Goal: Task Accomplishment & Management: Complete application form

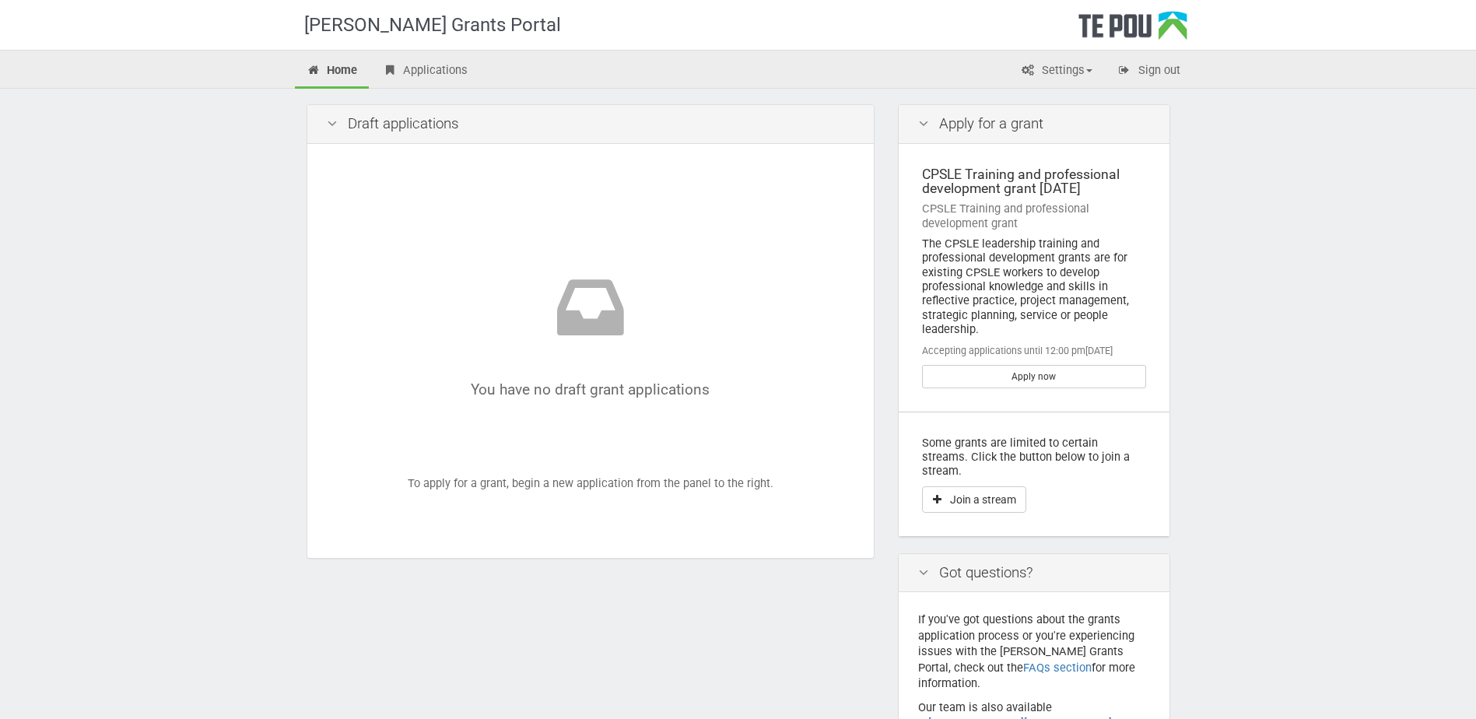
click at [414, 48] on div "[PERSON_NAME] Grants Portal" at bounding box center [448, 25] width 288 height 50
click at [412, 58] on link "Applications" at bounding box center [424, 71] width 109 height 34
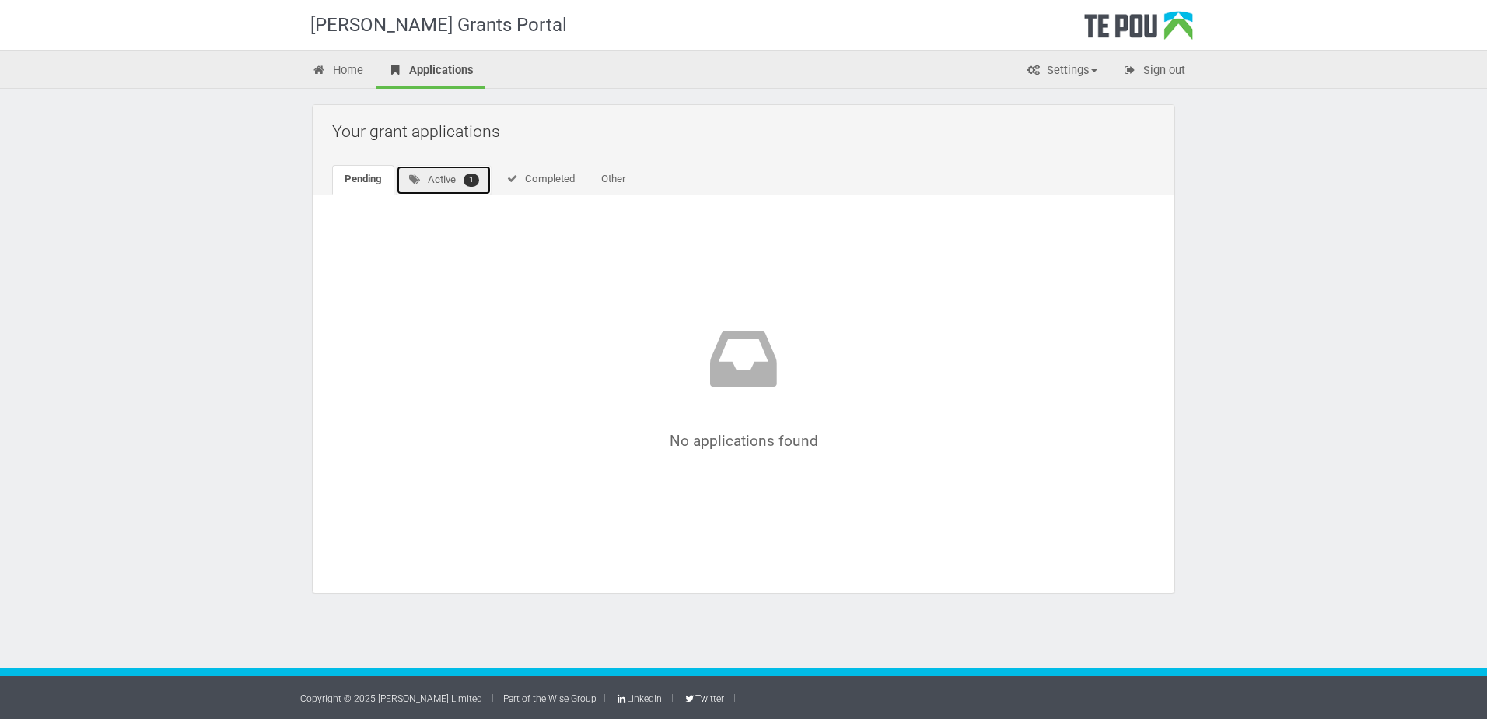
click at [419, 177] on icon at bounding box center [414, 179] width 13 height 10
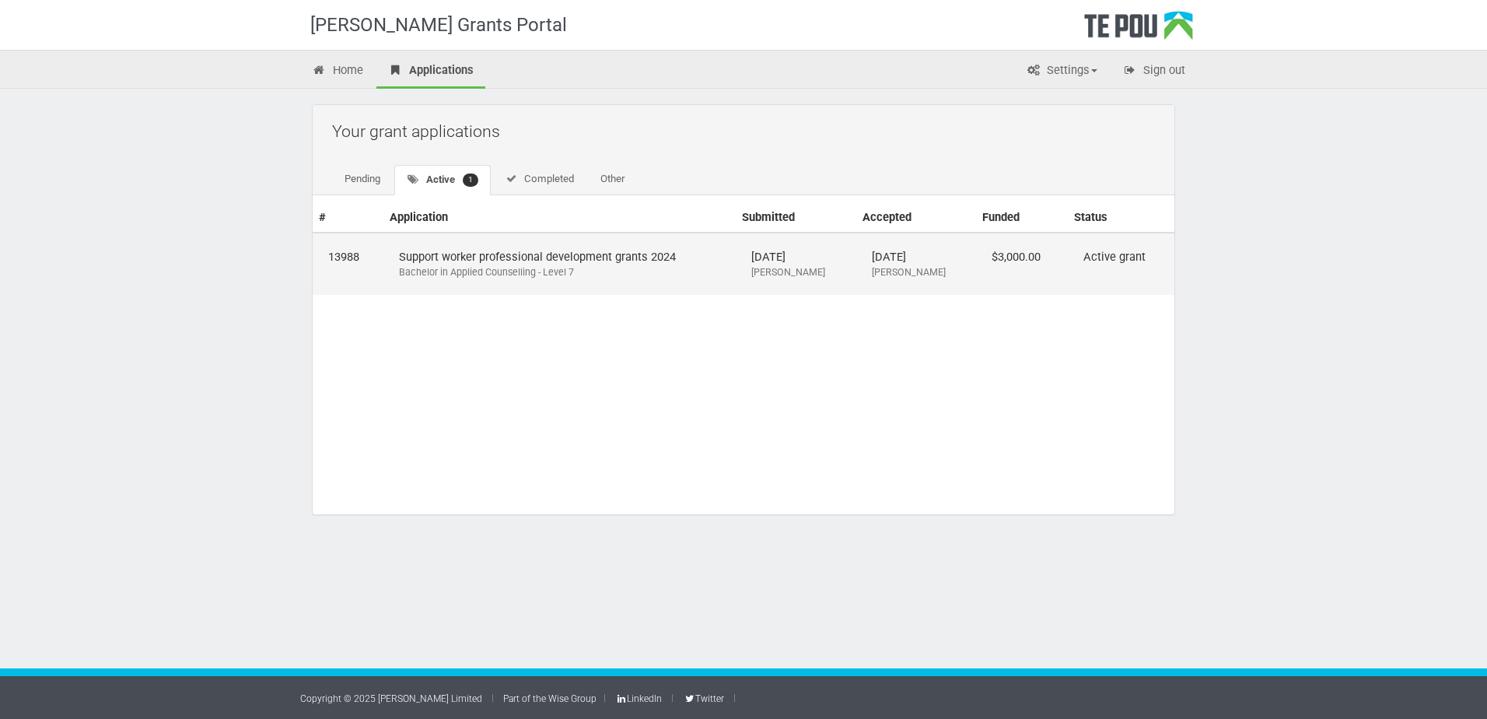
click at [506, 265] on div "Bachelor in Applied Counselling - Level 7" at bounding box center [559, 272] width 321 height 14
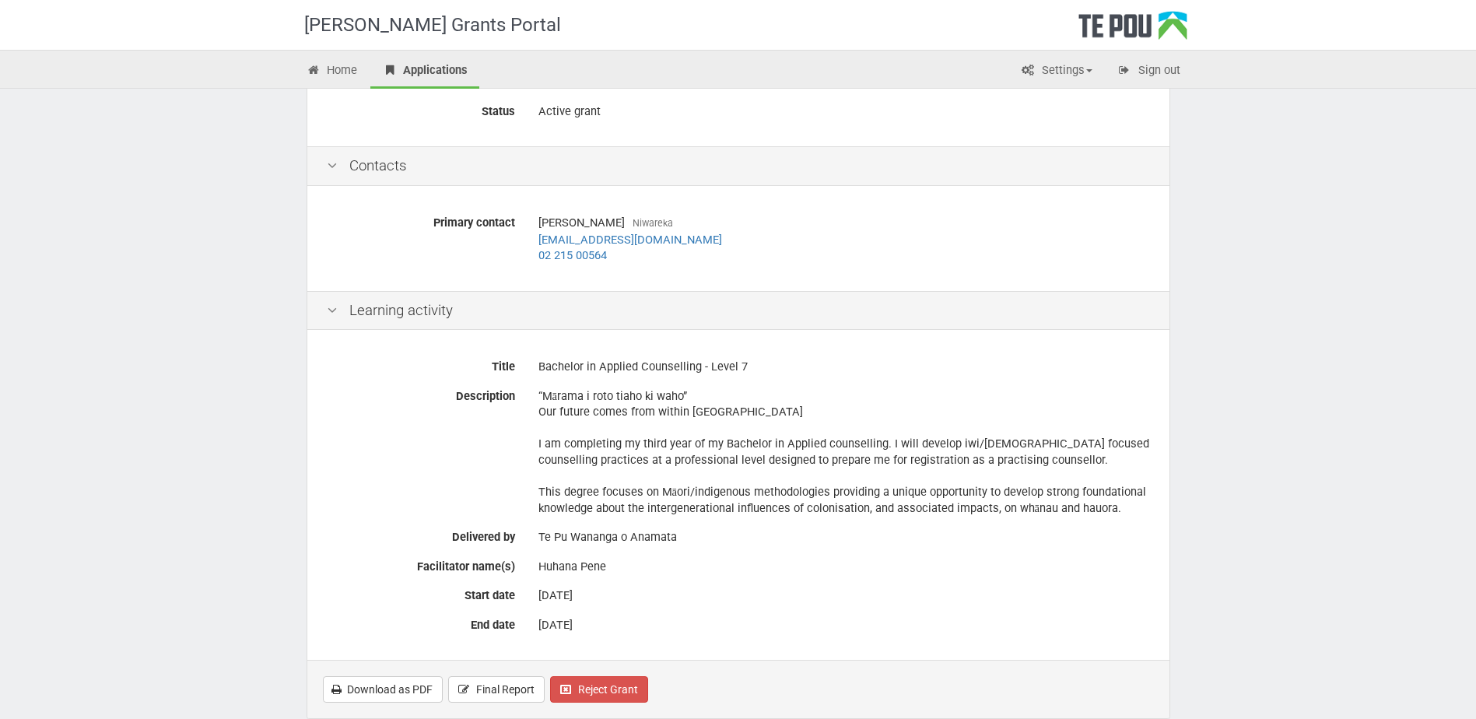
scroll to position [211, 0]
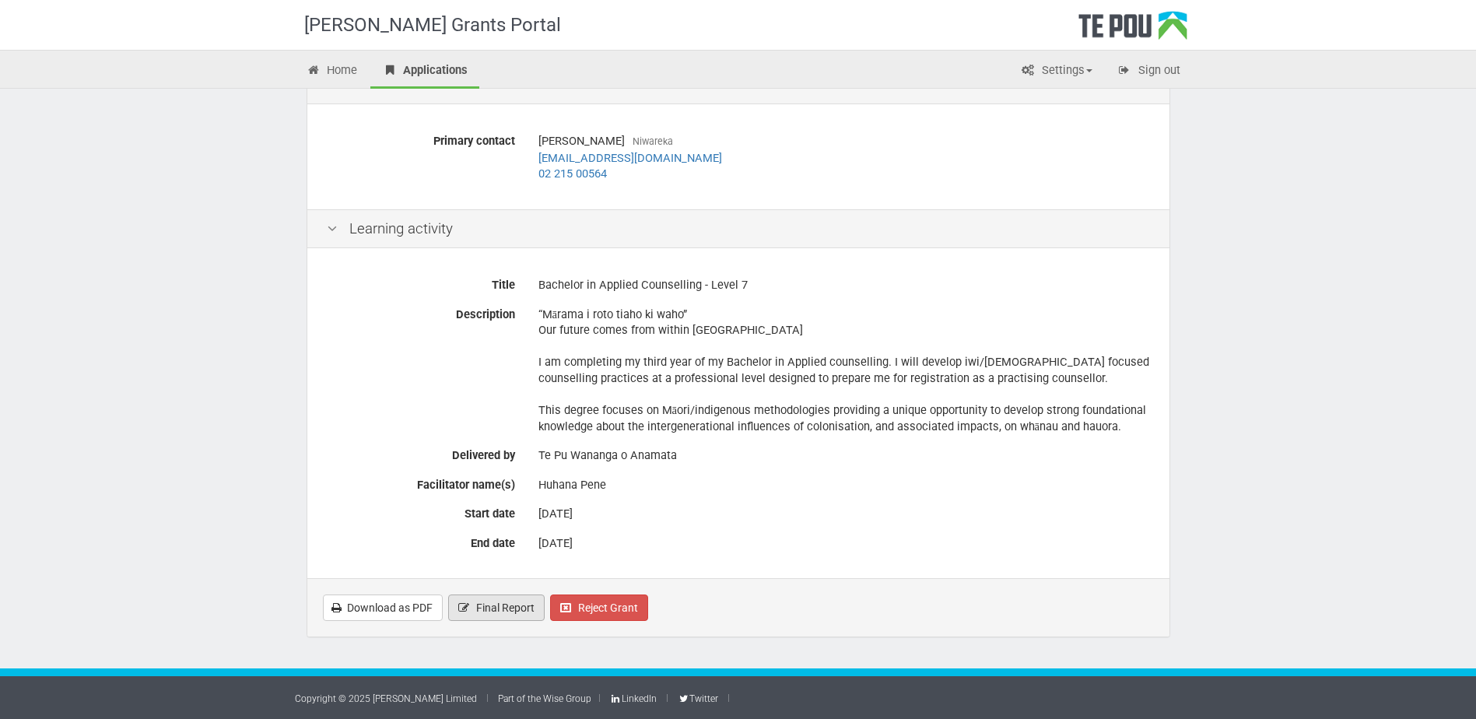
click at [490, 610] on span "Final Report" at bounding box center [505, 607] width 58 height 12
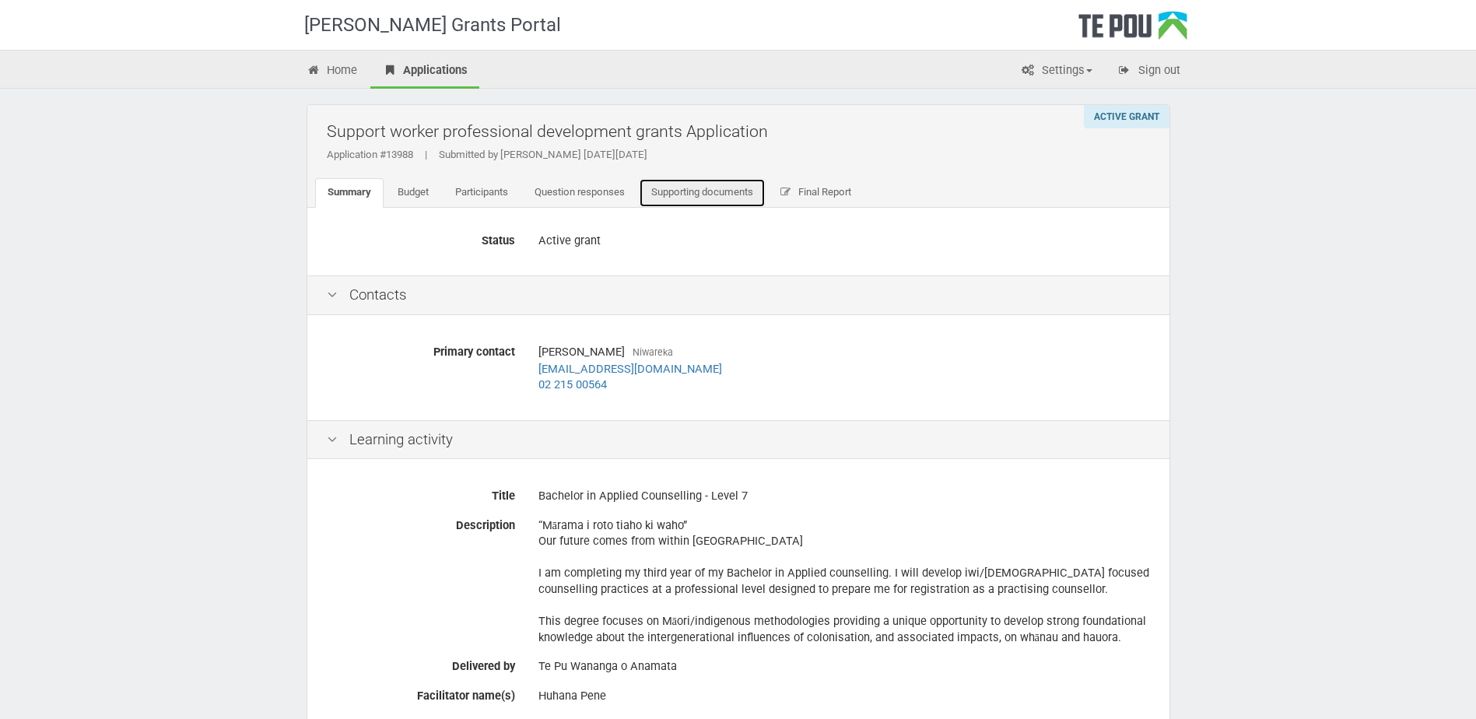
click at [717, 197] on link "Supporting documents" at bounding box center [702, 193] width 127 height 30
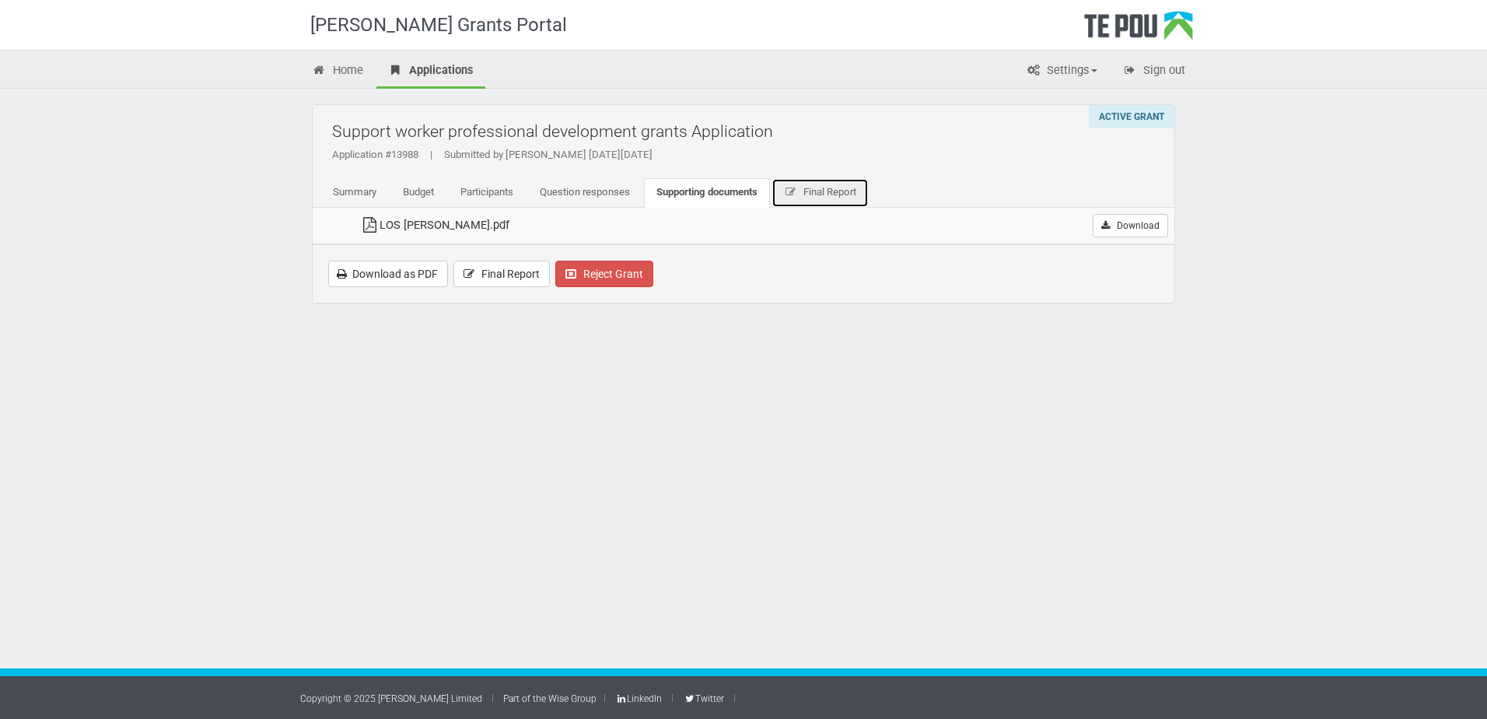
click at [838, 193] on span "Final Report" at bounding box center [830, 192] width 53 height 12
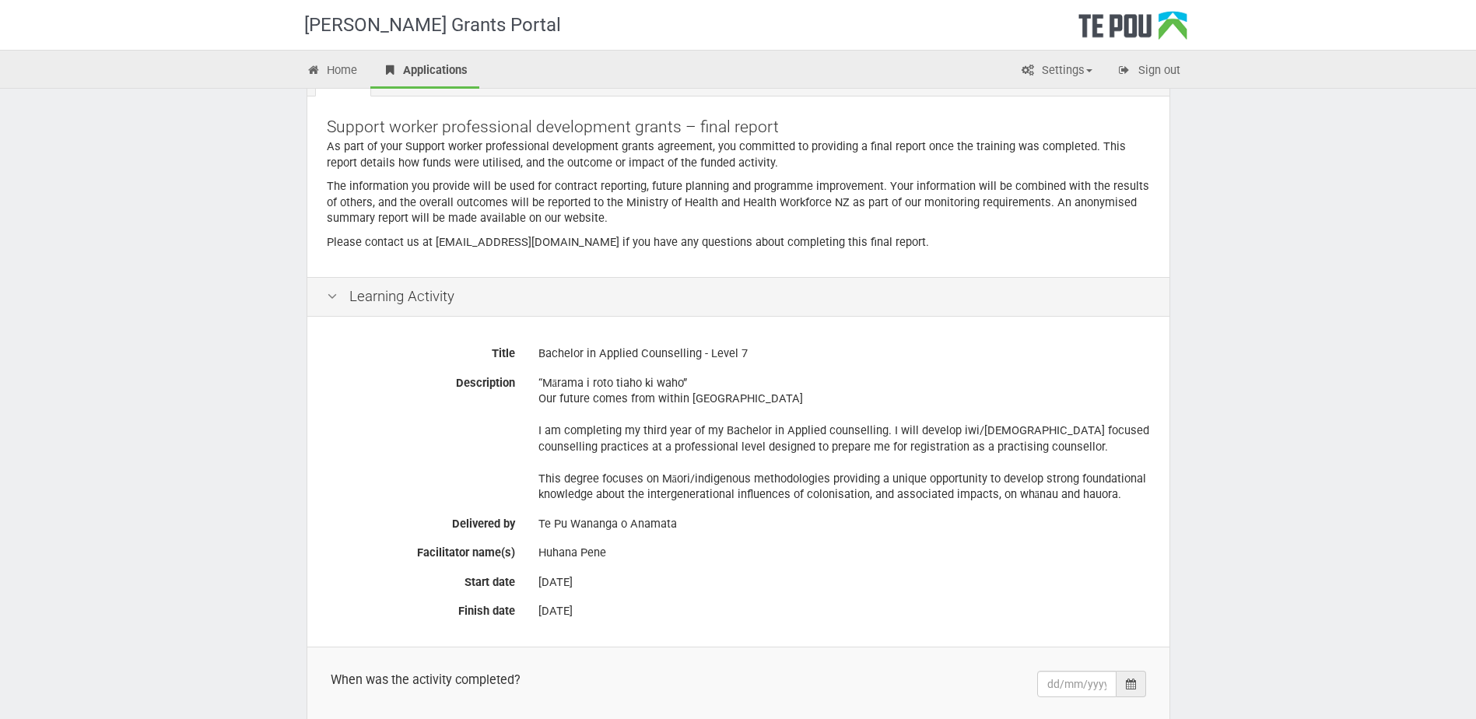
scroll to position [254, 0]
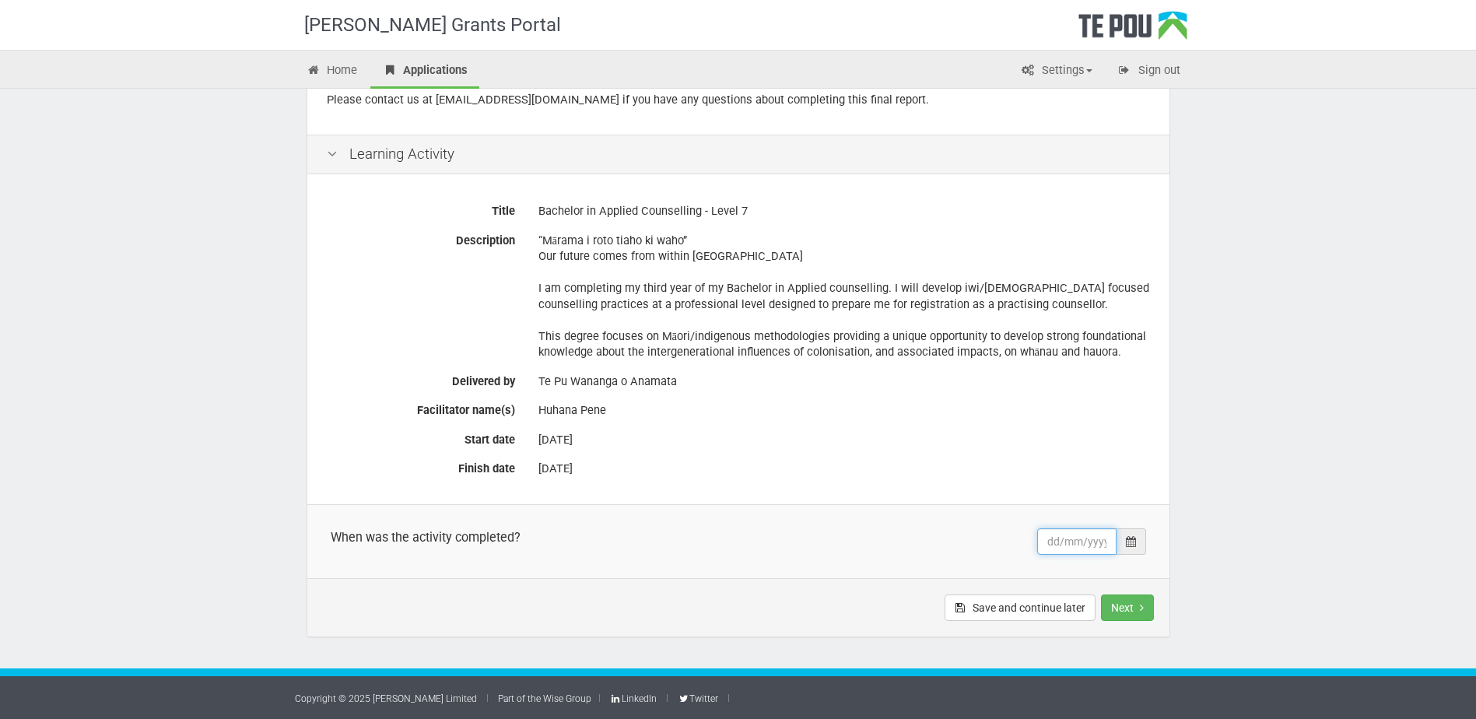
click at [1082, 542] on input "text" at bounding box center [1076, 541] width 79 height 26
click at [1123, 542] on div at bounding box center [1131, 541] width 30 height 26
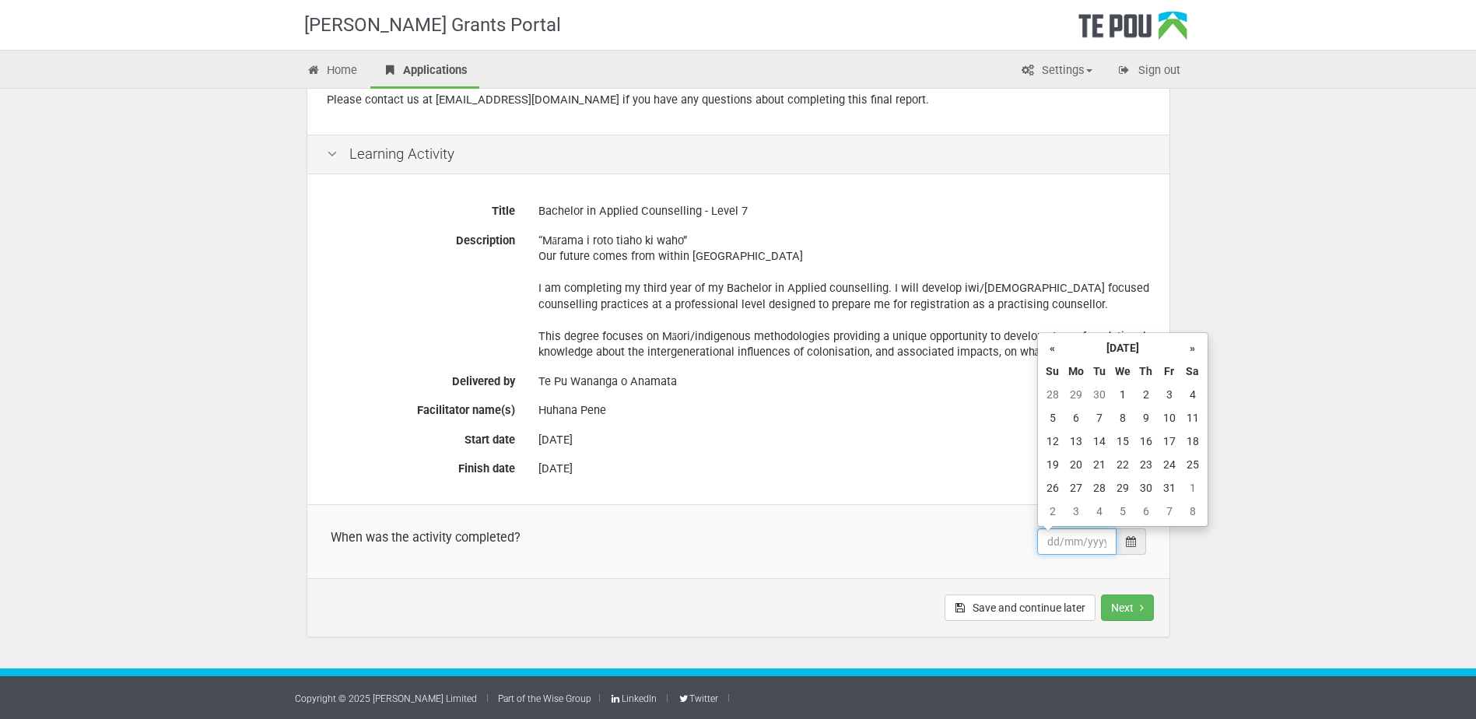
click at [1083, 541] on input "text" at bounding box center [1076, 541] width 79 height 26
click at [1144, 481] on td "30" at bounding box center [1145, 487] width 23 height 23
type input "30/10/2025"
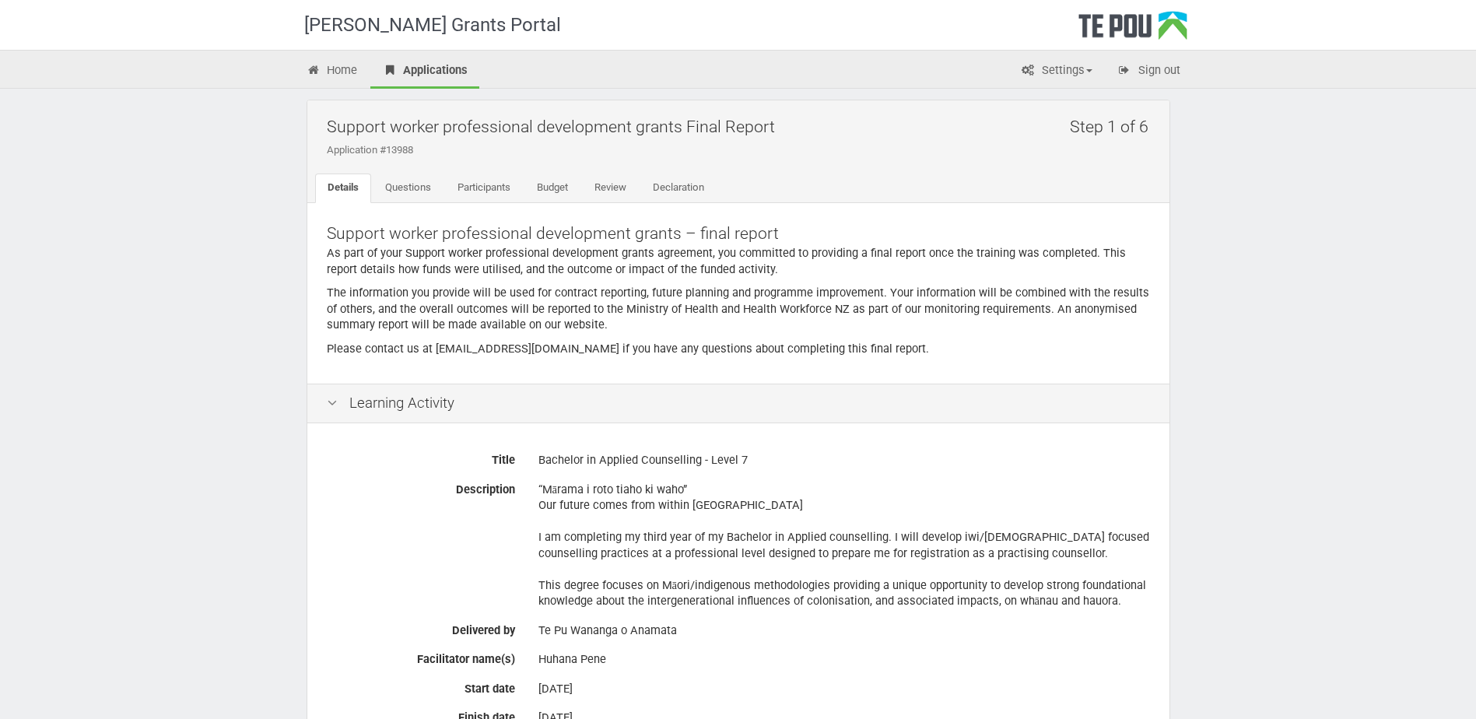
scroll to position [0, 0]
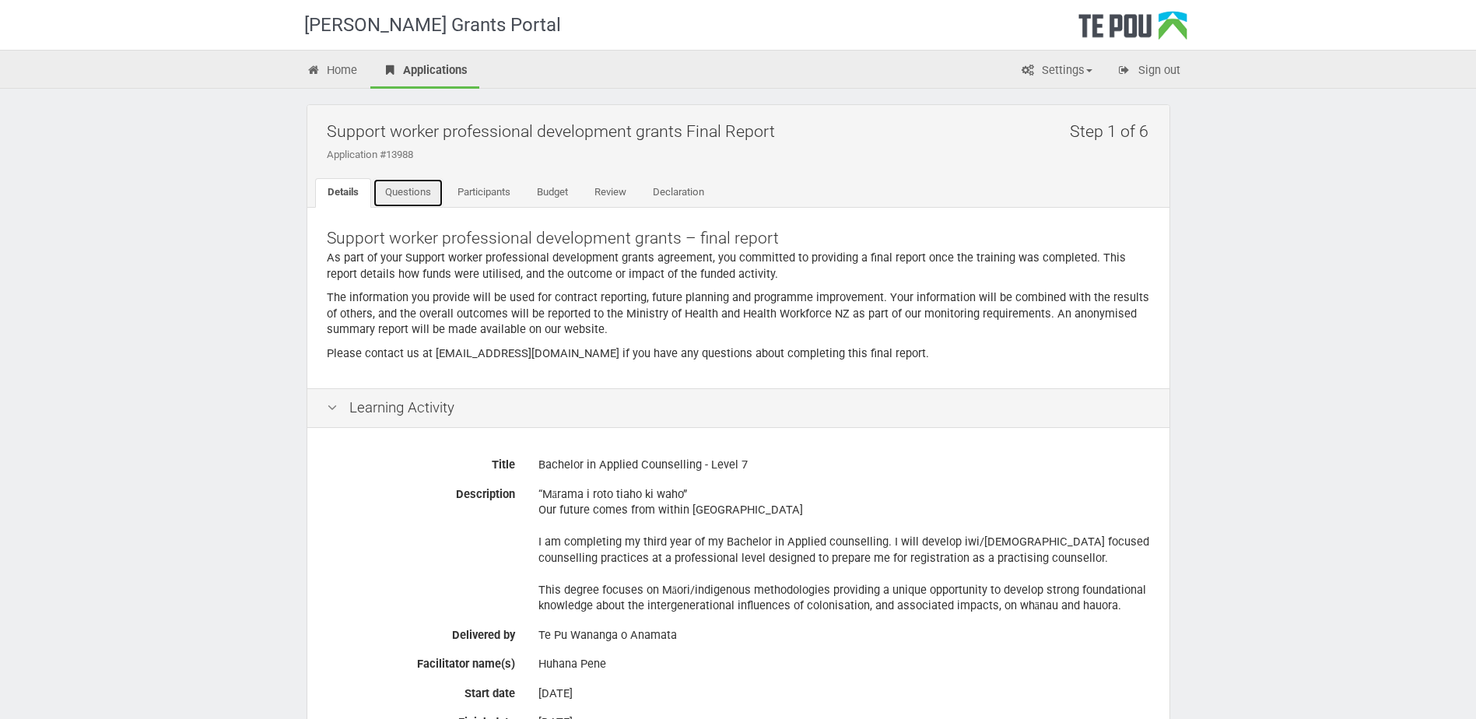
click at [416, 194] on link "Questions" at bounding box center [408, 193] width 71 height 30
click at [330, 53] on div "Home Applications Settings Profile My account FAQs Sign out" at bounding box center [738, 69] width 1476 height 39
click at [330, 58] on link "Home" at bounding box center [332, 71] width 75 height 34
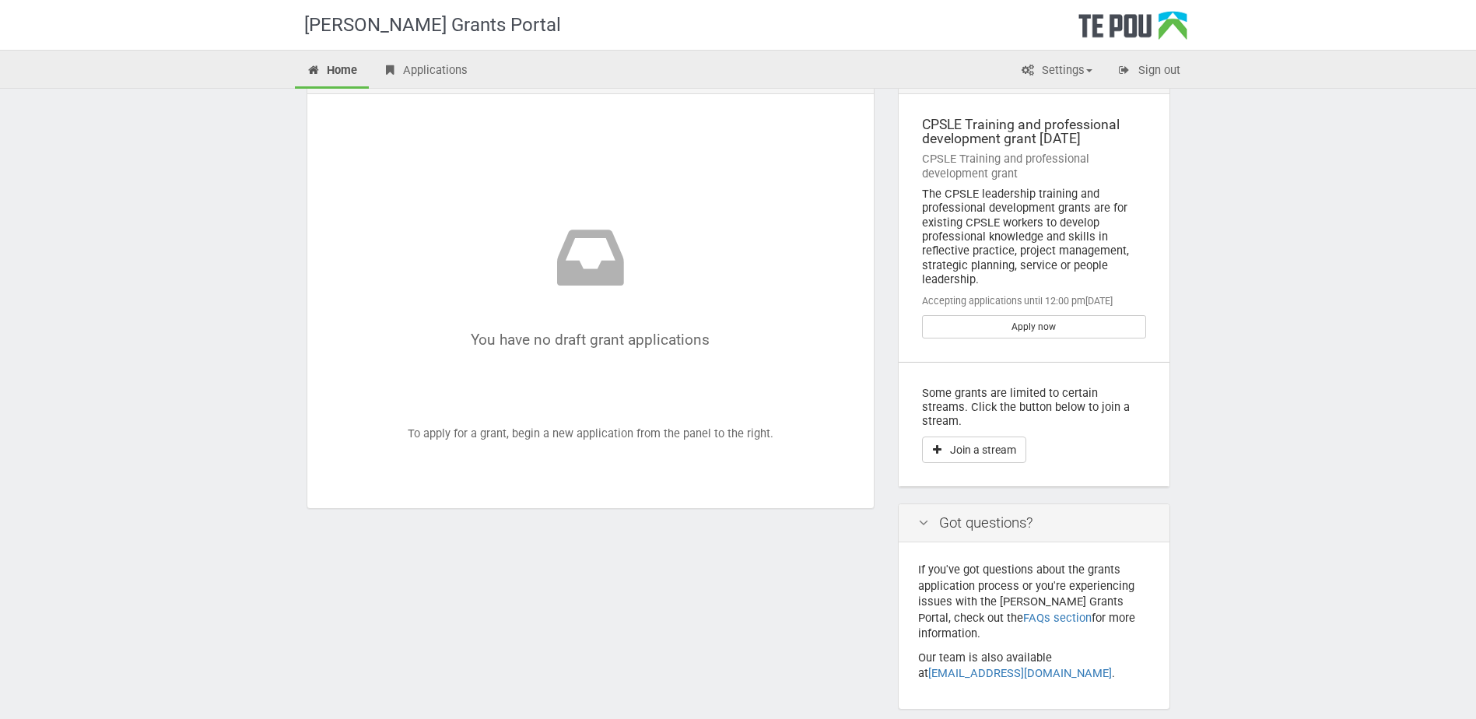
scroll to position [78, 0]
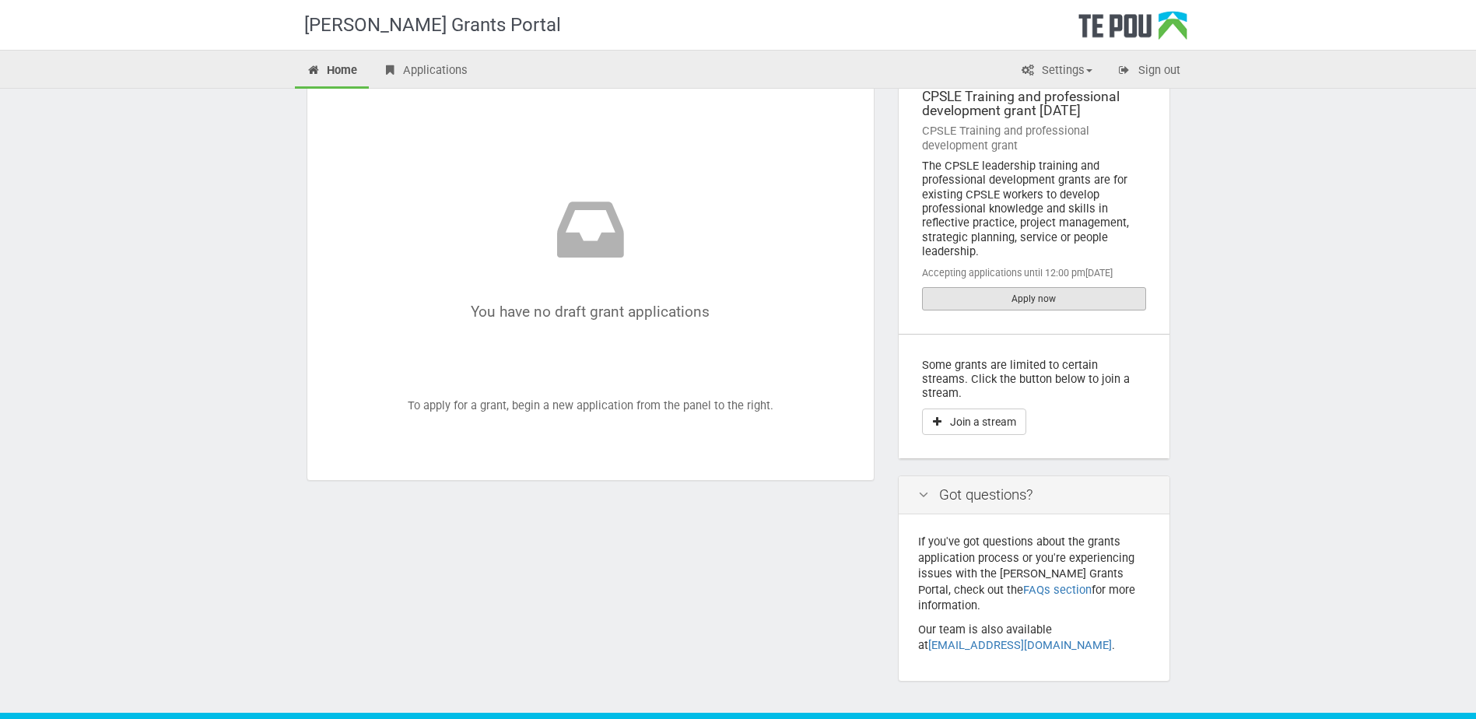
click at [1084, 297] on link "Apply now" at bounding box center [1034, 298] width 224 height 23
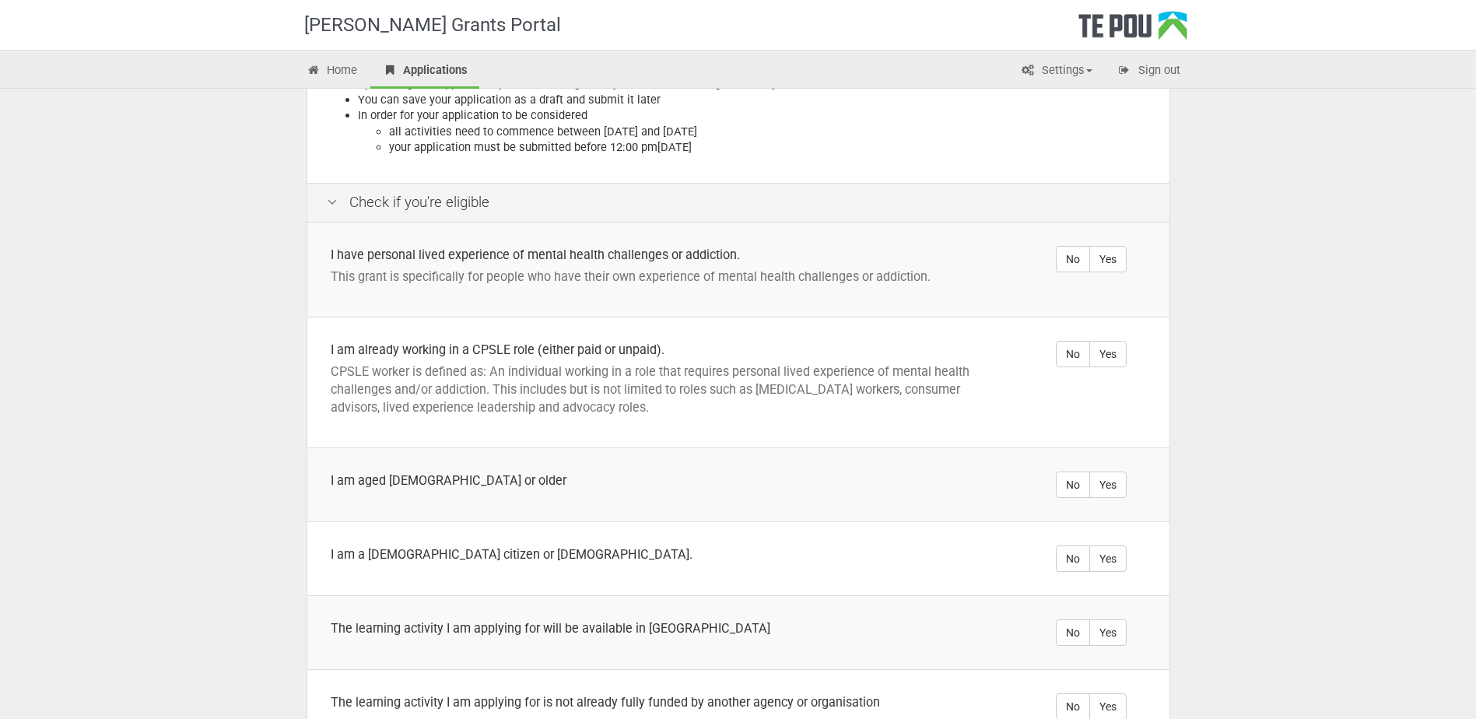
scroll to position [233, 0]
click at [1102, 245] on label "Yes" at bounding box center [1107, 258] width 37 height 26
radio input "true"
click at [1095, 340] on label "Yes" at bounding box center [1107, 353] width 37 height 26
radio input "true"
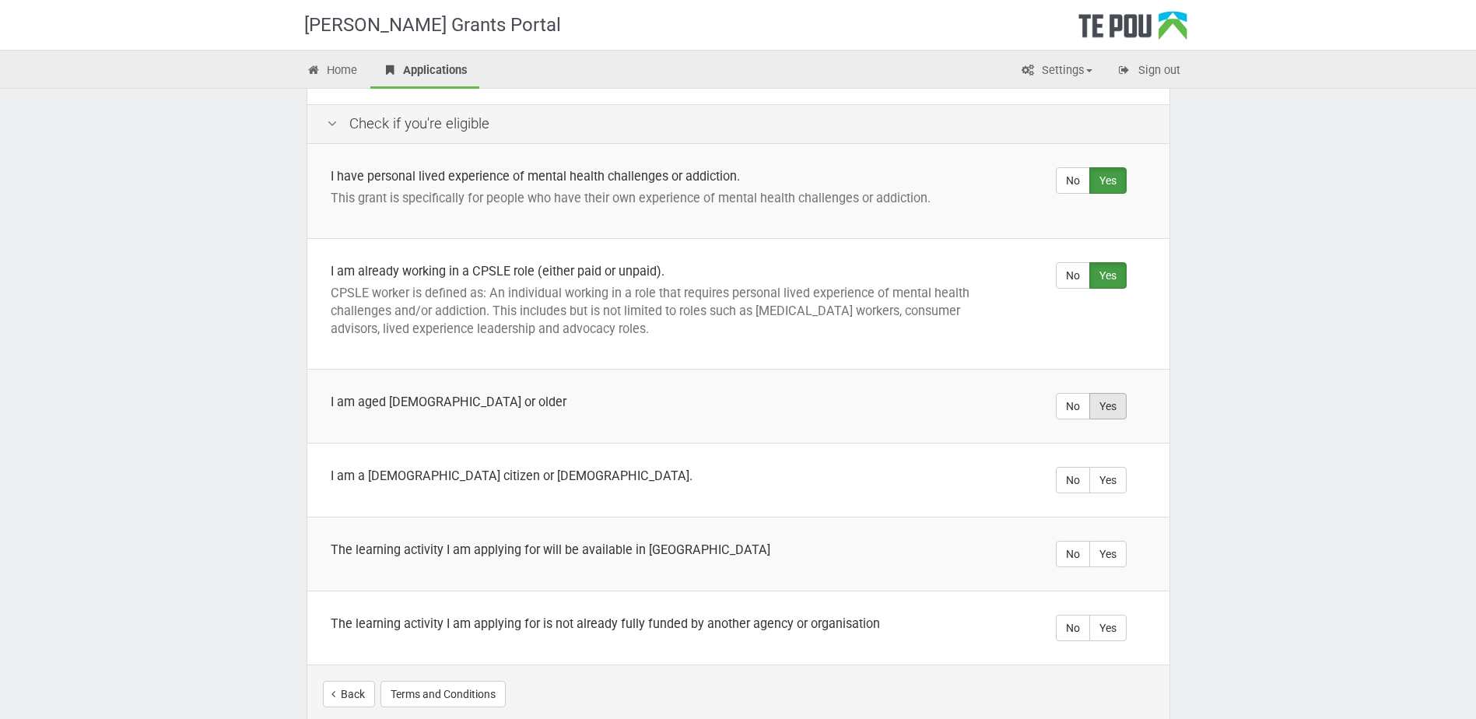
click at [1109, 393] on label "Yes" at bounding box center [1107, 406] width 37 height 26
radio input "true"
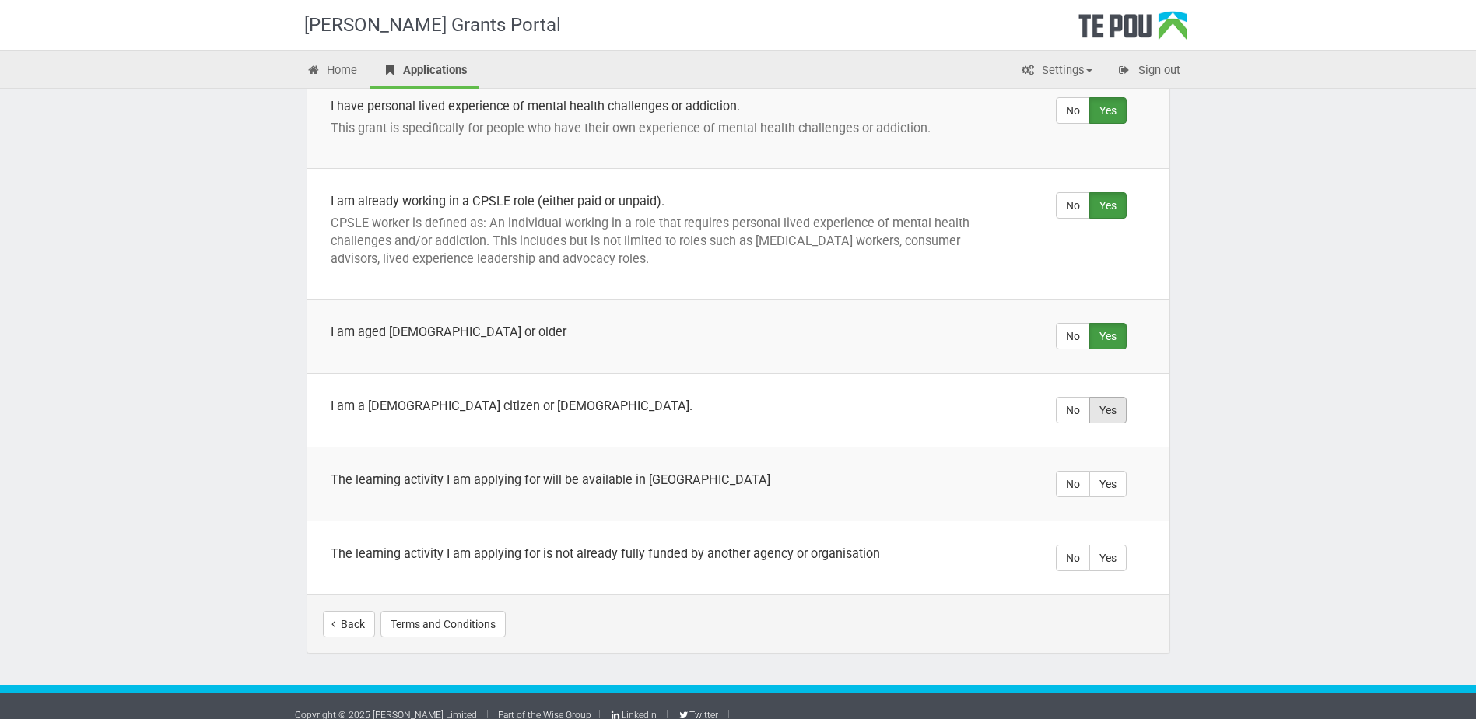
click at [1112, 397] on label "Yes" at bounding box center [1107, 410] width 37 height 26
radio input "true"
click at [1097, 471] on label "Yes" at bounding box center [1107, 484] width 37 height 26
radio input "true"
click at [1103, 545] on label "Yes" at bounding box center [1107, 558] width 37 height 26
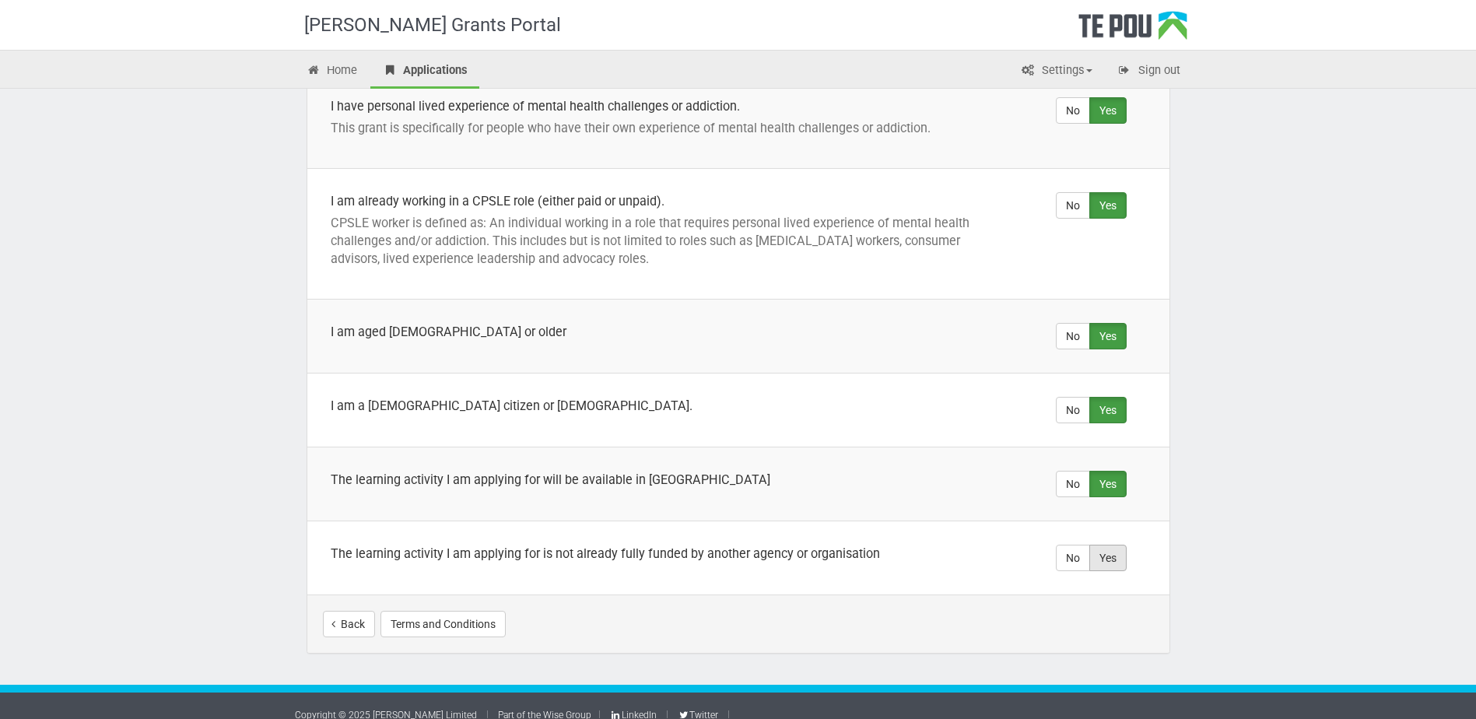
radio input "true"
click at [1077, 594] on div "Back Terms and Conditions You're eligible! Start your application" at bounding box center [738, 623] width 862 height 58
click at [1084, 611] on button "Start your application" at bounding box center [1086, 624] width 135 height 26
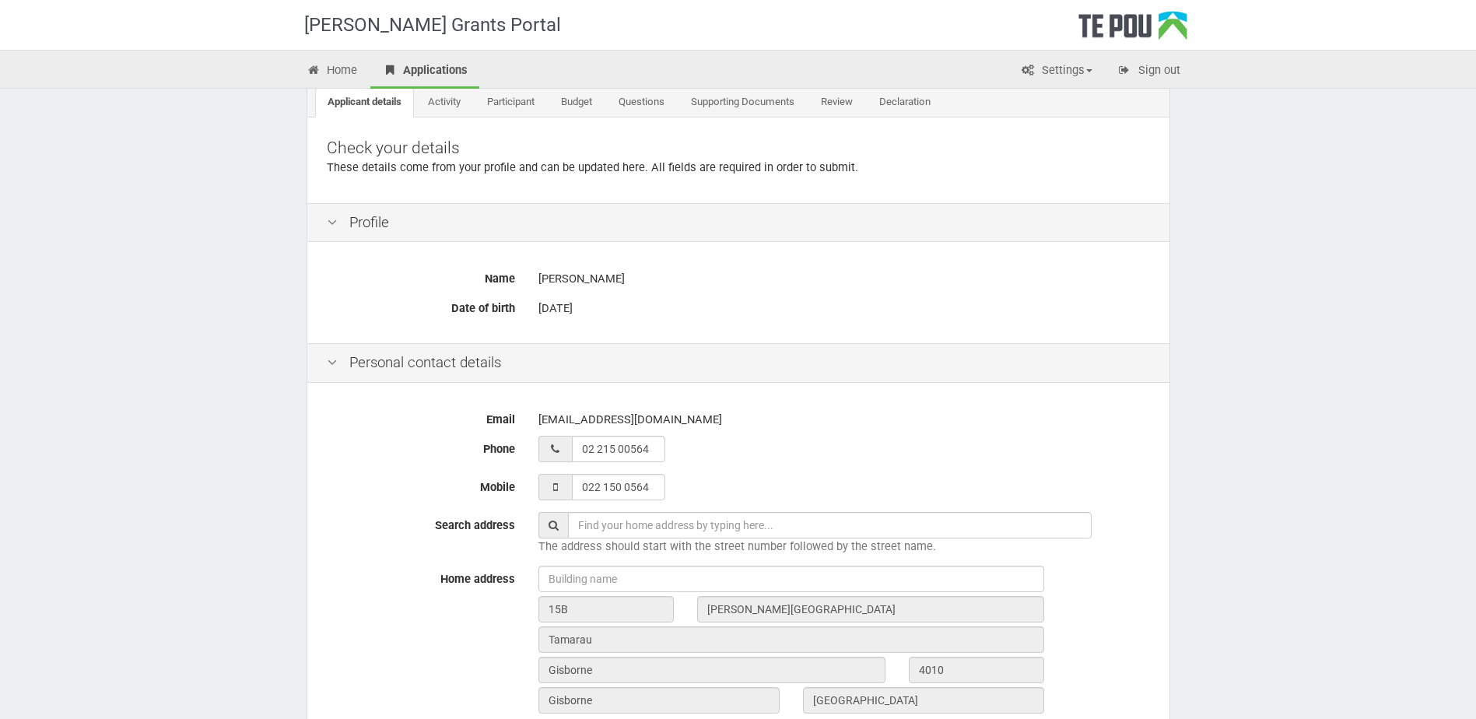
scroll to position [233, 0]
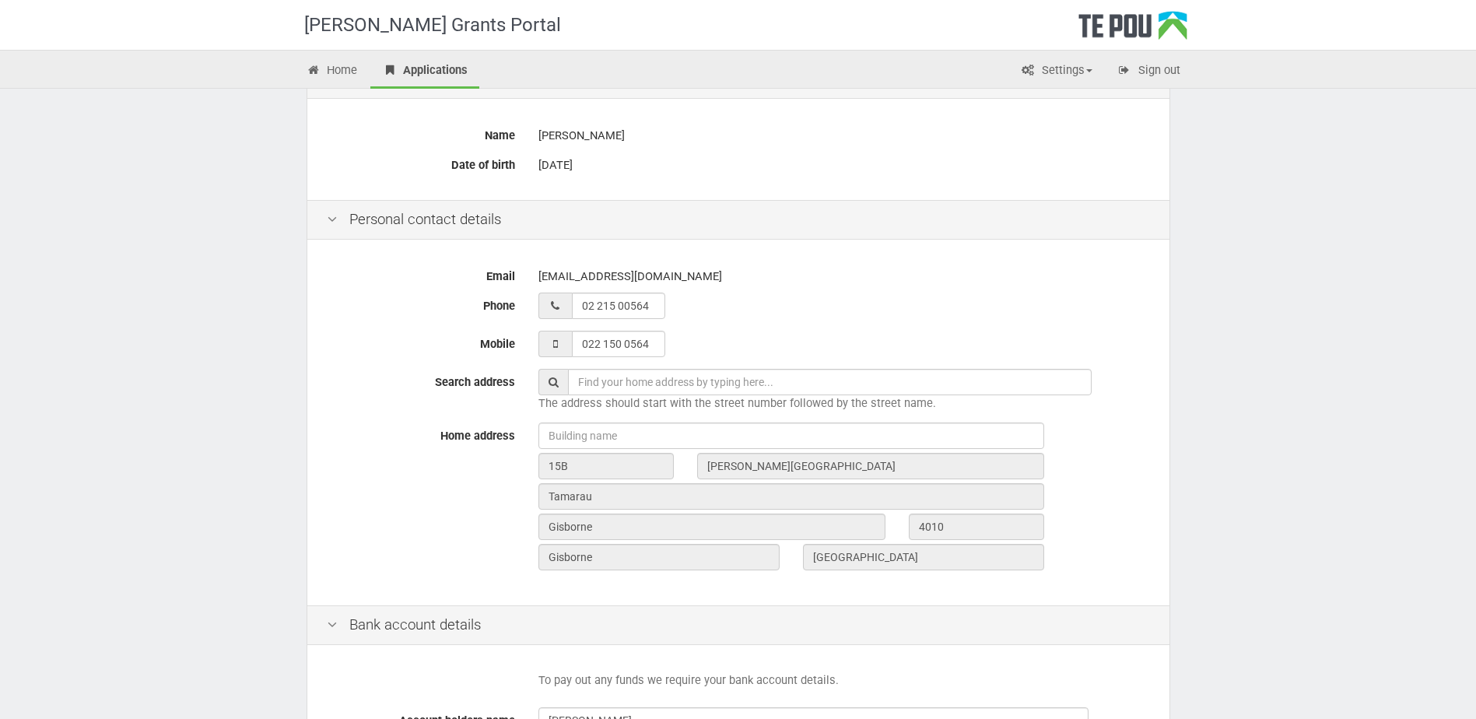
click at [679, 381] on input "text" at bounding box center [830, 382] width 524 height 26
click at [665, 390] on input "text" at bounding box center [830, 382] width 524 height 26
click at [780, 379] on input "text" at bounding box center [830, 382] width 524 height 26
type input "15B Steele Rd, Tamarau, Gisborne, New Zealand"
type input "15B"
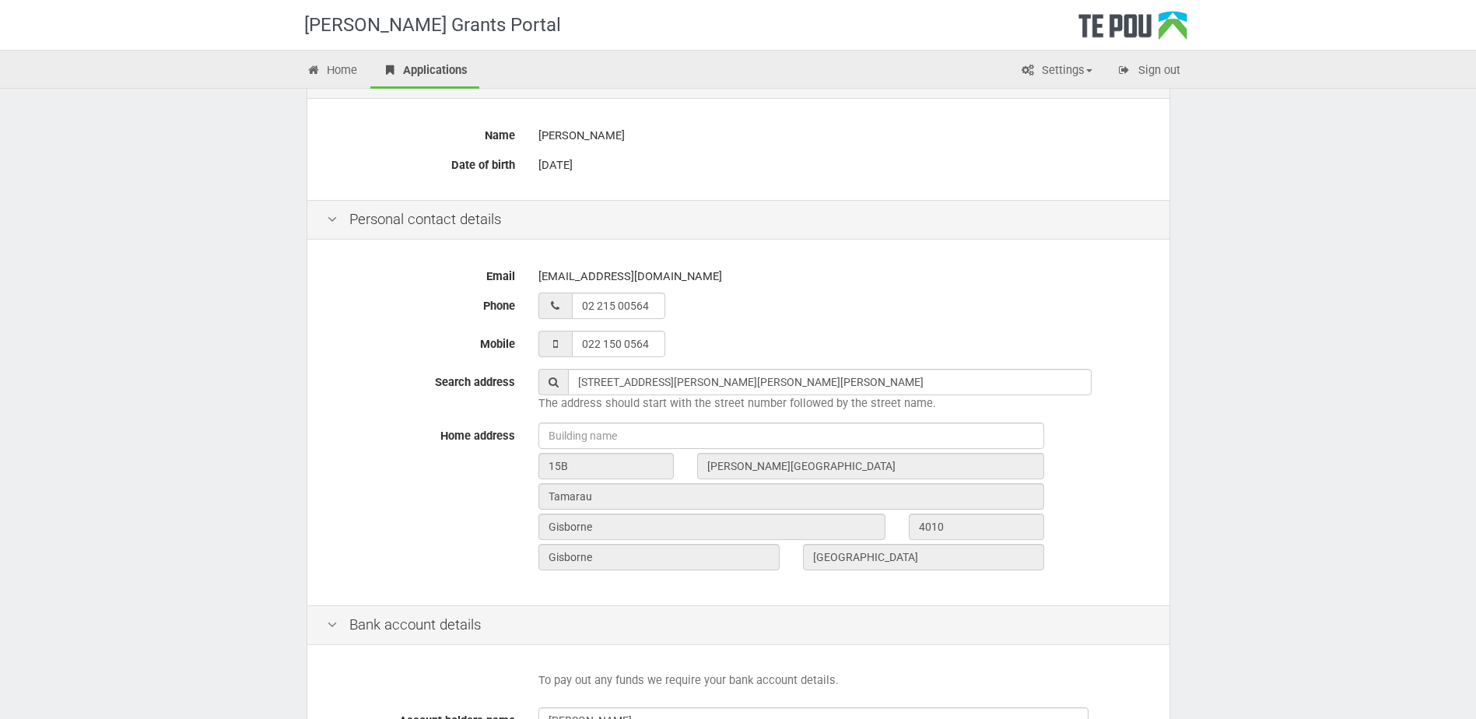
type input "Steele Road"
type input "Gisborne"
type input "4010"
type input "Gisborne Region"
type input "New Zealand"
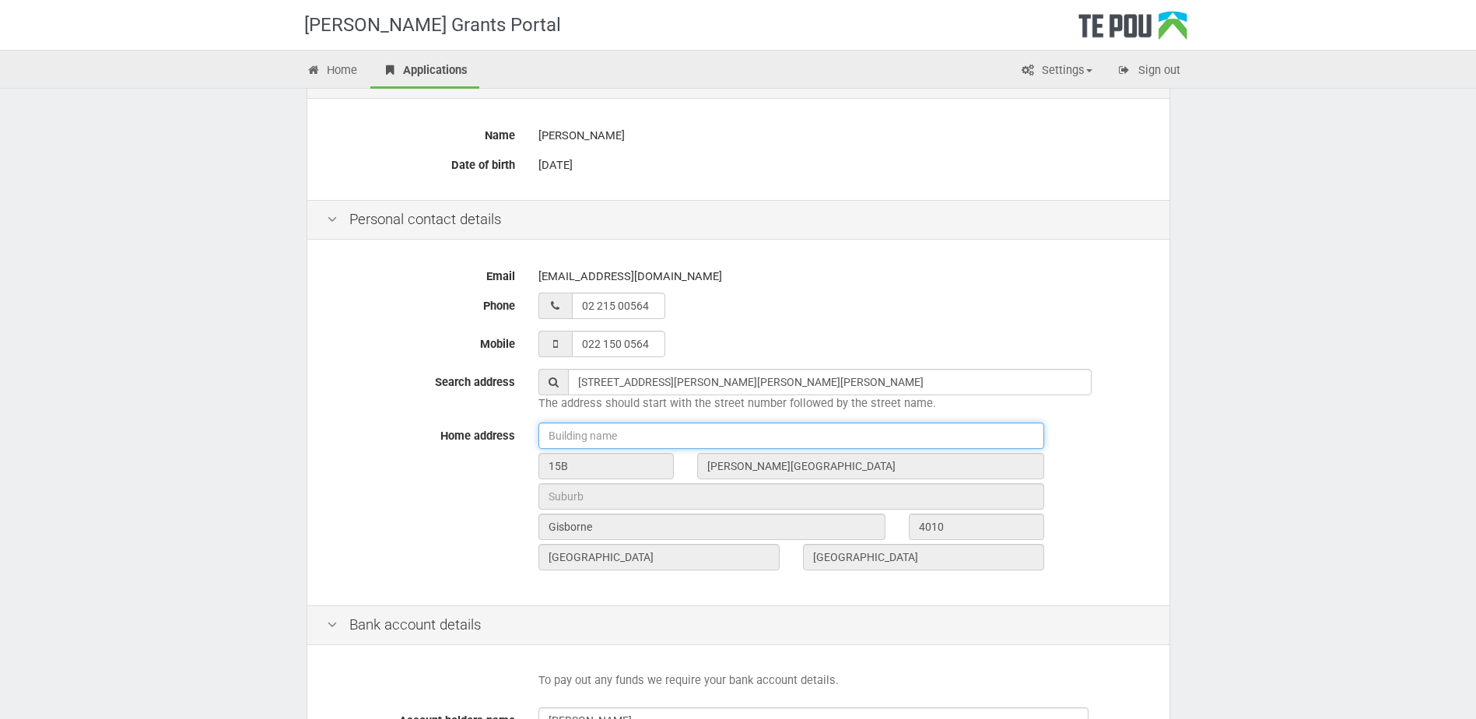
click at [671, 429] on input "text" at bounding box center [791, 435] width 506 height 26
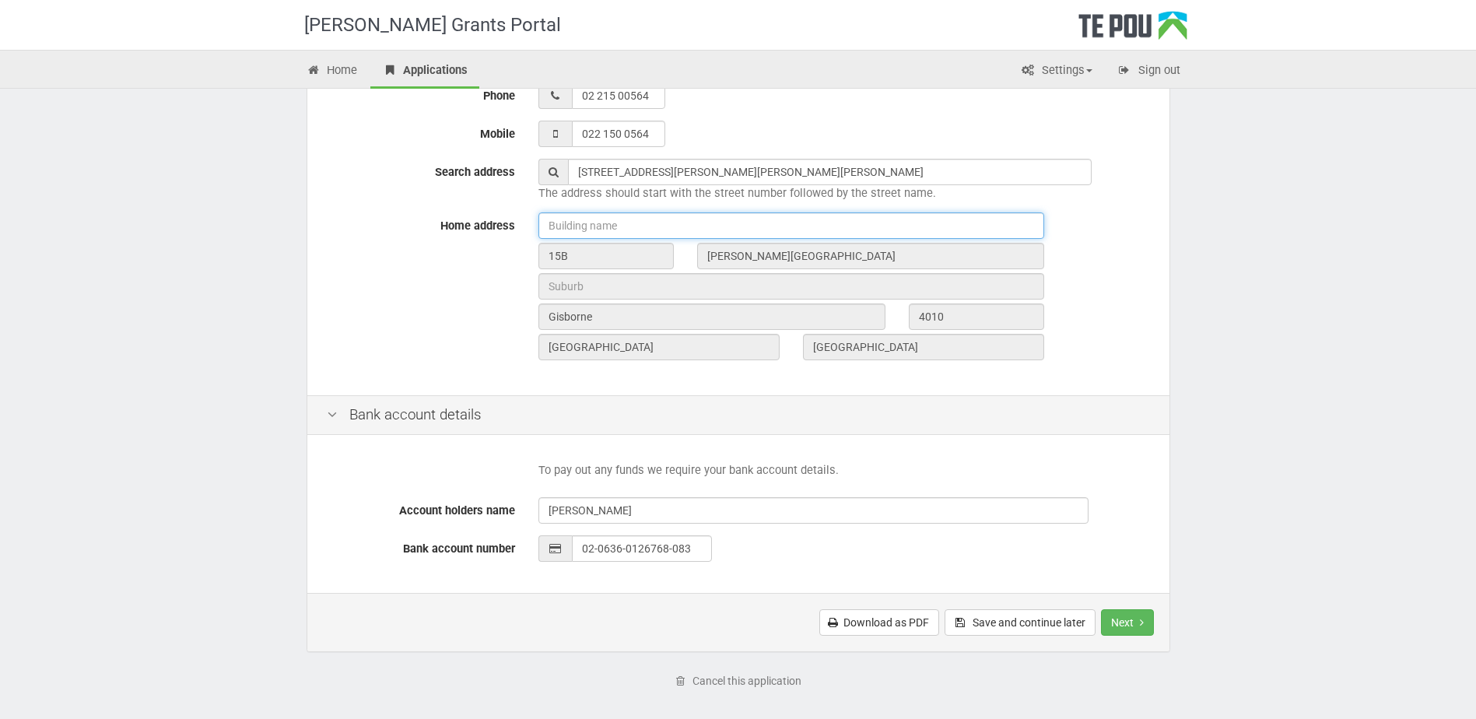
scroll to position [467, 0]
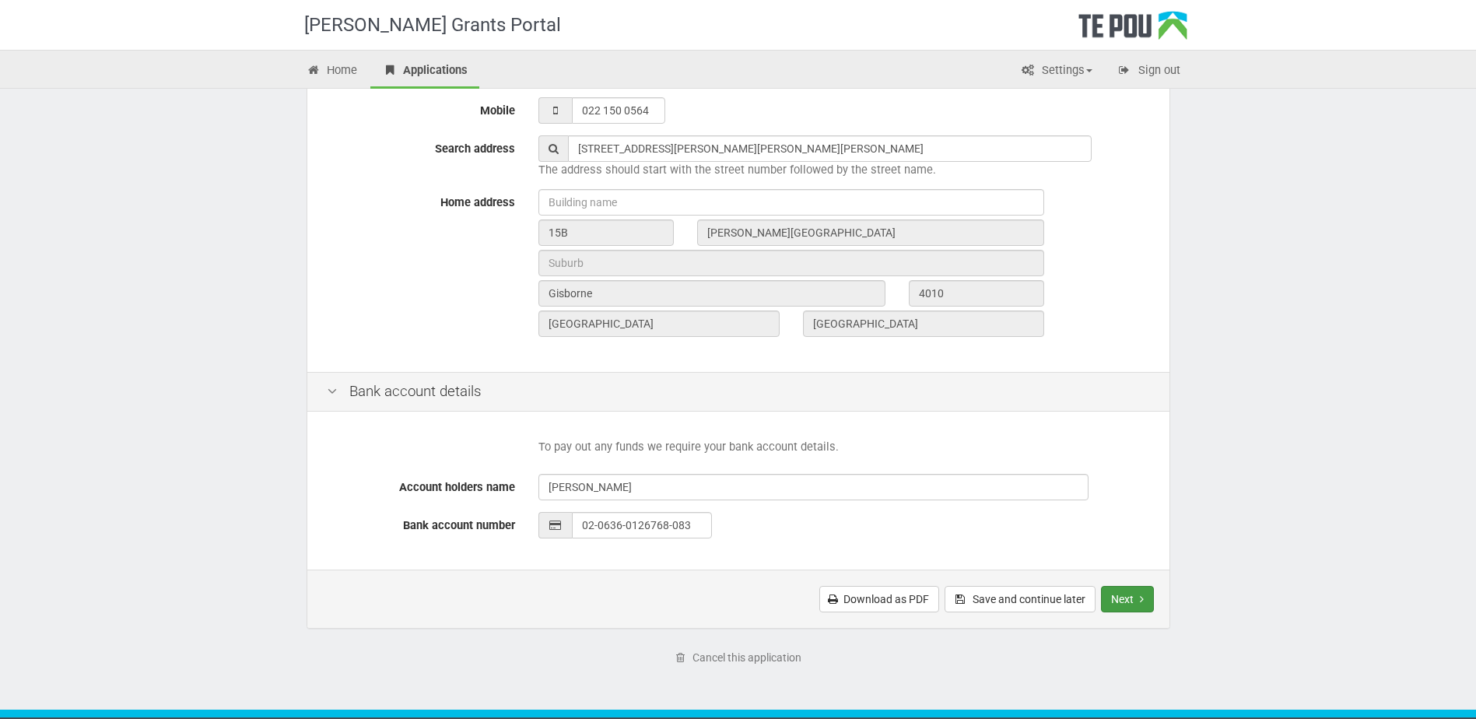
click at [1126, 607] on button "Next" at bounding box center [1127, 599] width 53 height 26
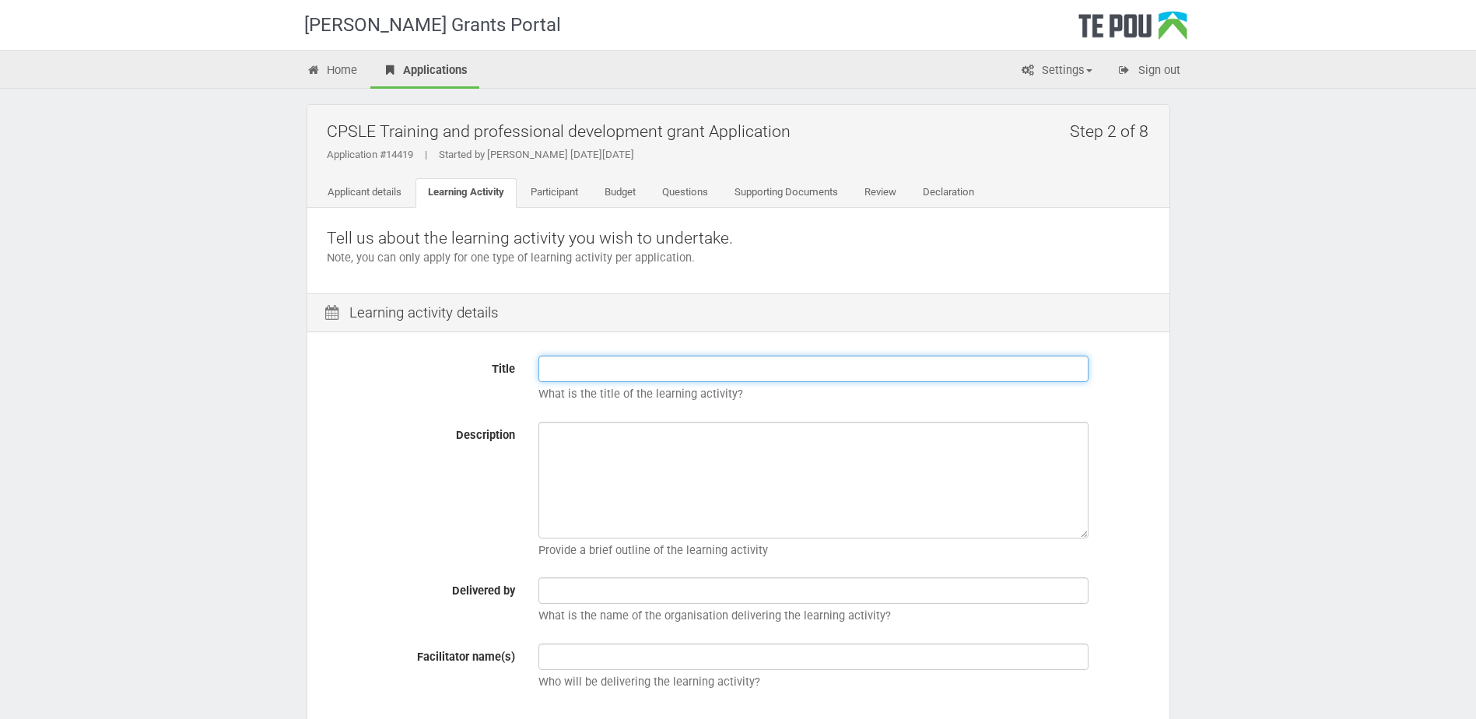
click at [696, 363] on input "Title" at bounding box center [813, 369] width 550 height 26
click at [702, 363] on input "Title" at bounding box center [813, 369] width 550 height 26
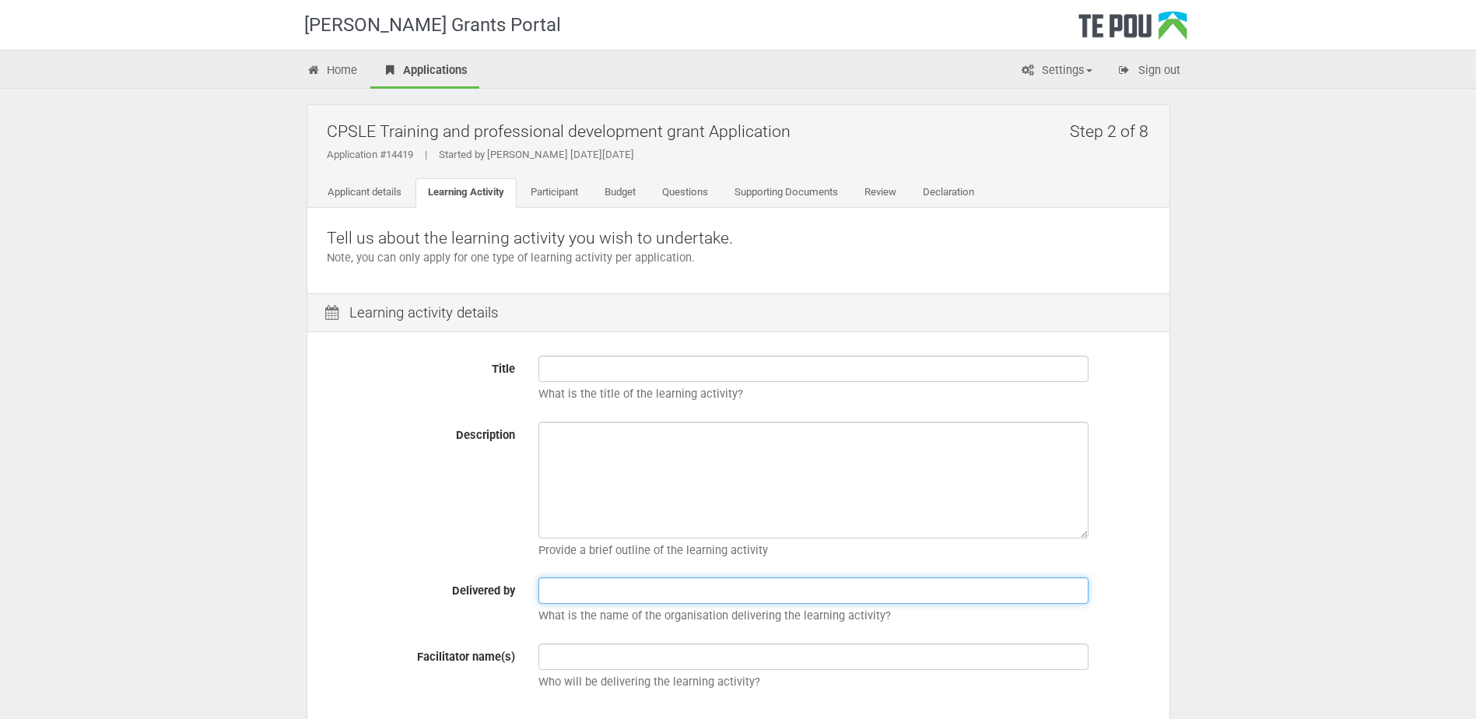
click at [643, 595] on input "text" at bounding box center [813, 590] width 550 height 26
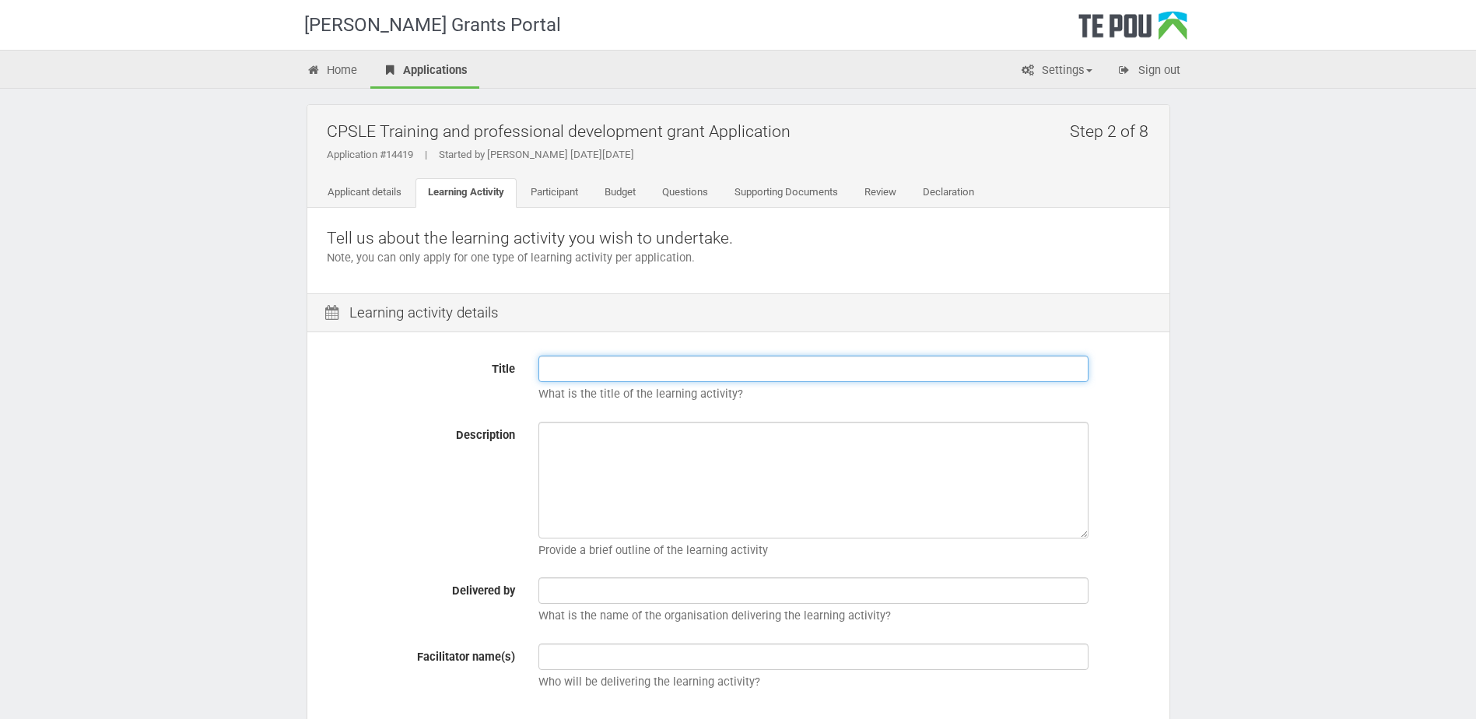
click at [621, 364] on input "Title" at bounding box center [813, 369] width 550 height 26
click at [839, 359] on input "Title" at bounding box center [813, 369] width 550 height 26
paste input "Graduate Diploma in Applied Psychology"
type input "Graduate Diploma in Applied Psychology"
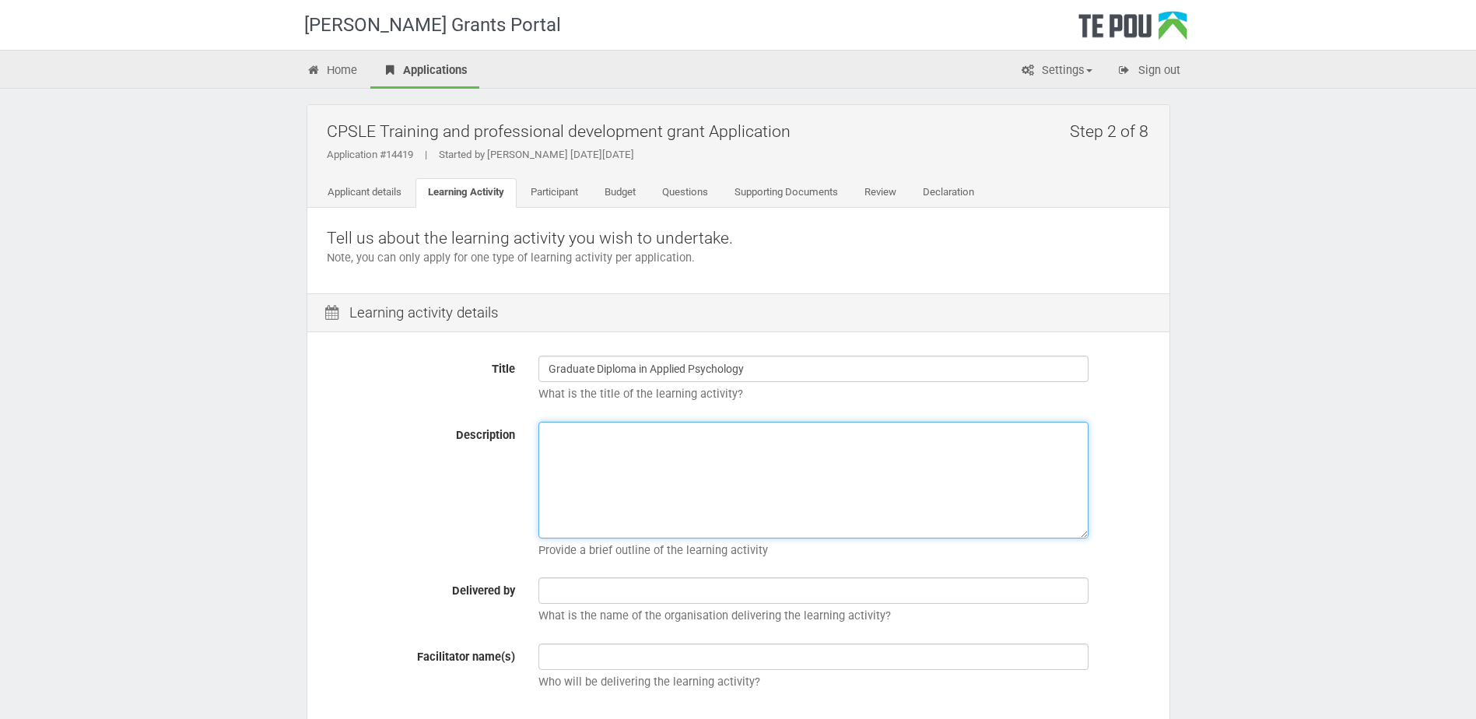
click at [624, 463] on textarea "Description" at bounding box center [813, 480] width 550 height 117
paste textarea "Programme overview Study brain and behaviour, sensory and cognitive psychology,…"
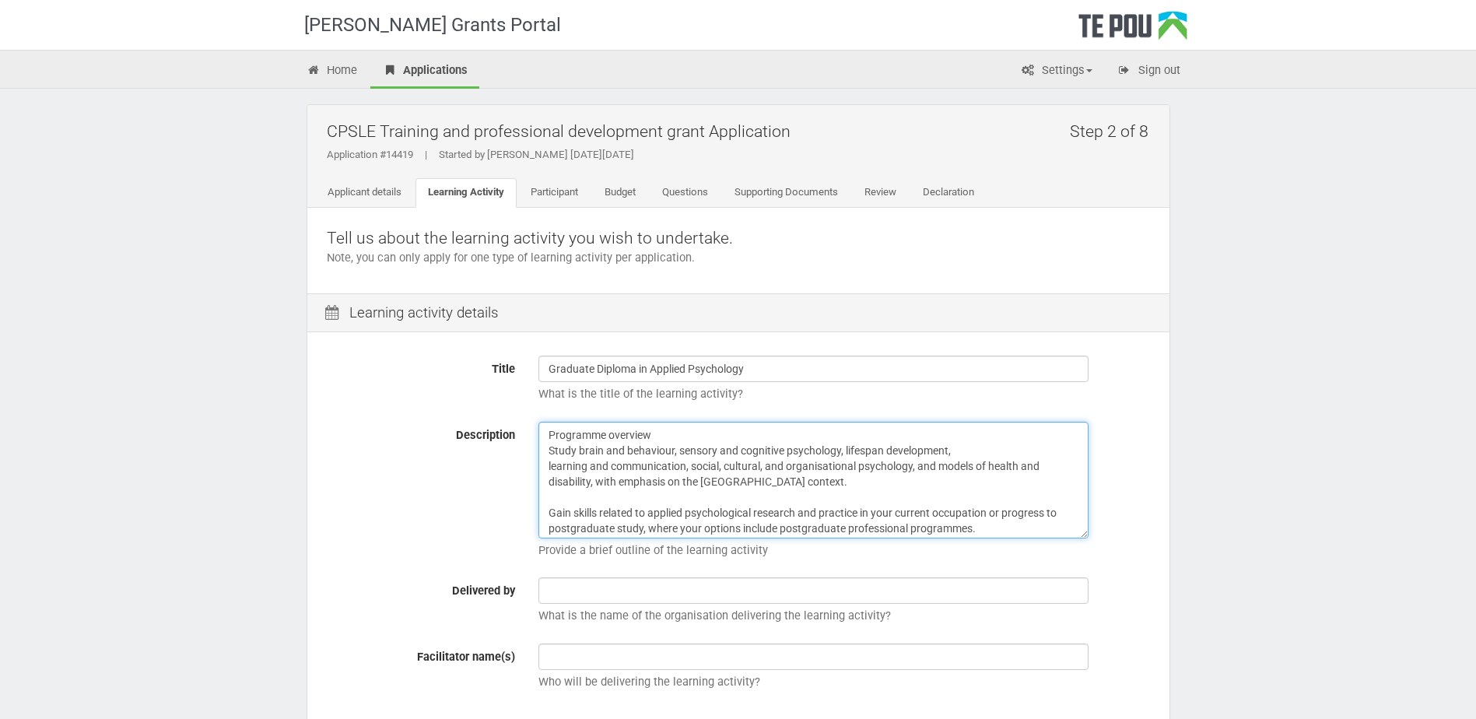
scroll to position [3, 0]
type textarea "Programme overview Study brain and behaviour, sensory and cognitive psychology,…"
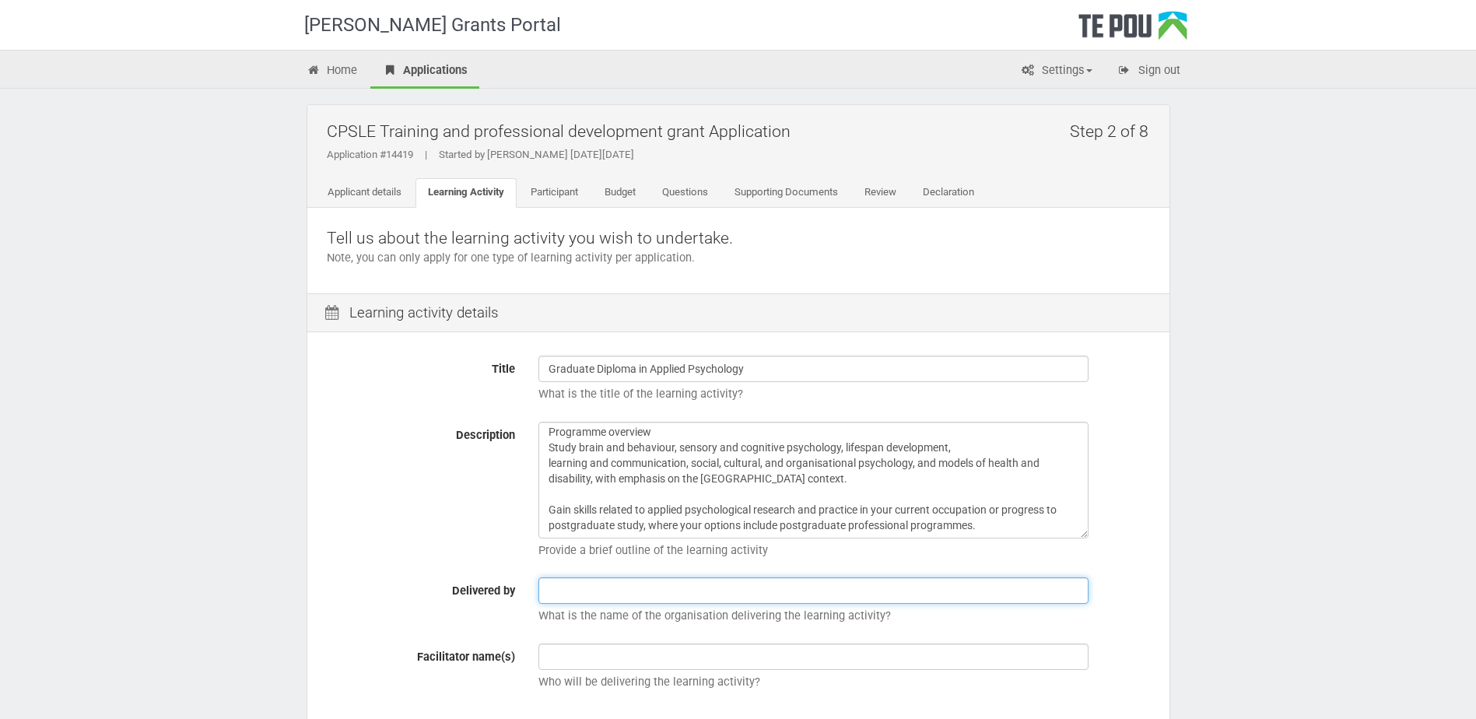
click at [674, 584] on input "text" at bounding box center [813, 590] width 550 height 26
click at [647, 595] on input "text" at bounding box center [813, 590] width 550 height 26
type input "University of Auckland"
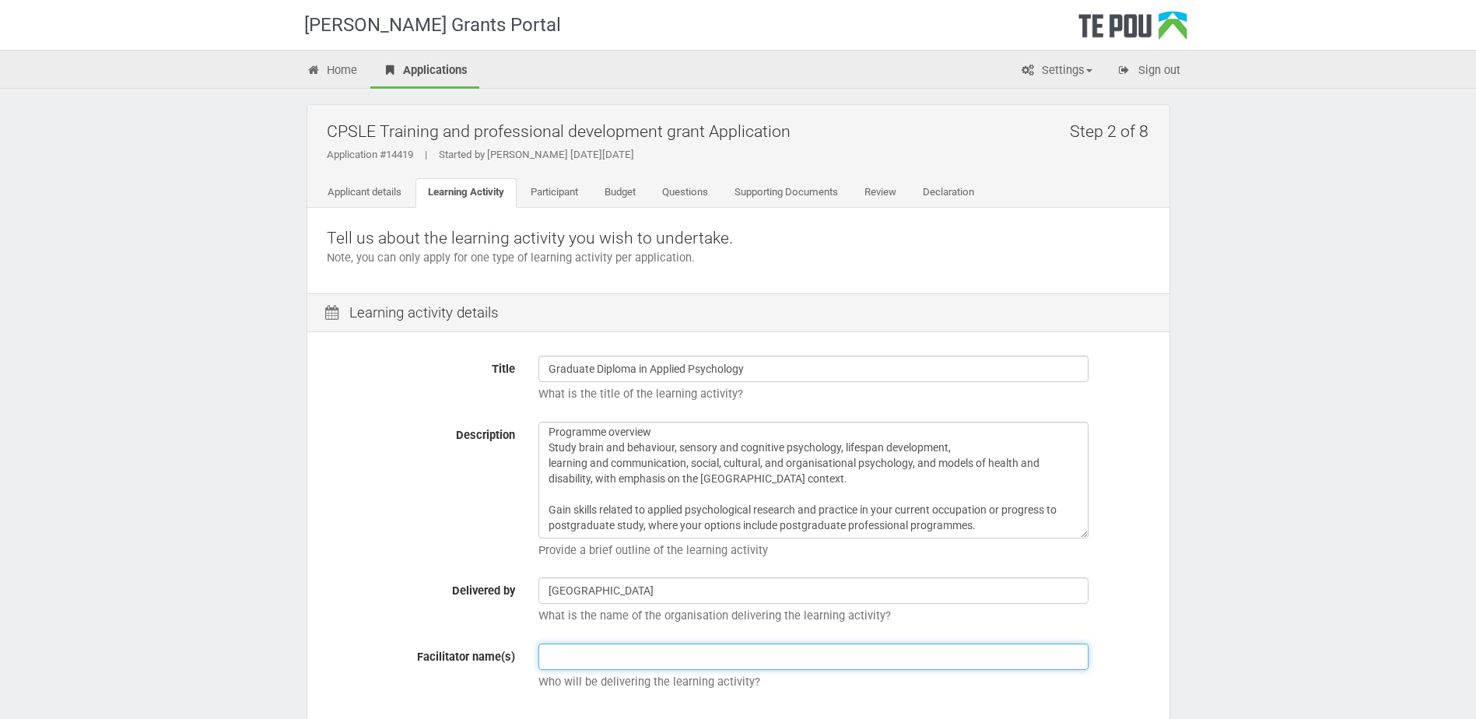
click at [658, 647] on input "text" at bounding box center [813, 656] width 550 height 26
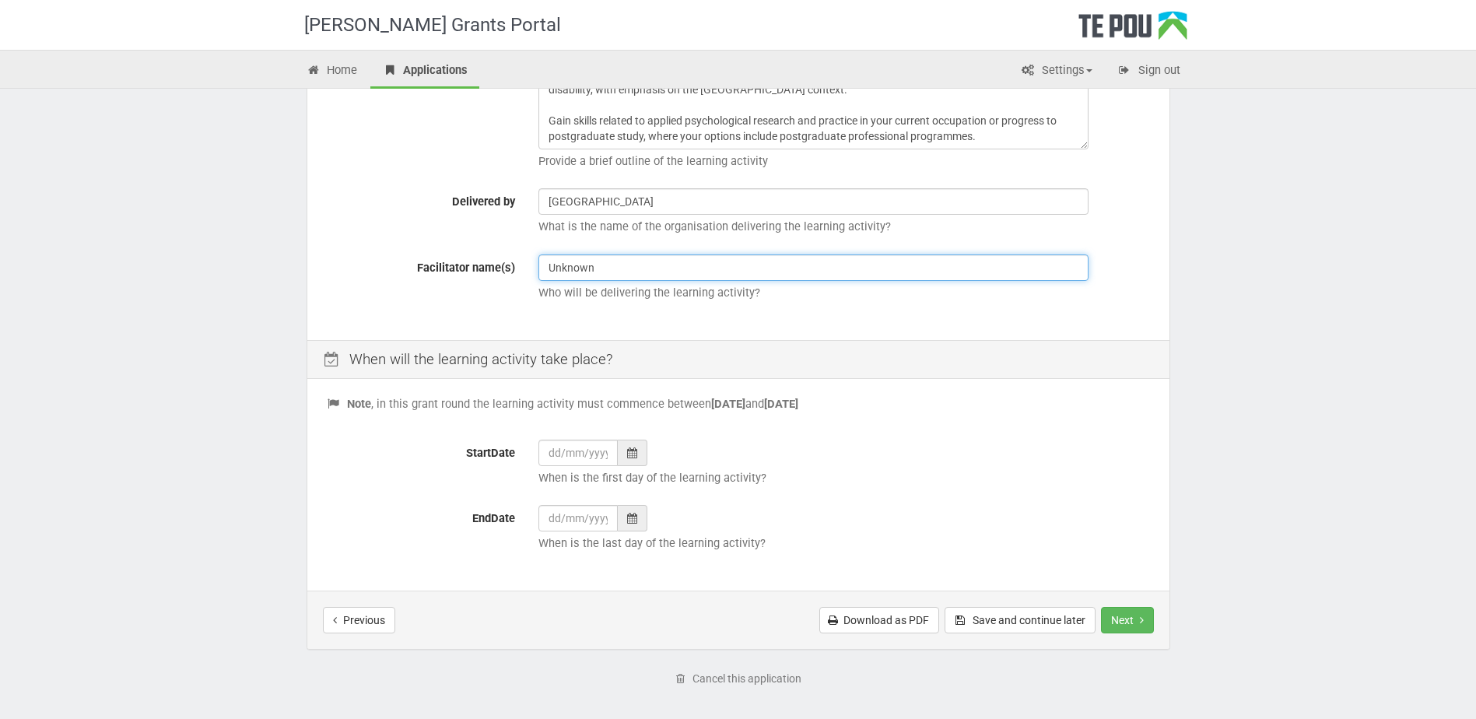
scroll to position [451, 0]
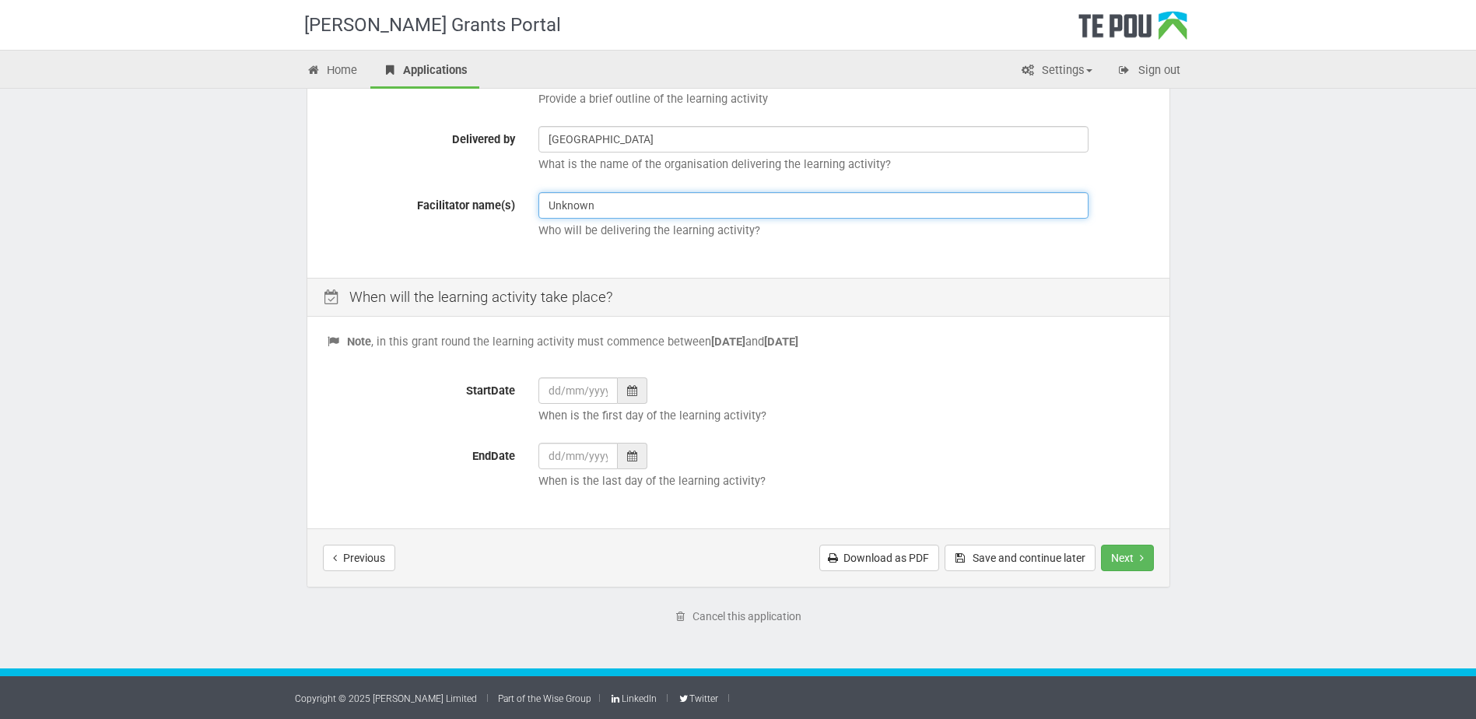
type input "Unknown"
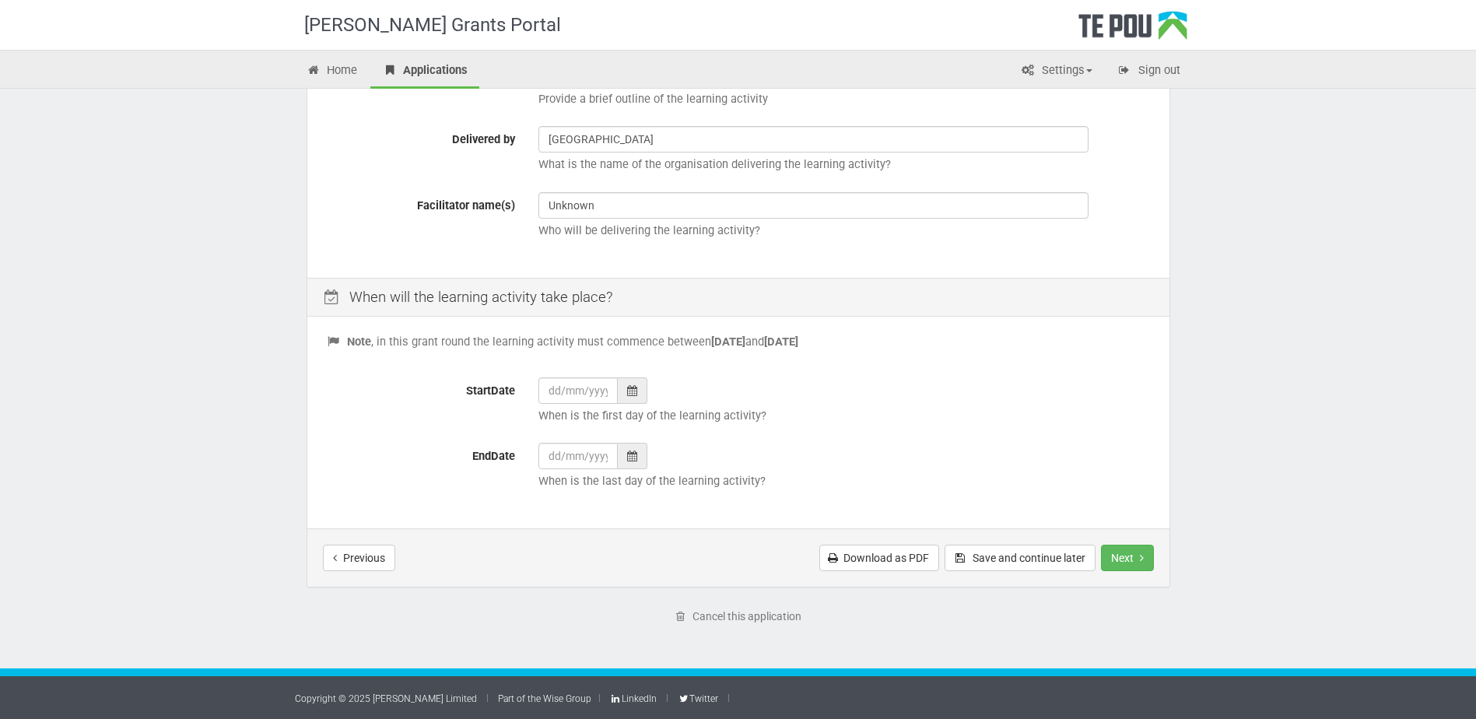
click at [625, 387] on div at bounding box center [633, 390] width 30 height 26
click at [688, 194] on th "»" at bounding box center [693, 196] width 23 height 23
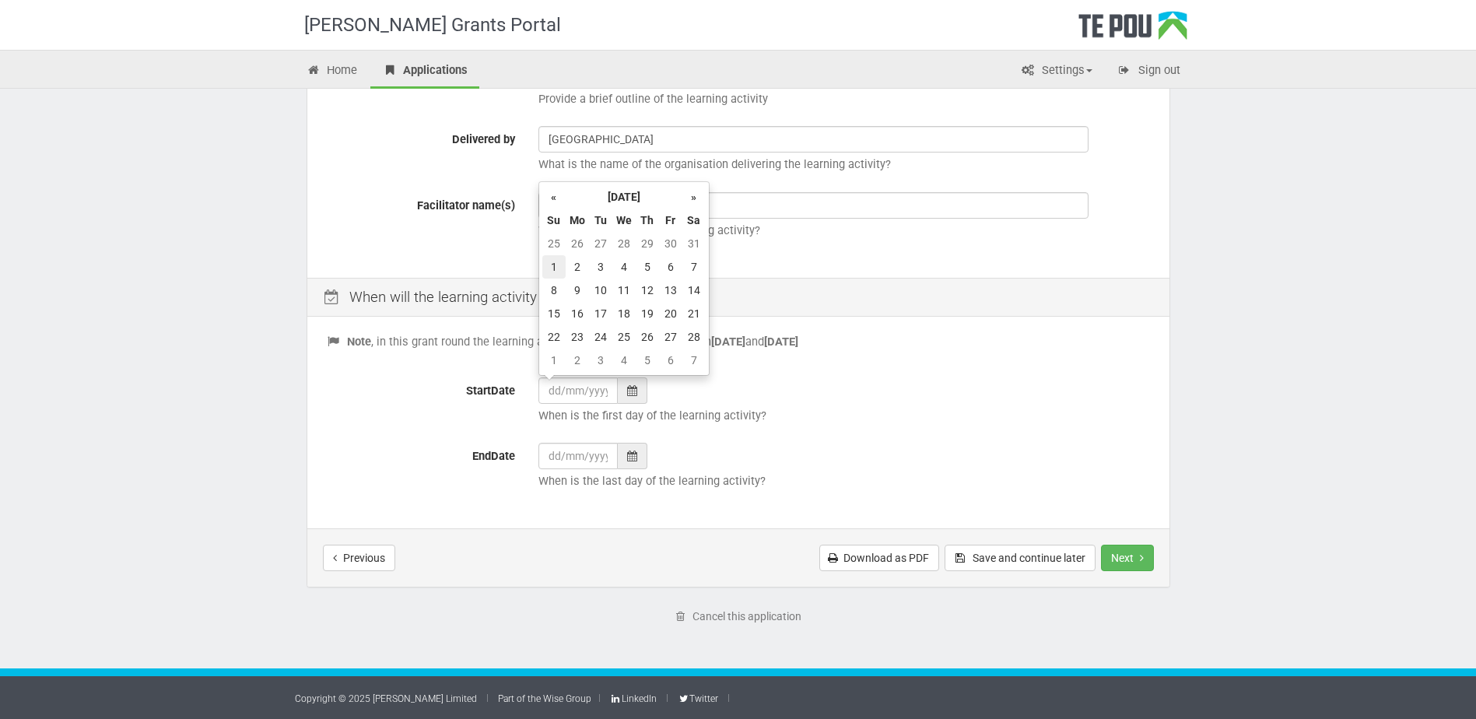
click at [559, 257] on td "1" at bounding box center [553, 266] width 23 height 23
type input "01/02/2026"
click at [633, 458] on icon at bounding box center [632, 455] width 10 height 11
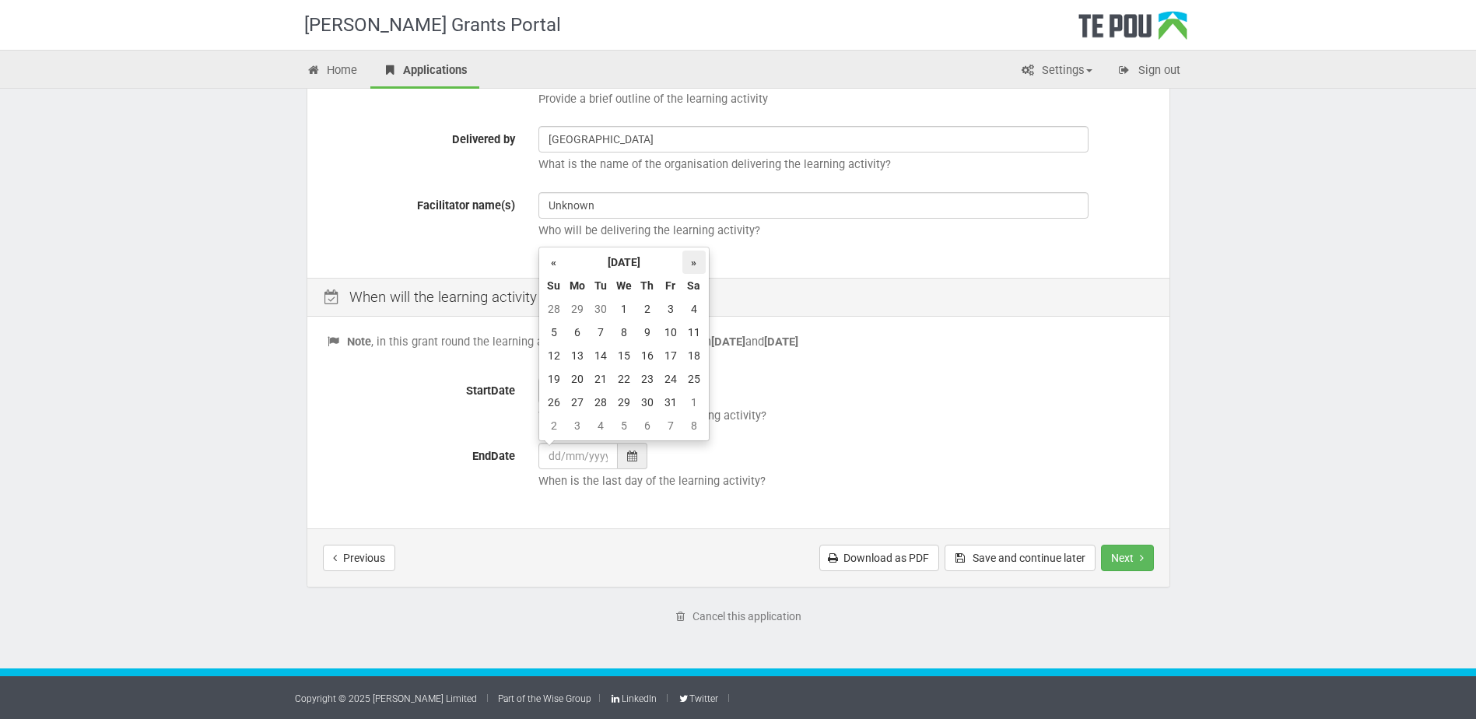
click at [696, 264] on th "»" at bounding box center [693, 261] width 23 height 23
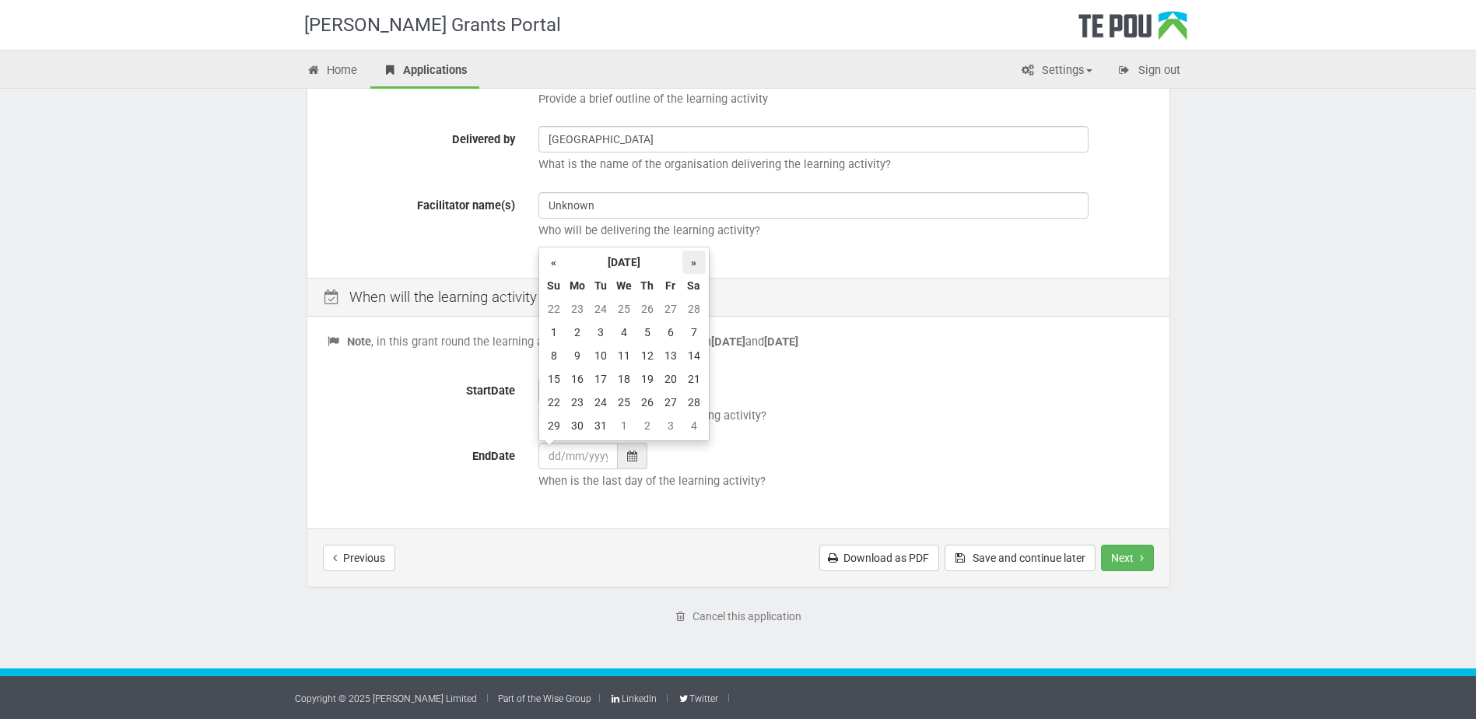
click at [696, 264] on th "»" at bounding box center [693, 261] width 23 height 23
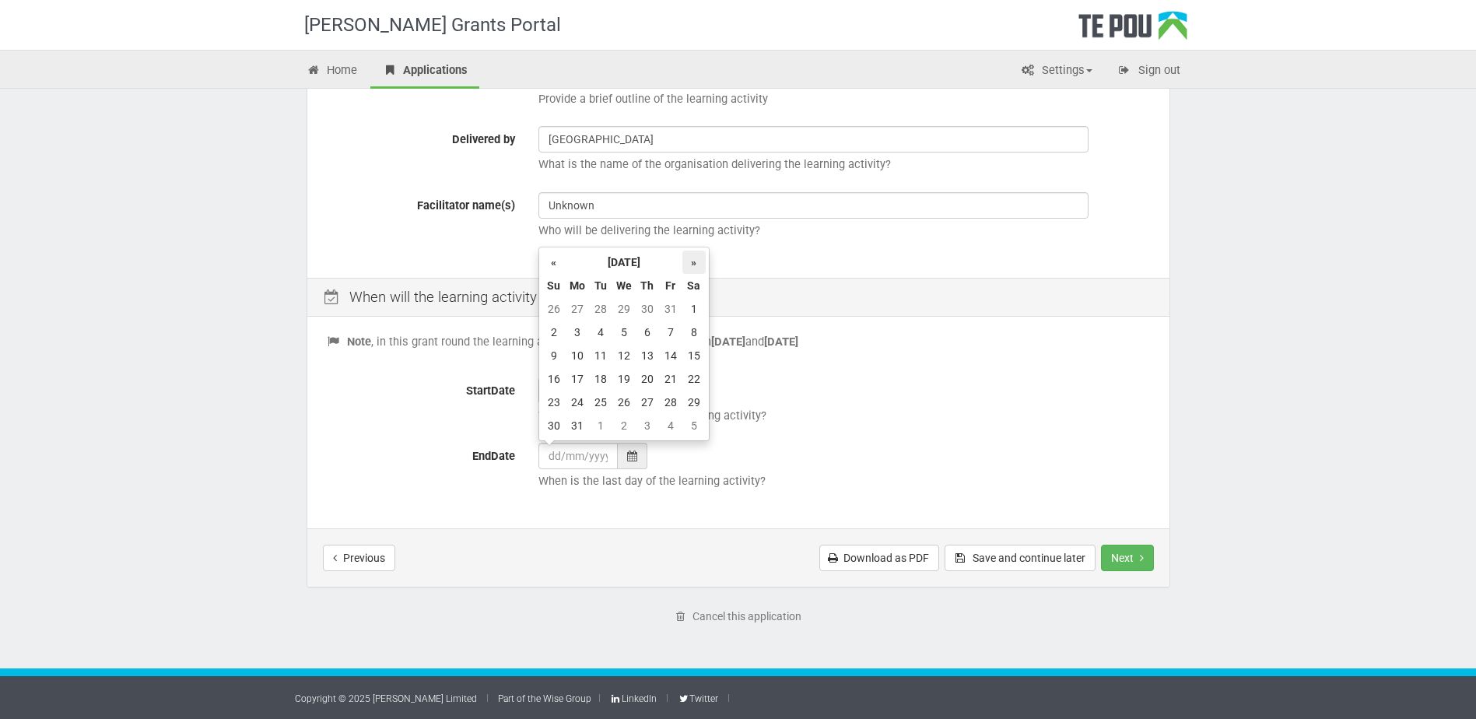
click at [696, 264] on th "»" at bounding box center [693, 261] width 23 height 23
click at [601, 316] on td "1" at bounding box center [600, 308] width 23 height 23
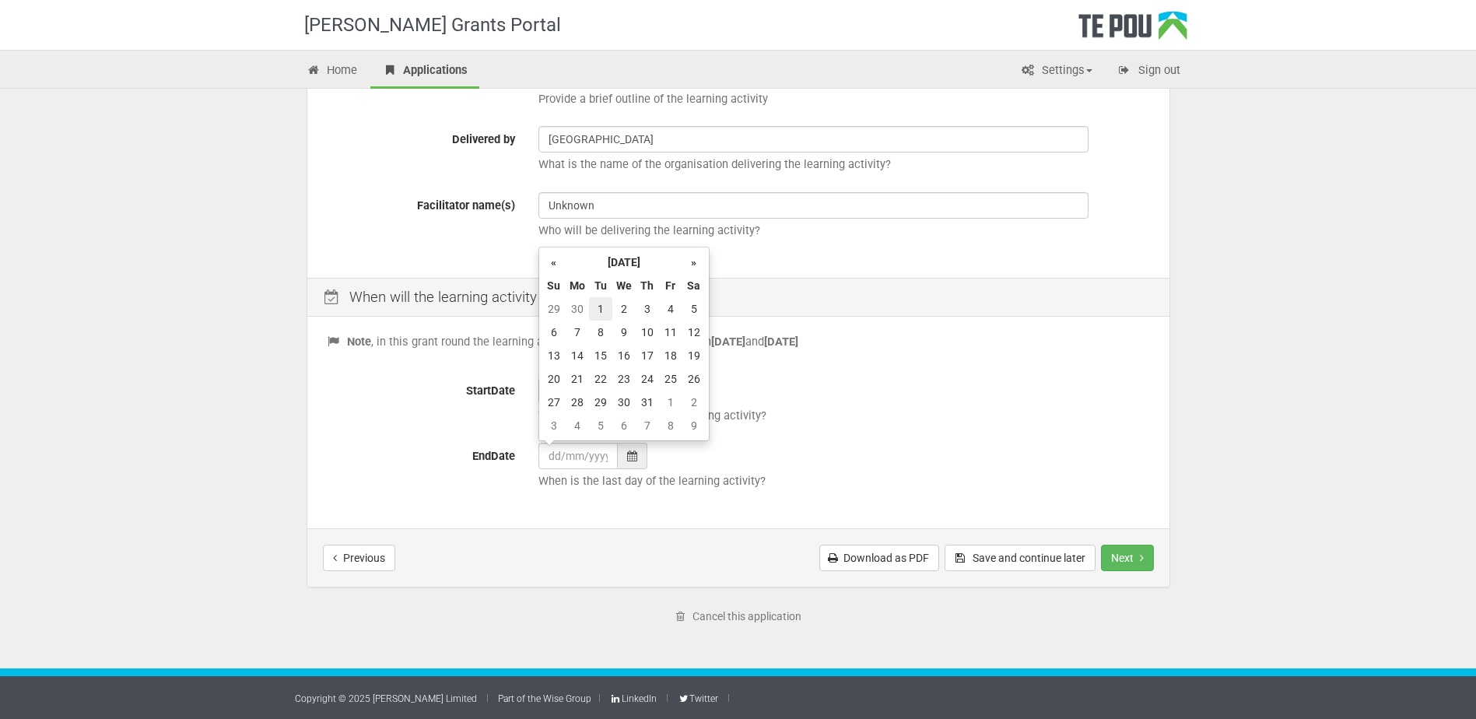
type input "01/12/2026"
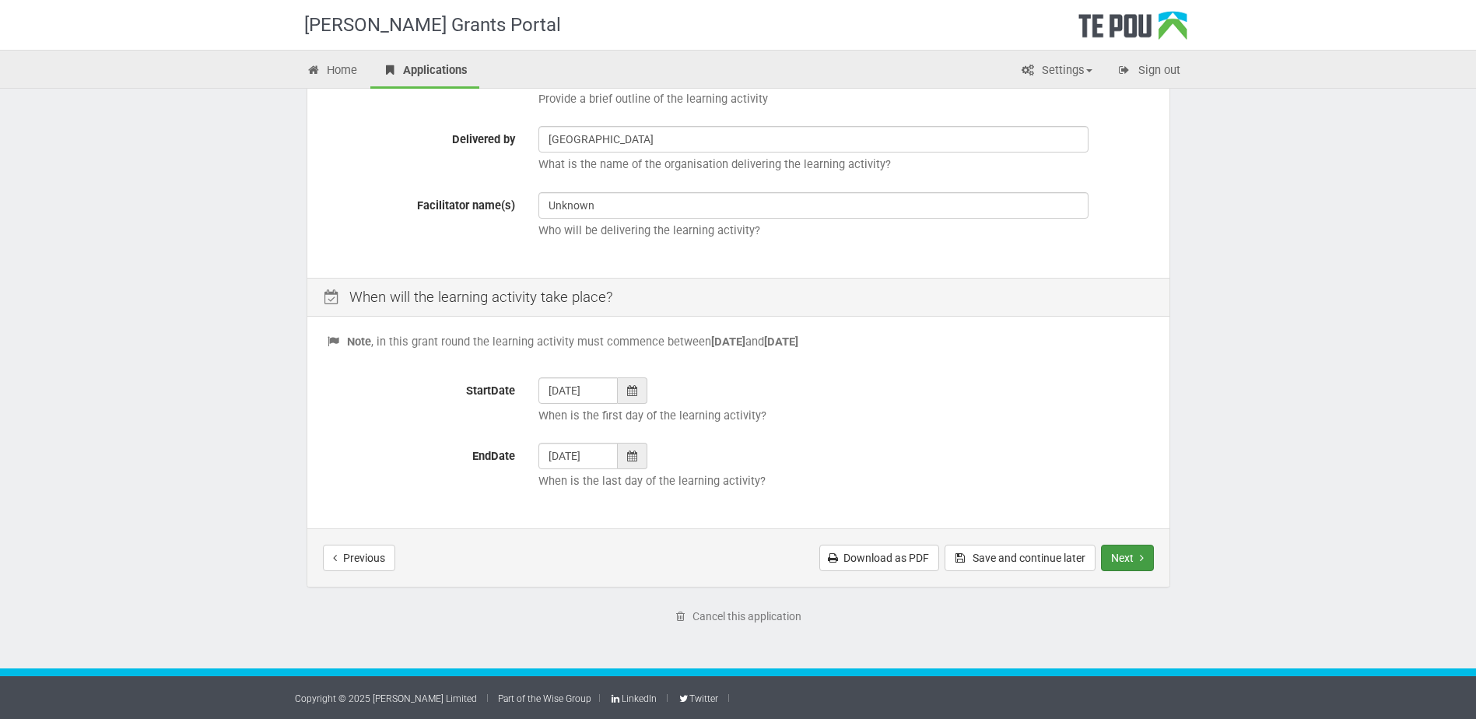
click at [1116, 549] on button "Next" at bounding box center [1127, 558] width 53 height 26
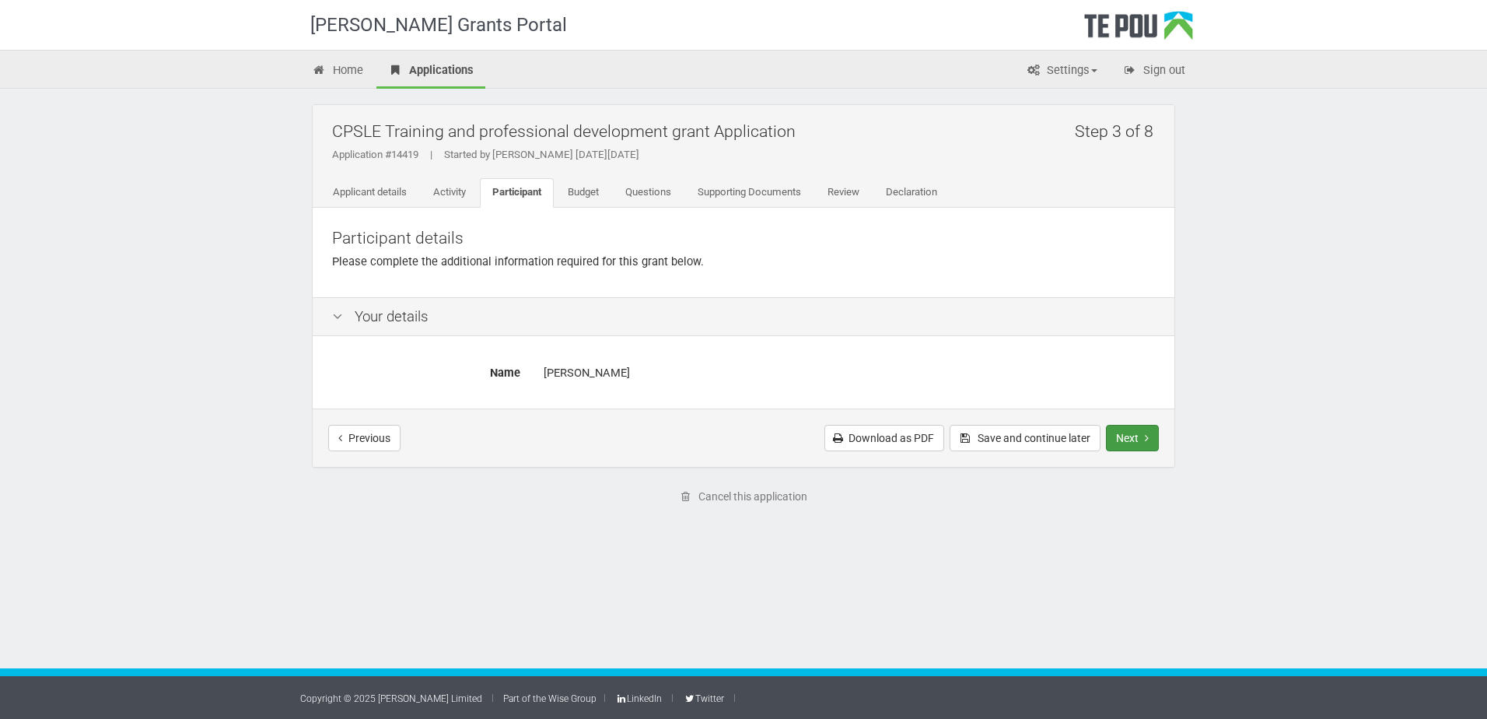
click at [1130, 432] on button "Next" at bounding box center [1132, 438] width 53 height 26
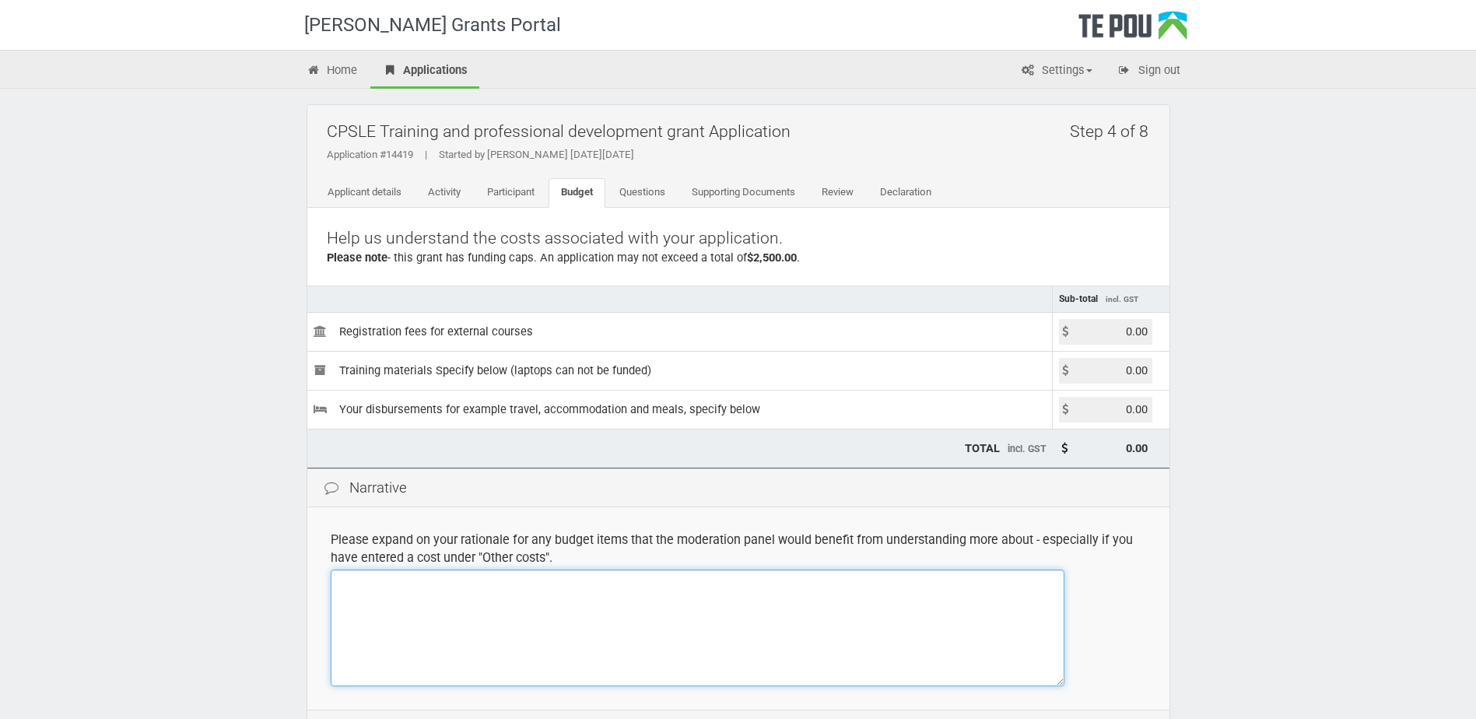
click at [427, 601] on textarea at bounding box center [698, 627] width 734 height 117
paste textarea "Registration Fees for External Courses – $8,500.00 This amount covers tuition a…"
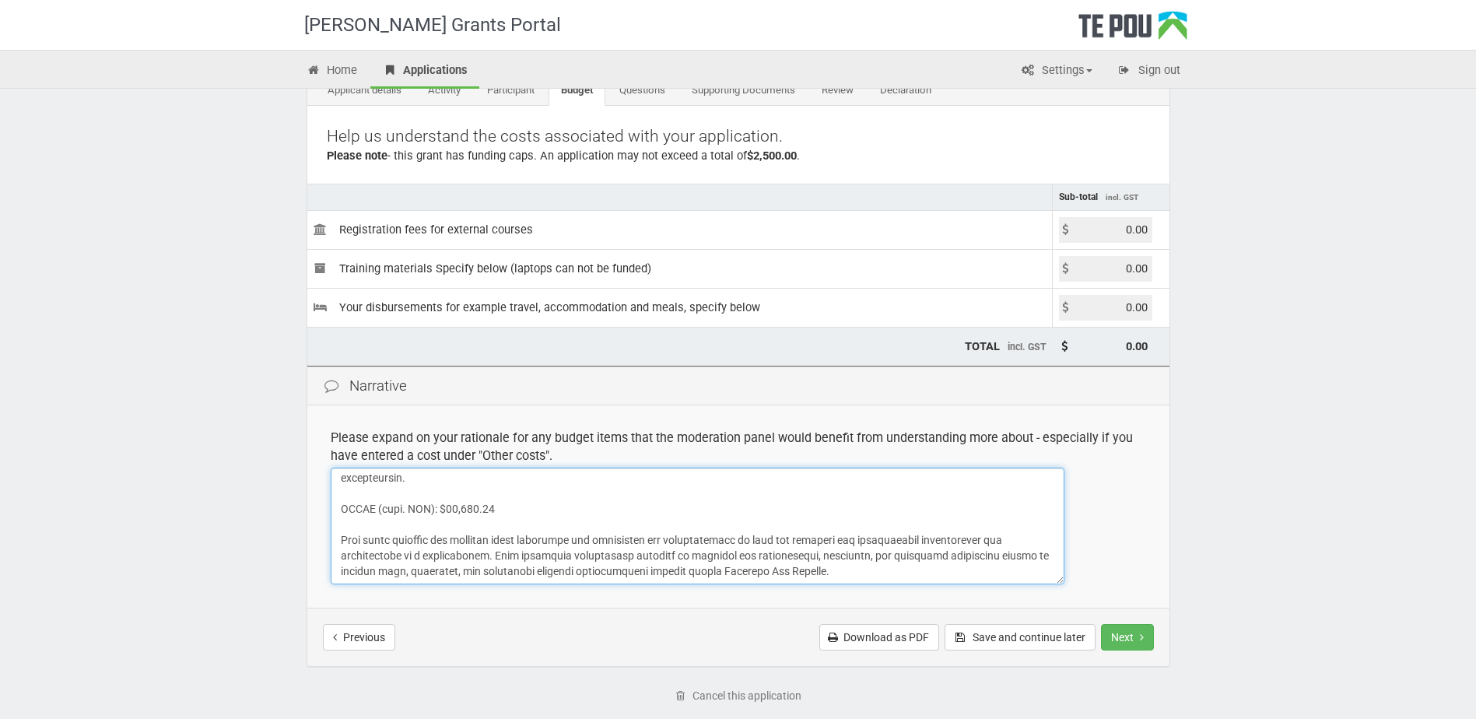
scroll to position [181, 0]
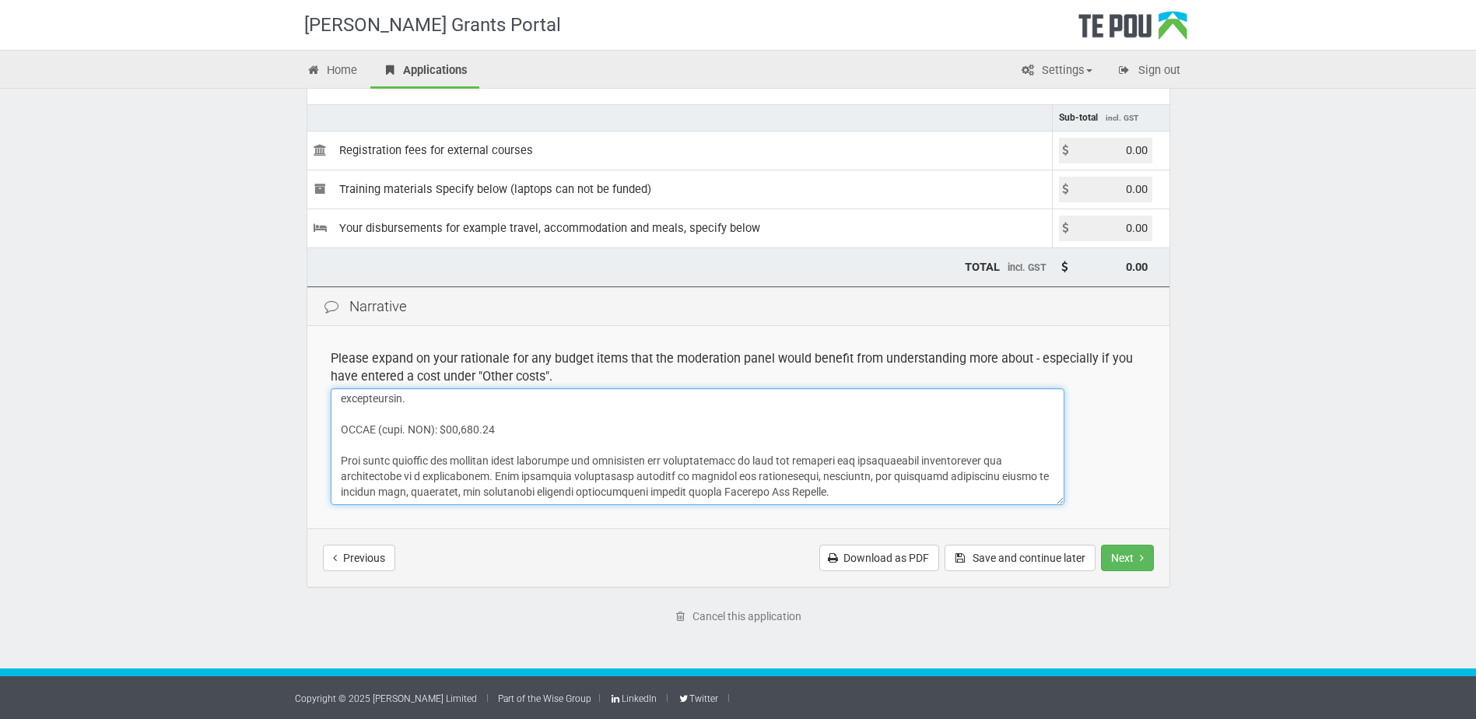
drag, startPoint x: 337, startPoint y: 455, endPoint x: 1060, endPoint y: 477, distance: 723.8
click at [1060, 469] on textarea at bounding box center [698, 446] width 734 height 117
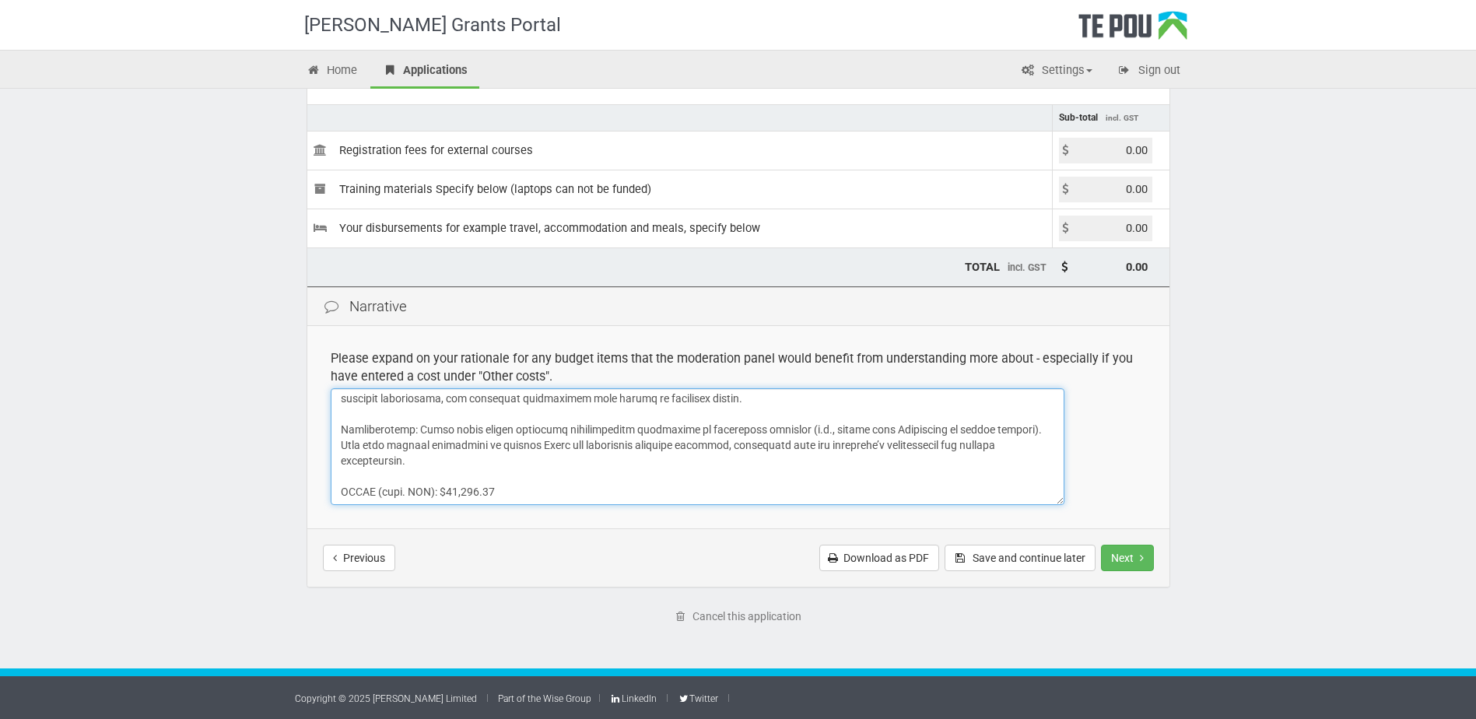
scroll to position [377, 0]
drag, startPoint x: 477, startPoint y: 461, endPoint x: 335, endPoint y: 433, distance: 144.5
click at [335, 433] on textarea at bounding box center [698, 446] width 734 height 117
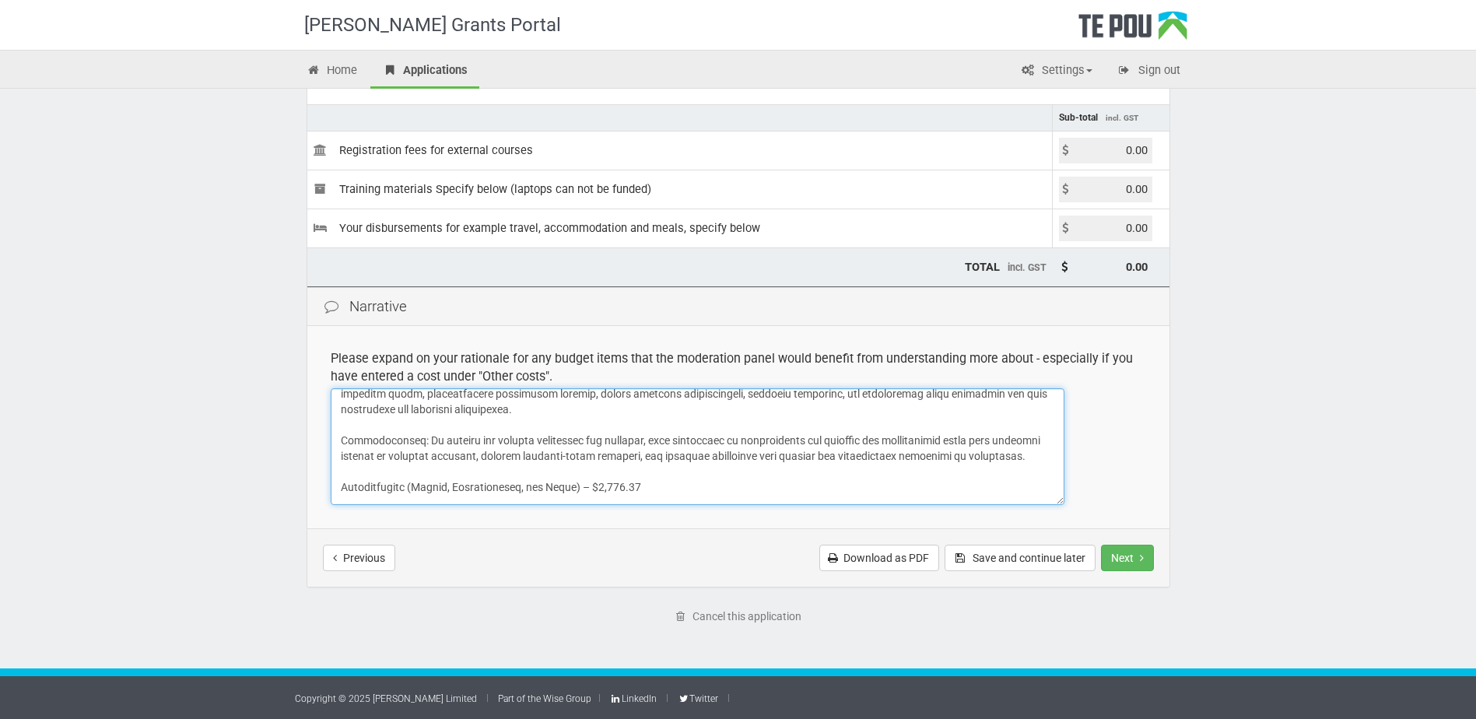
scroll to position [236, 0]
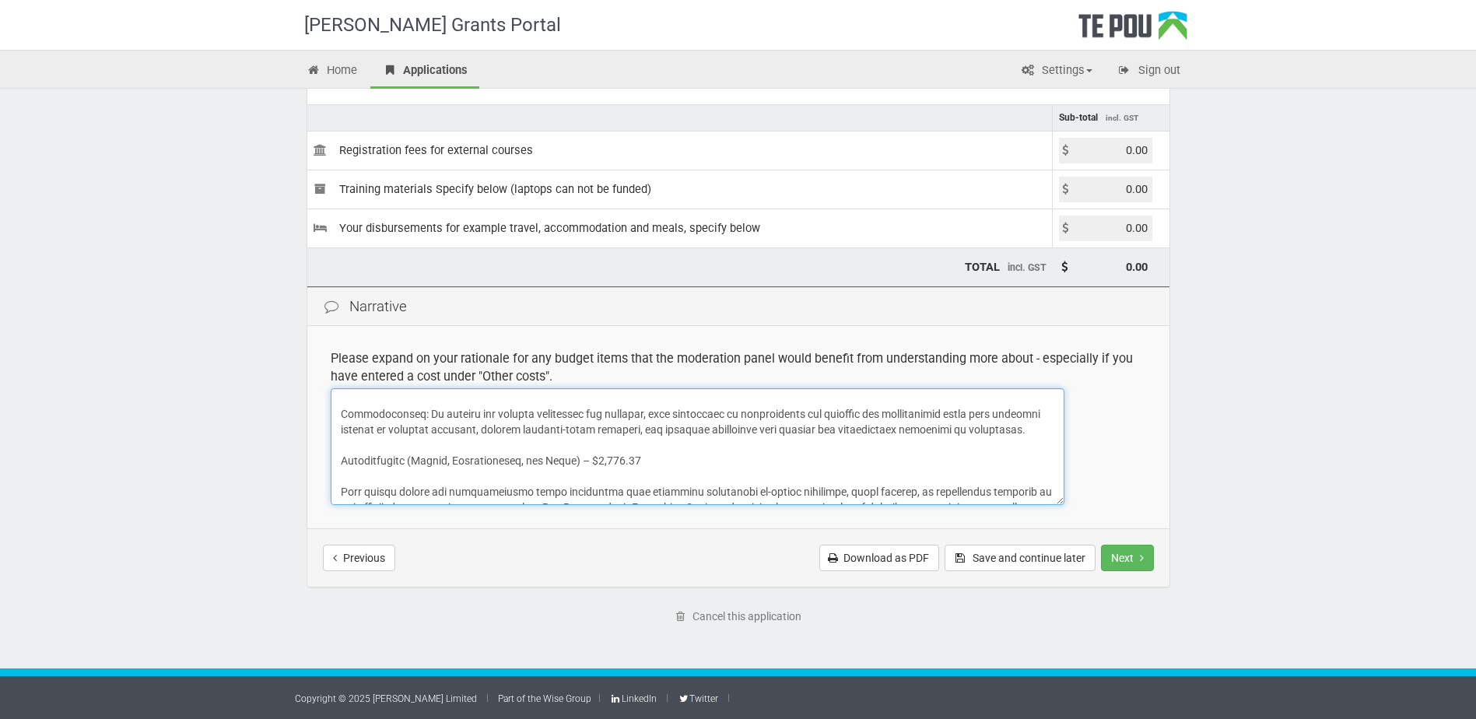
drag, startPoint x: 418, startPoint y: 447, endPoint x: 323, endPoint y: 417, distance: 99.4
click at [323, 417] on td "Please expand on your rationale for any budget items that the moderation panel …" at bounding box center [738, 427] width 862 height 202
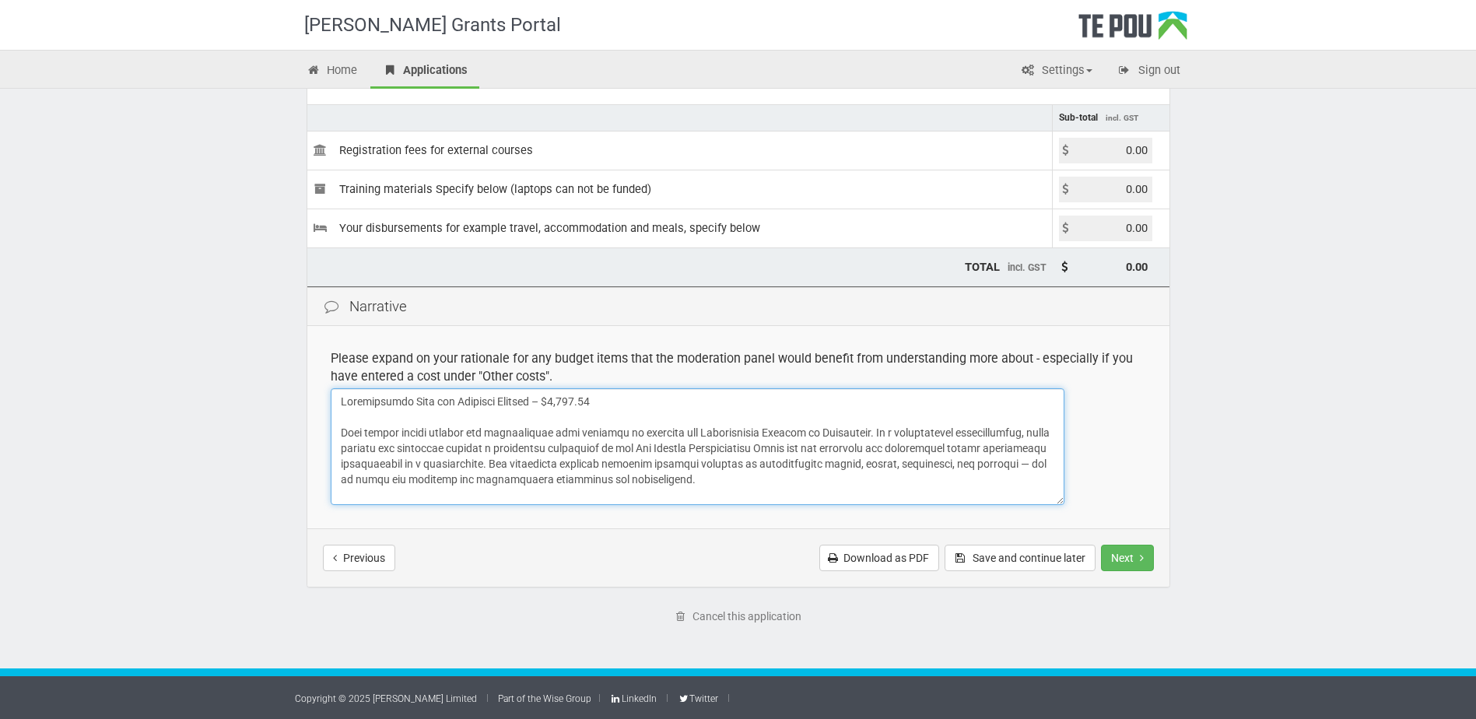
scroll to position [78, 0]
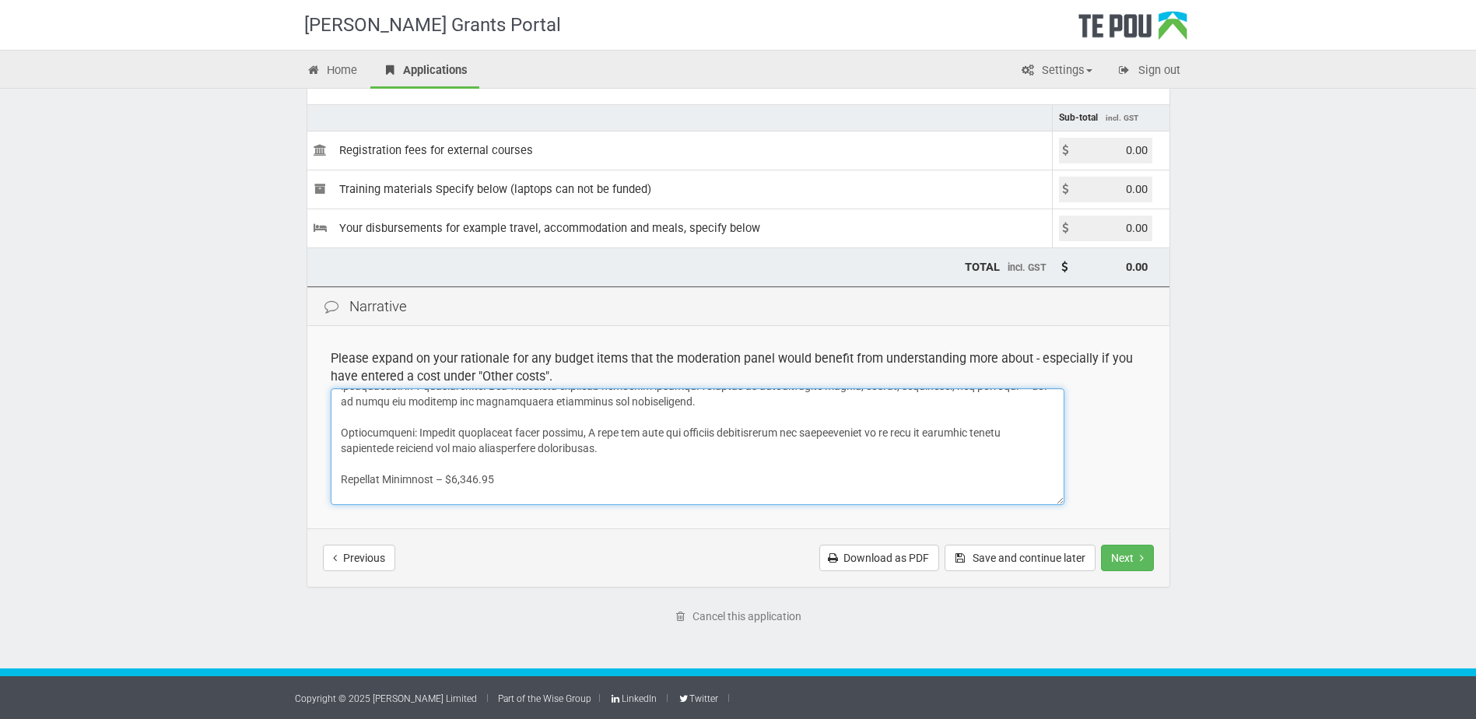
click at [622, 448] on textarea at bounding box center [698, 446] width 734 height 117
drag, startPoint x: 629, startPoint y: 450, endPoint x: 326, endPoint y: 434, distance: 303.1
click at [326, 434] on td "Please expand on your rationale for any budget items that the moderation panel …" at bounding box center [738, 427] width 862 height 202
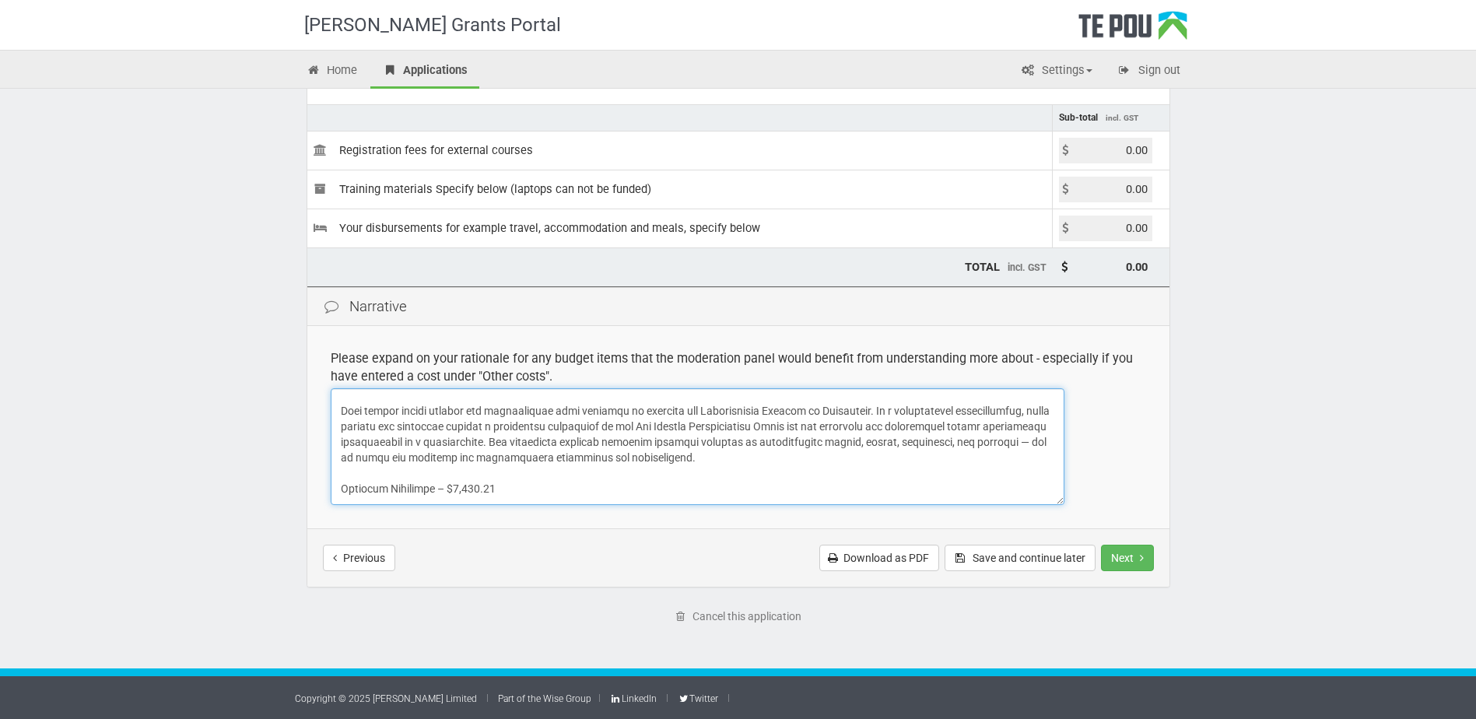
scroll to position [0, 0]
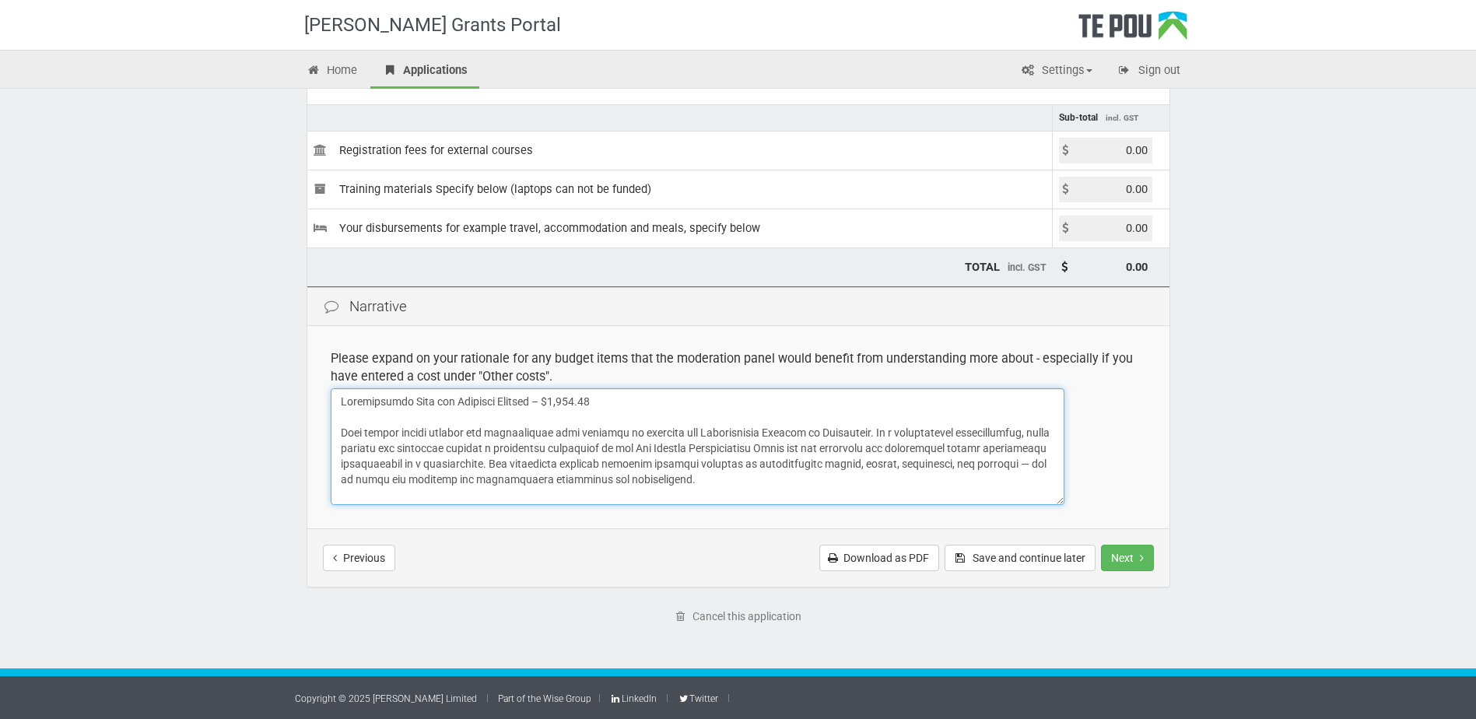
drag, startPoint x: 880, startPoint y: 429, endPoint x: 907, endPoint y: 482, distance: 60.2
click at [907, 482] on textarea at bounding box center [698, 446] width 734 height 117
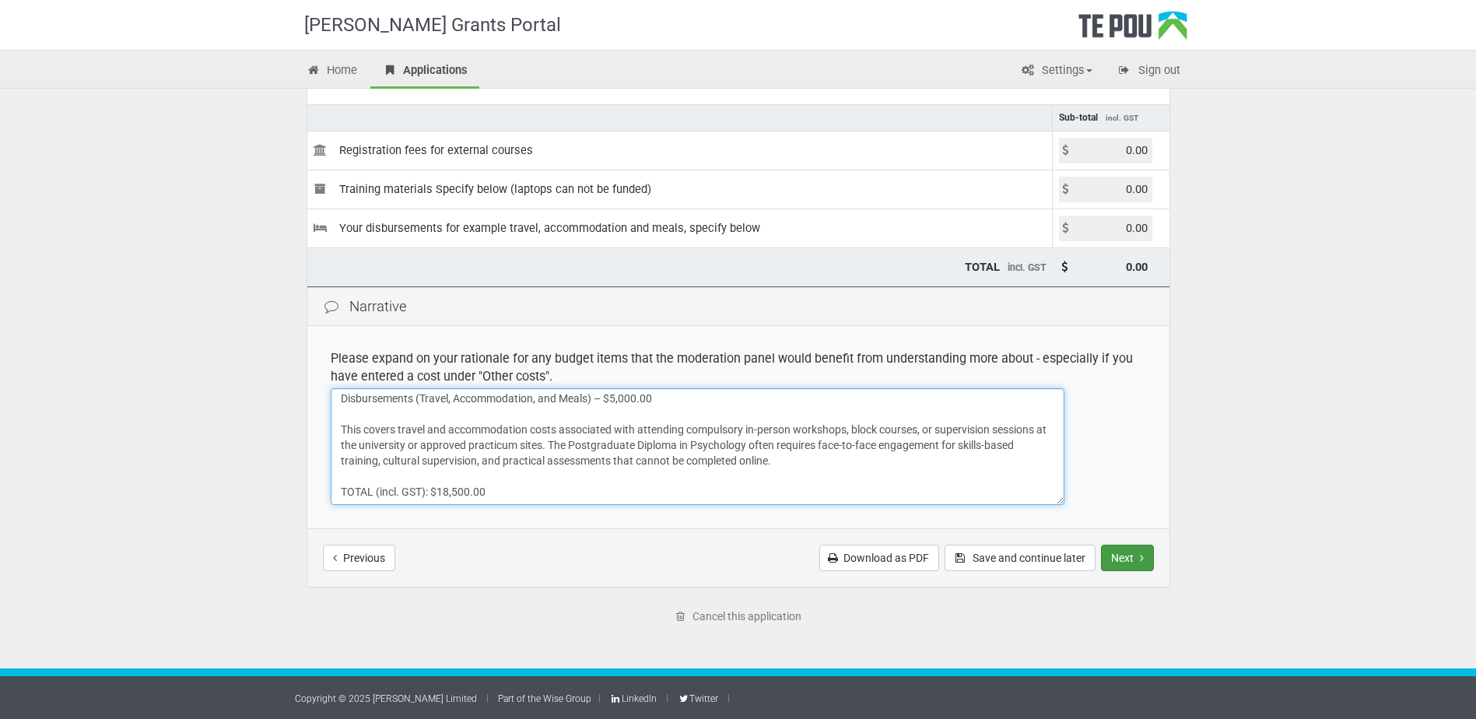
type textarea "Registration Fees for External Courses – $8,500.00 This amount covers tuition a…"
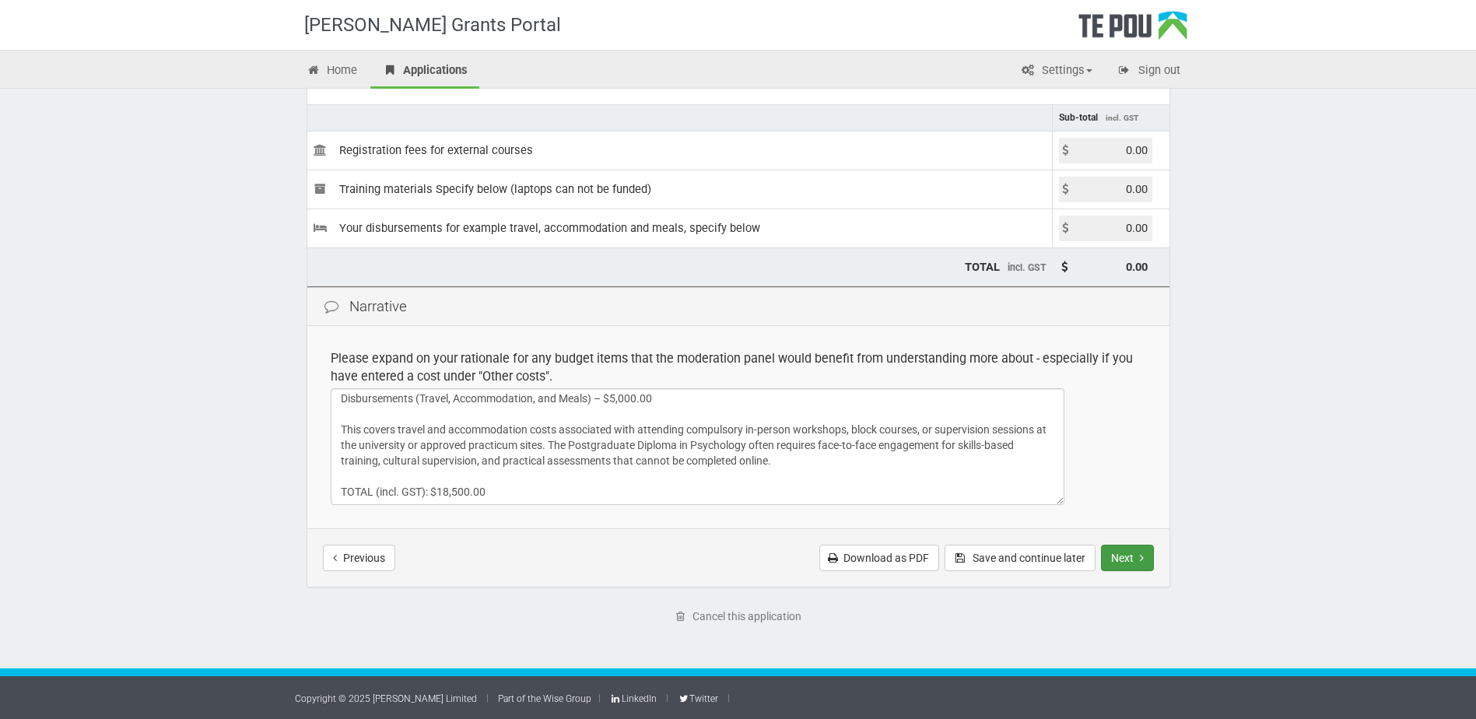
click at [1125, 545] on button "Next" at bounding box center [1127, 558] width 53 height 26
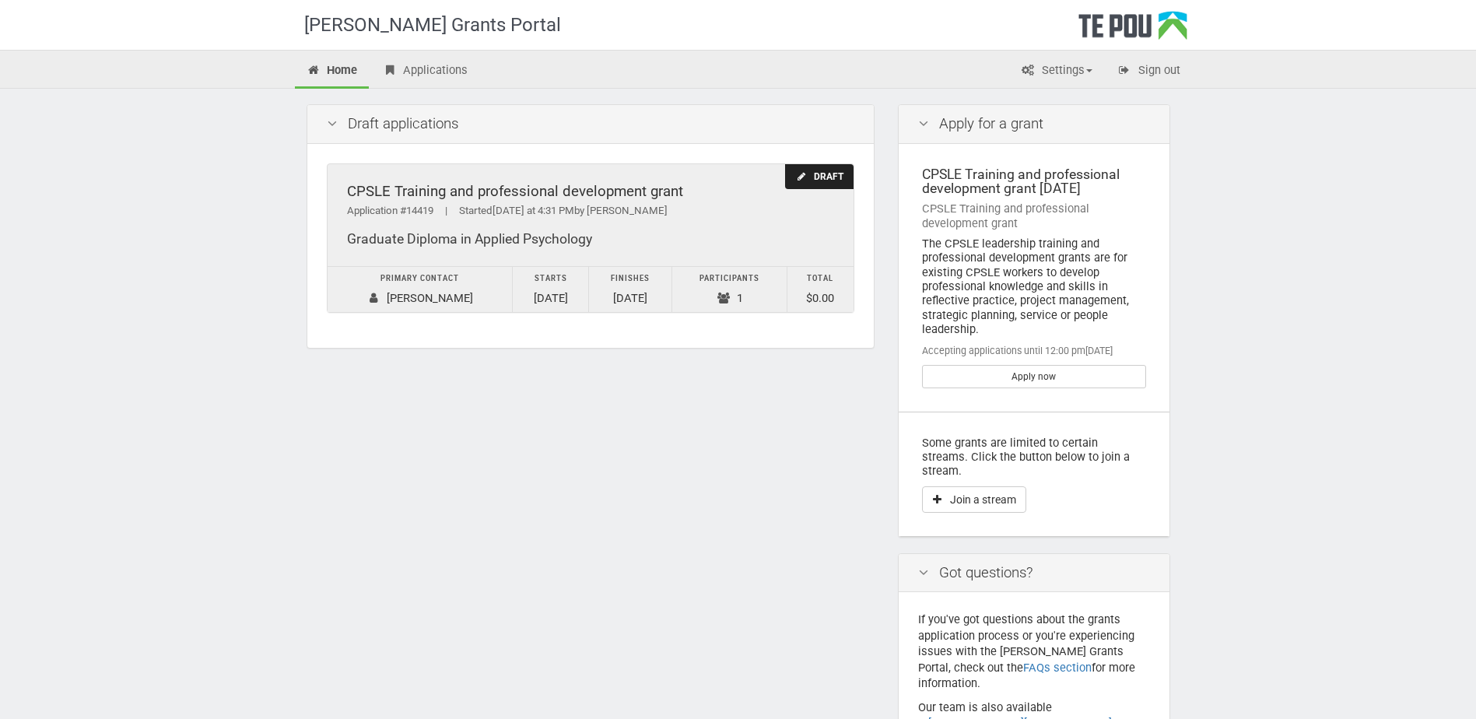
click at [816, 169] on div "Draft" at bounding box center [819, 177] width 68 height 26
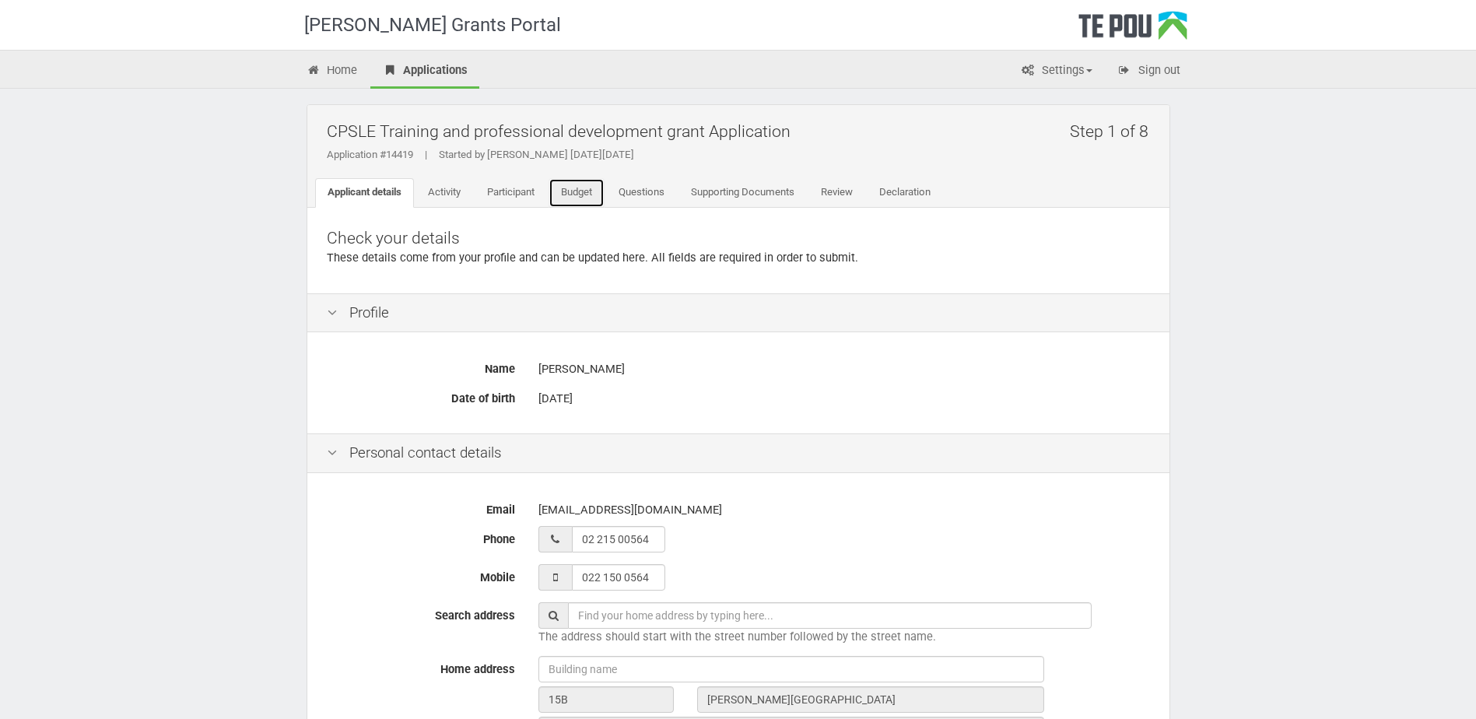
click at [598, 200] on link "Budget" at bounding box center [576, 193] width 56 height 30
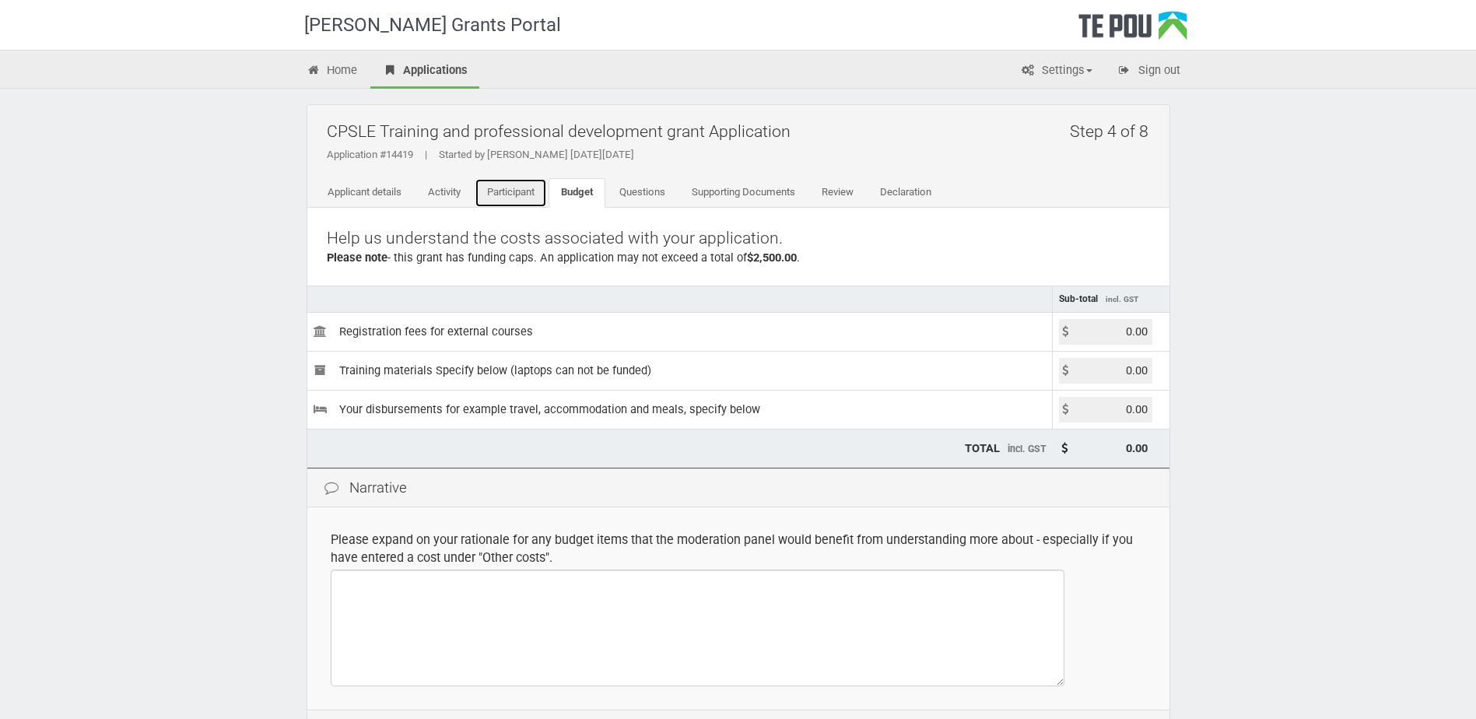
click at [529, 192] on link "Participant" at bounding box center [511, 193] width 72 height 30
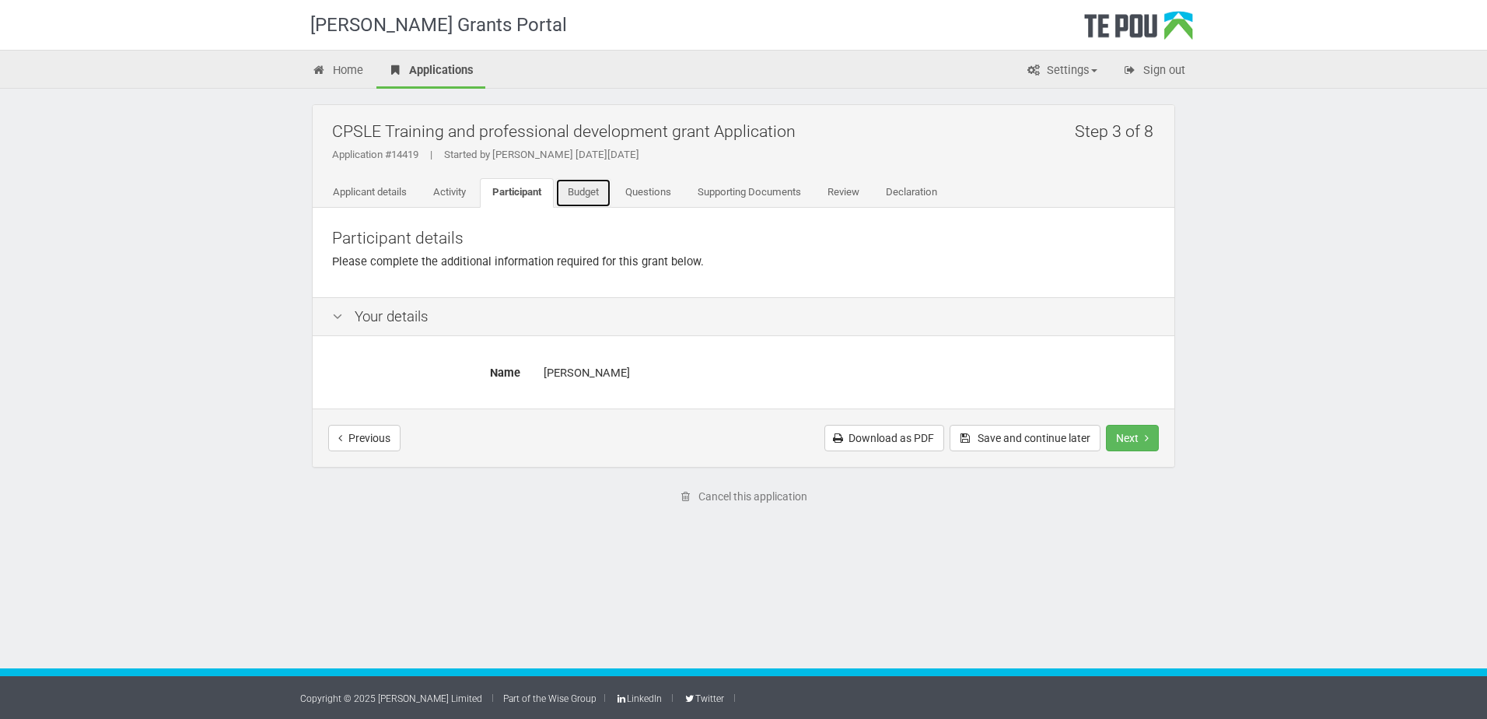
click at [598, 189] on link "Budget" at bounding box center [583, 193] width 56 height 30
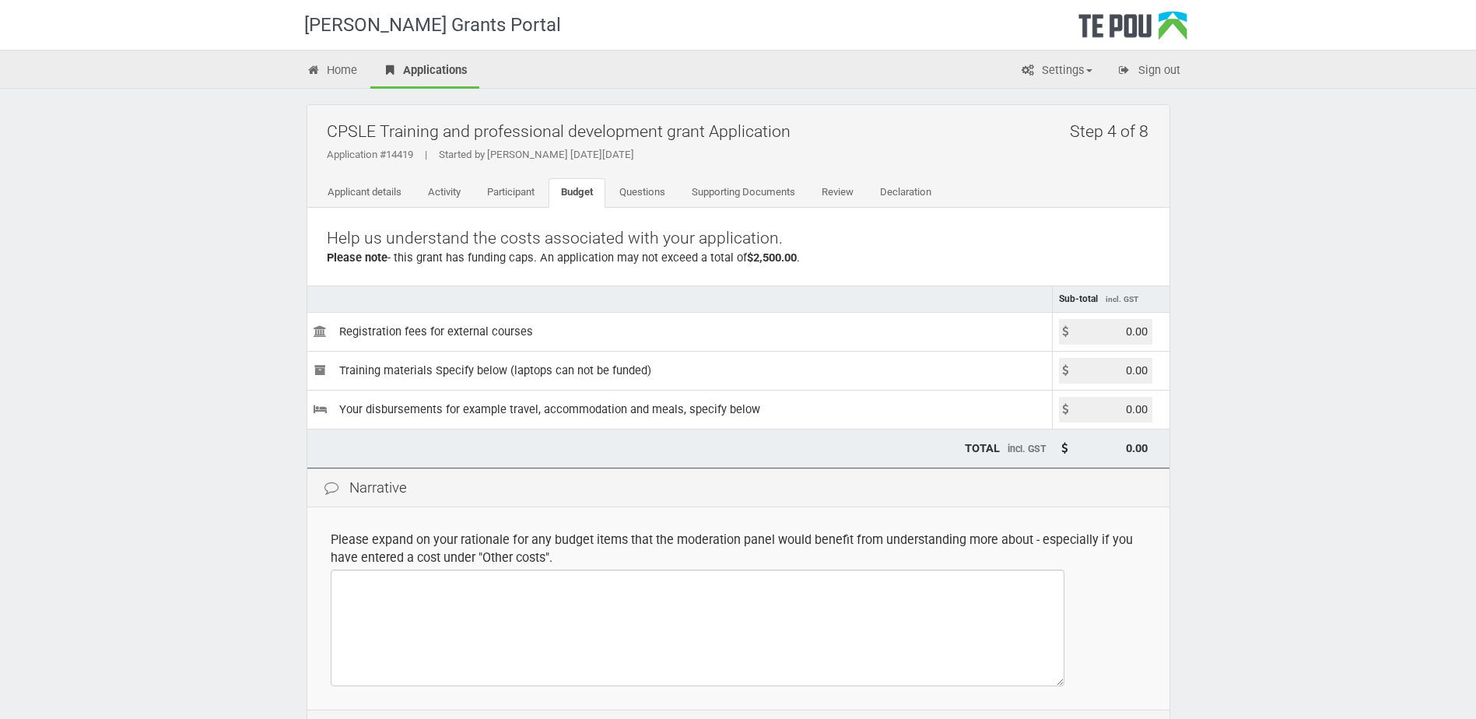
click at [1134, 368] on input "0.00" at bounding box center [1105, 371] width 93 height 26
drag, startPoint x: 1126, startPoint y: 368, endPoint x: 1150, endPoint y: 372, distance: 23.7
click at [1150, 372] on input "0.00" at bounding box center [1105, 371] width 93 height 26
type input "5000.00"
type input "5,000.00"
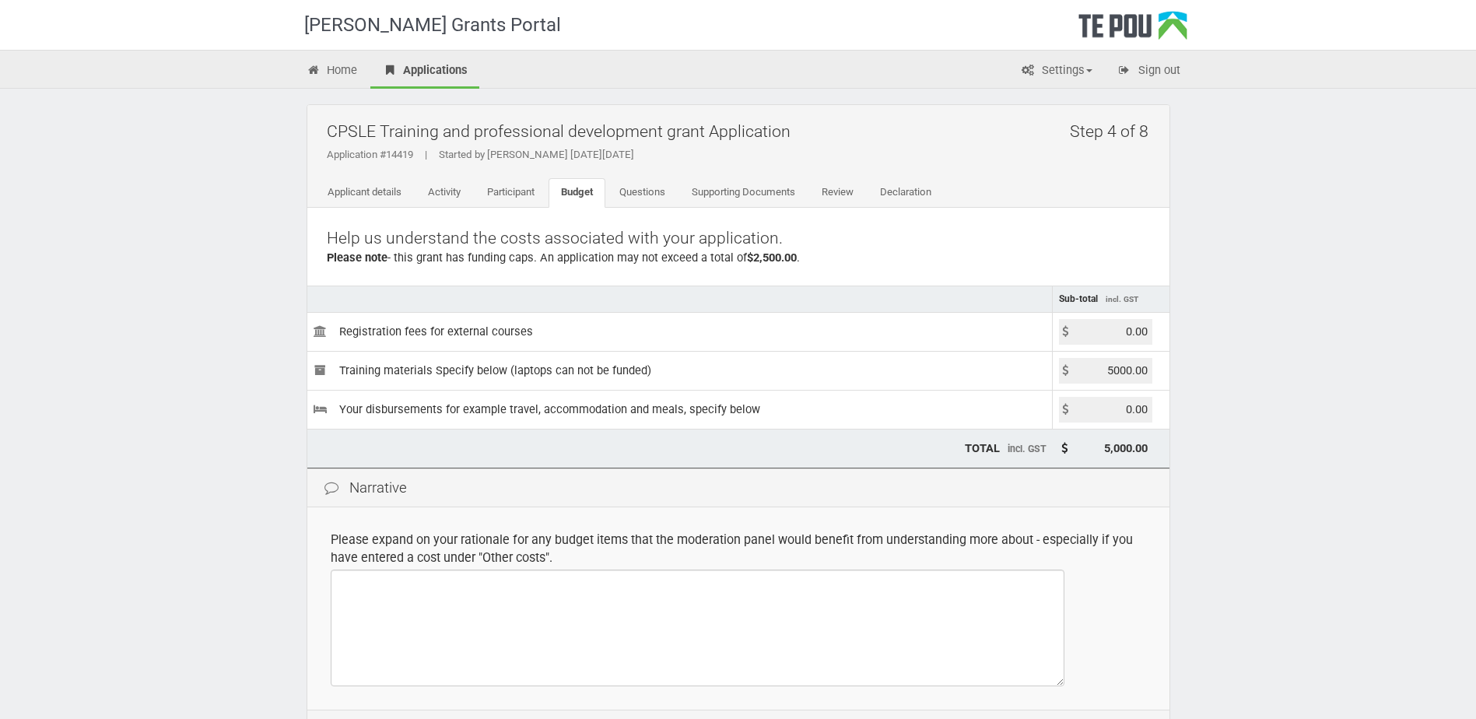
click at [1127, 339] on input "0.00" at bounding box center [1105, 332] width 93 height 26
drag, startPoint x: 1127, startPoint y: 339, endPoint x: 1167, endPoint y: 367, distance: 48.6
click at [1156, 339] on td "0.00" at bounding box center [1111, 331] width 117 height 39
type input "8500.00"
type input "13,500.00"
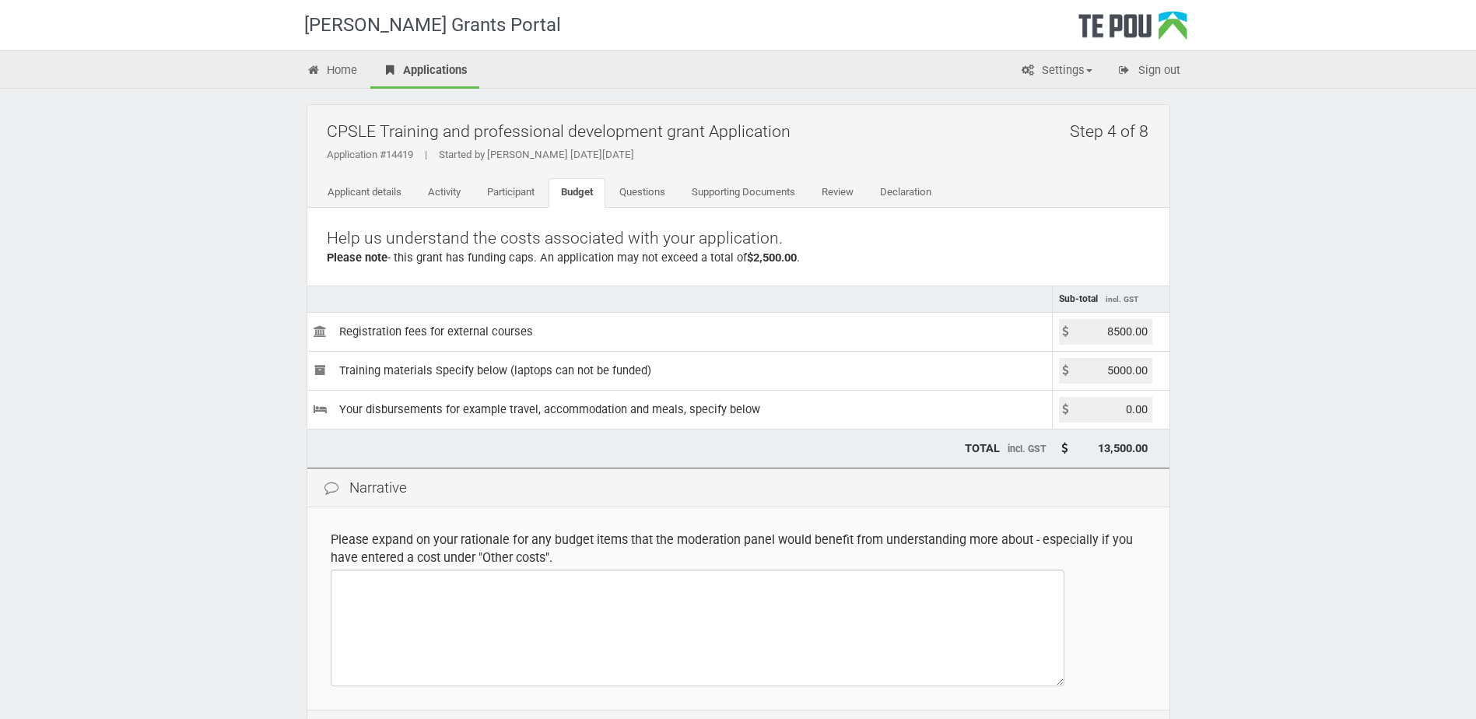
click at [1127, 407] on input "0.00" at bounding box center [1105, 410] width 93 height 26
drag, startPoint x: 1119, startPoint y: 408, endPoint x: 1158, endPoint y: 410, distance: 38.2
click at [1155, 409] on td "0.00" at bounding box center [1111, 409] width 117 height 39
type input "5000.00"
type input "18,500.00"
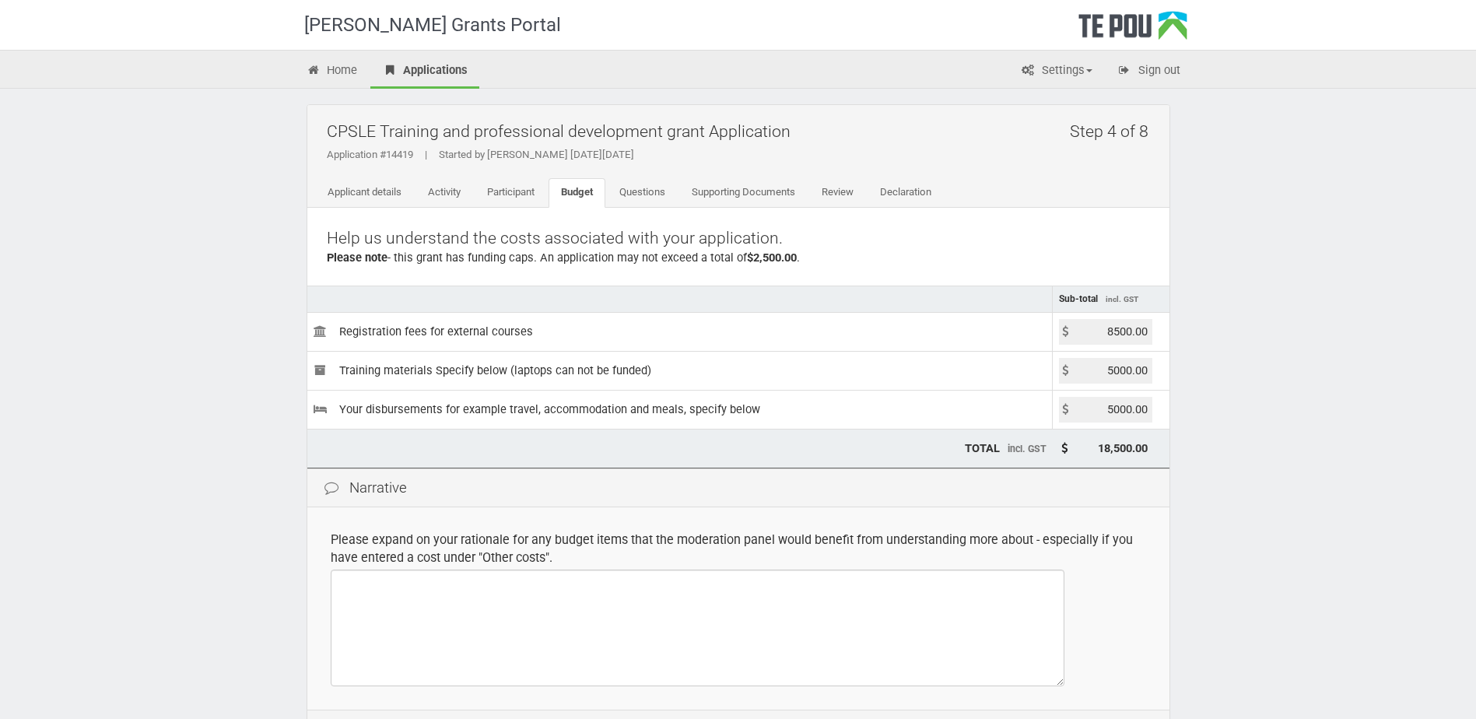
click at [815, 694] on td "Please expand on your rationale for any budget items that the moderation panel …" at bounding box center [738, 608] width 862 height 202
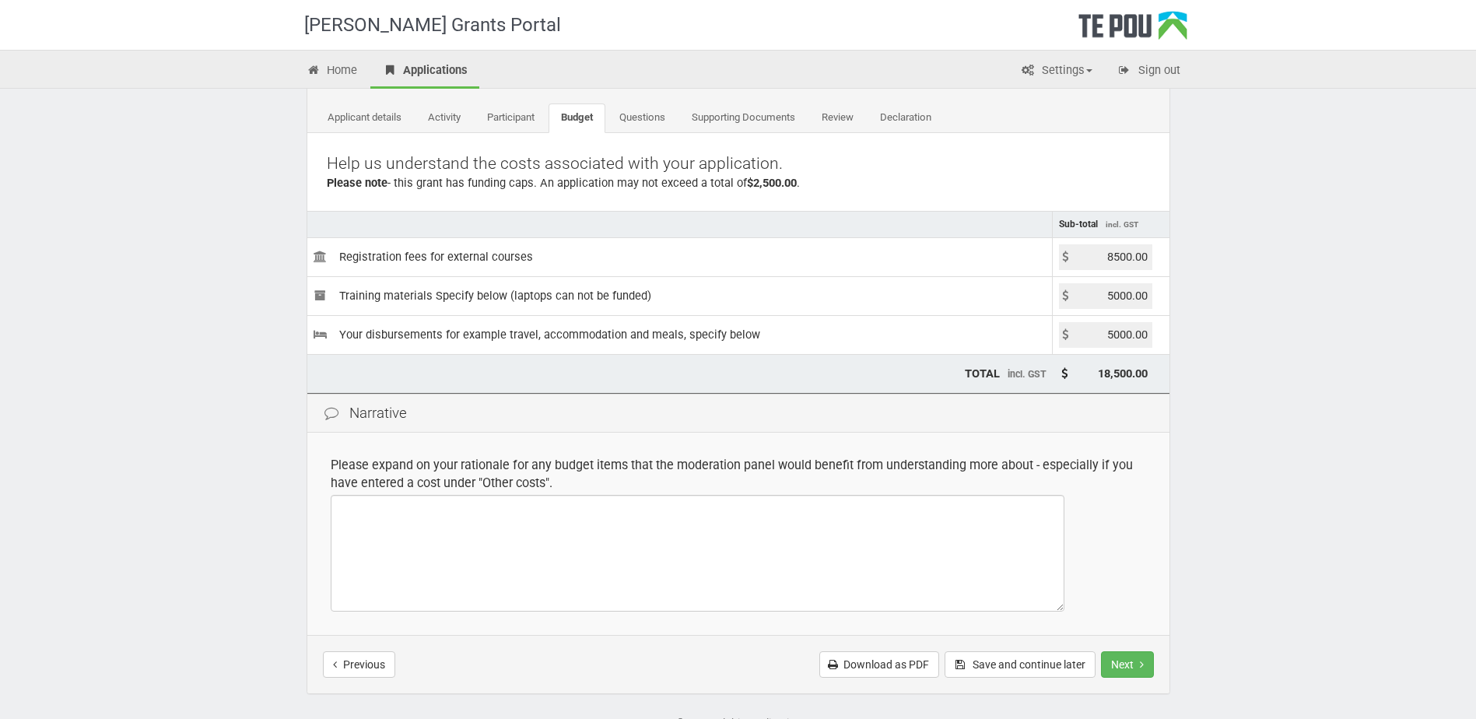
scroll to position [156, 0]
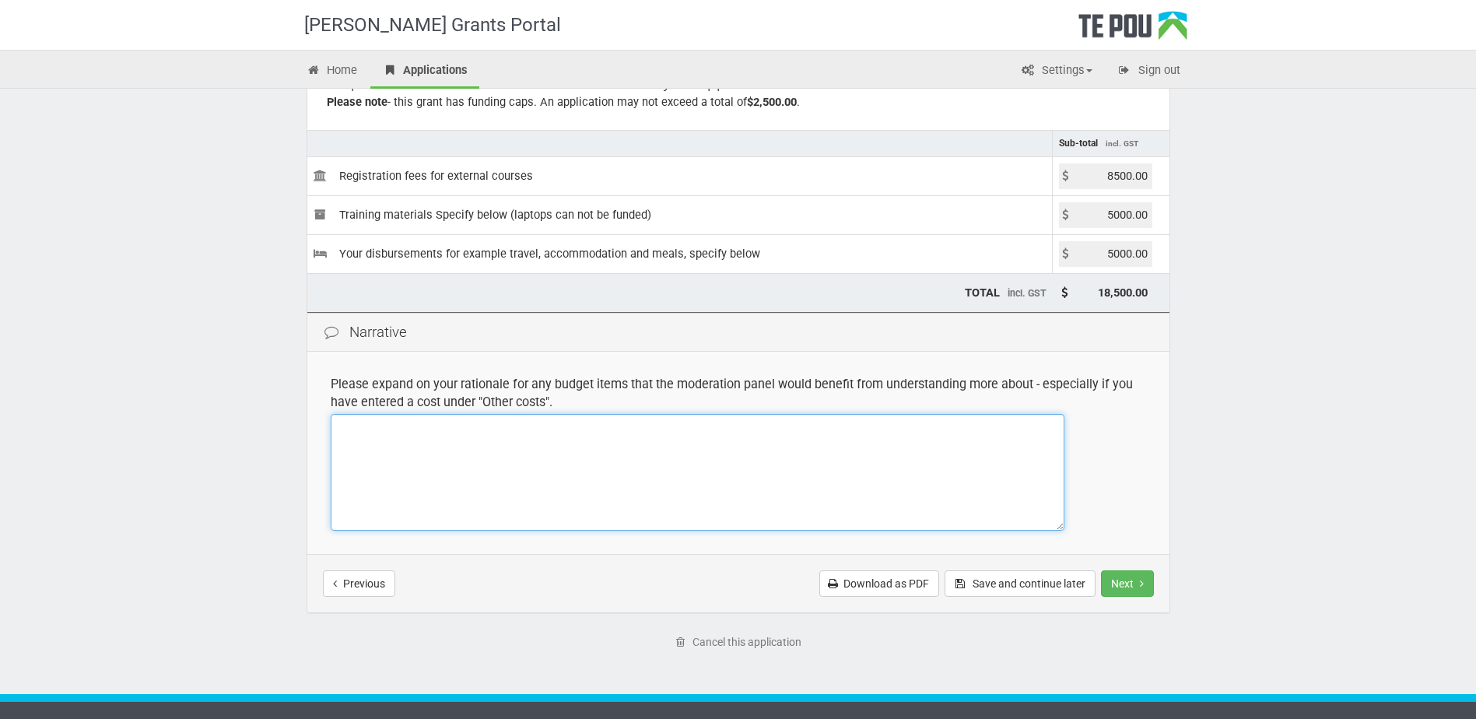
click at [581, 471] on textarea at bounding box center [698, 472] width 734 height 117
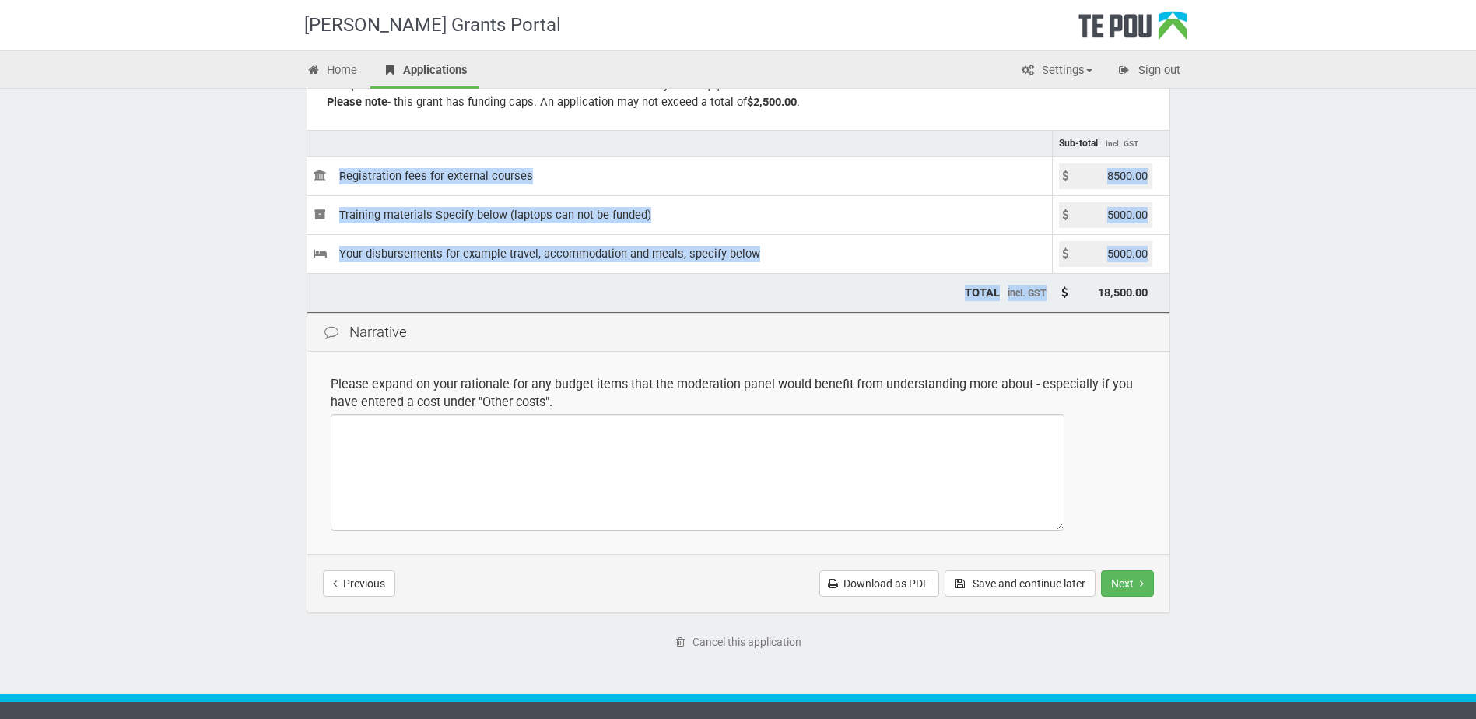
click at [1151, 289] on table "Sub-total incl. GST Registration fees for external courses 8500.00 Training mat…" at bounding box center [738, 221] width 862 height 183
copy table "Registration fees for external courses Training materials Specify below (laptop…"
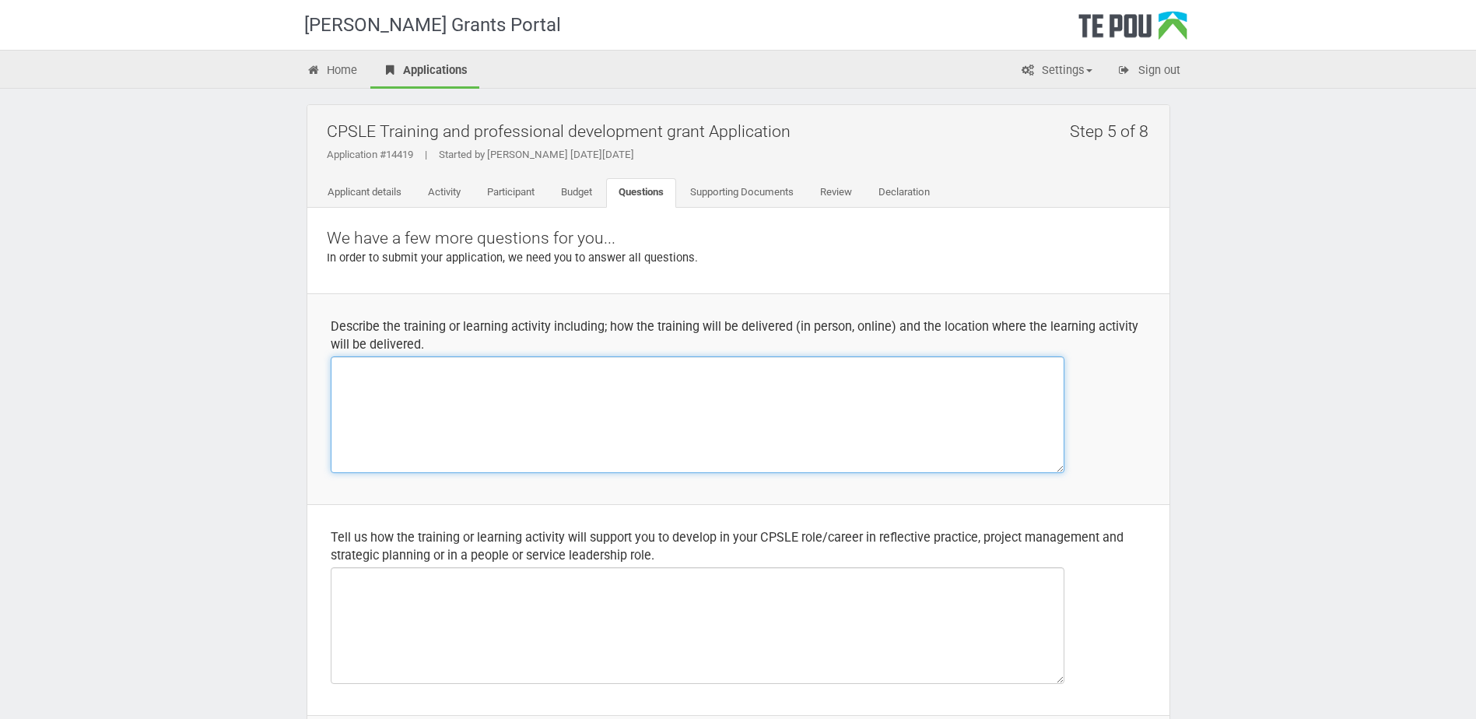
click at [619, 380] on textarea at bounding box center [698, 414] width 734 height 117
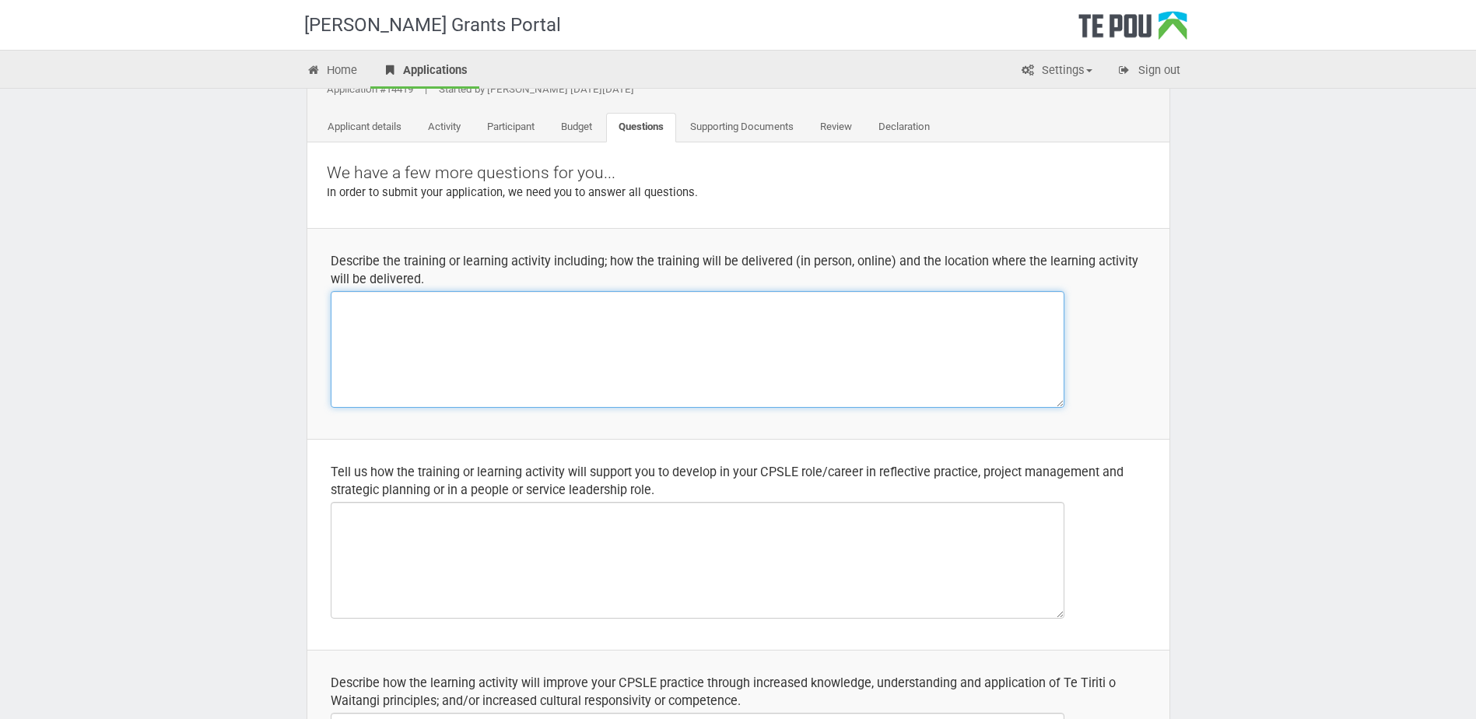
scroll to position [156, 0]
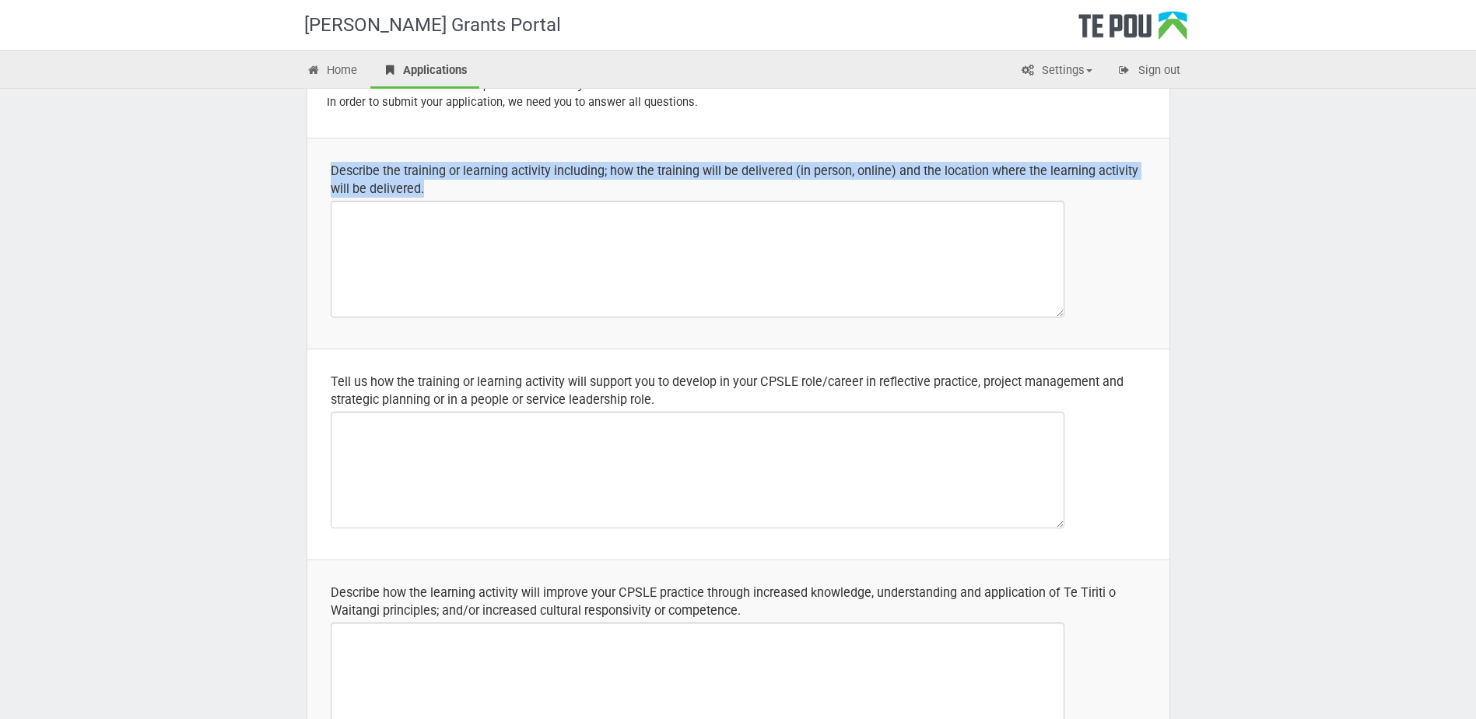
drag, startPoint x: 433, startPoint y: 183, endPoint x: 317, endPoint y: 177, distance: 116.9
click at [317, 177] on td "Describe the training or learning activity including; how the training will be …" at bounding box center [738, 243] width 862 height 211
drag, startPoint x: 317, startPoint y: 177, endPoint x: 328, endPoint y: 176, distance: 11.7
copy div "Describe the training or learning activity including; how the training will be …"
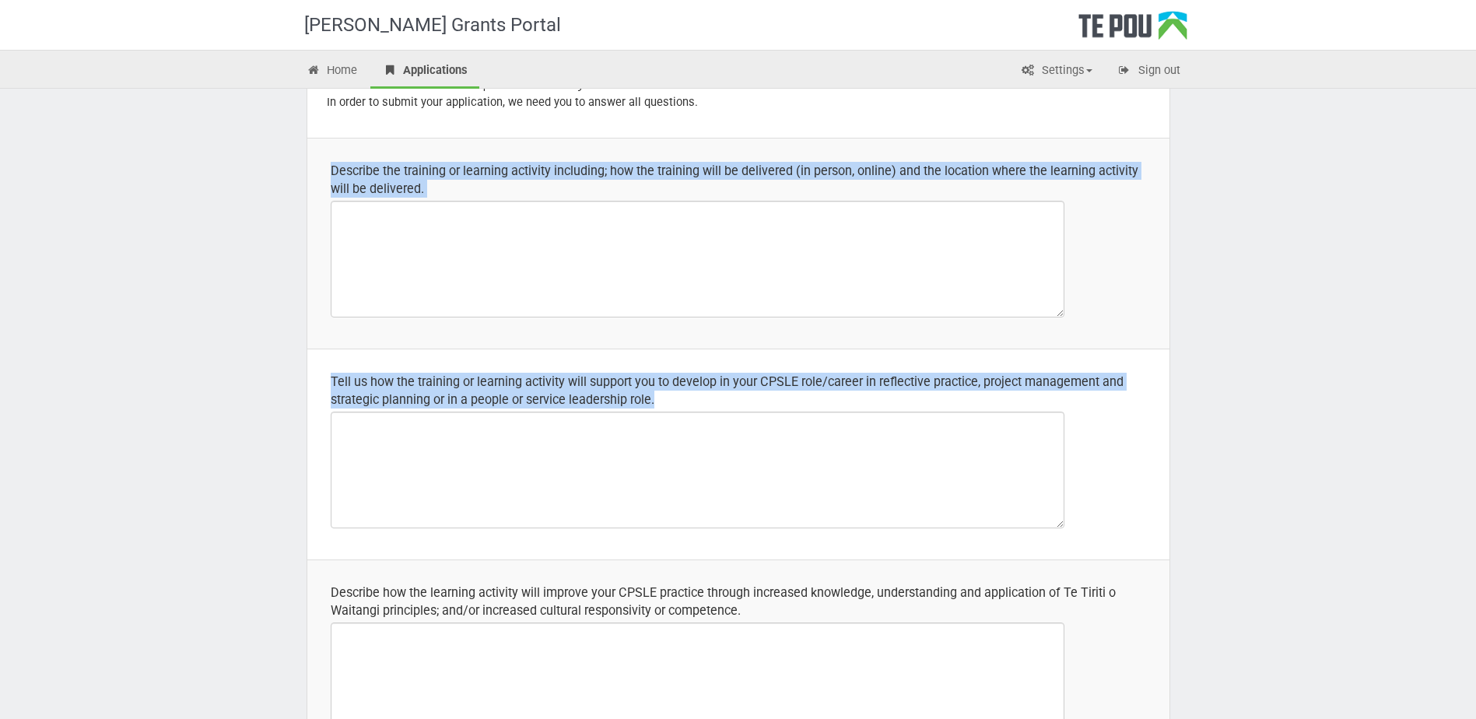
drag, startPoint x: 679, startPoint y: 395, endPoint x: 282, endPoint y: 388, distance: 397.6
drag, startPoint x: 282, startPoint y: 388, endPoint x: 436, endPoint y: 404, distance: 155.6
click at [436, 404] on div "Tell us how the training or learning activity will support you to develop in yo…" at bounding box center [738, 391] width 815 height 36
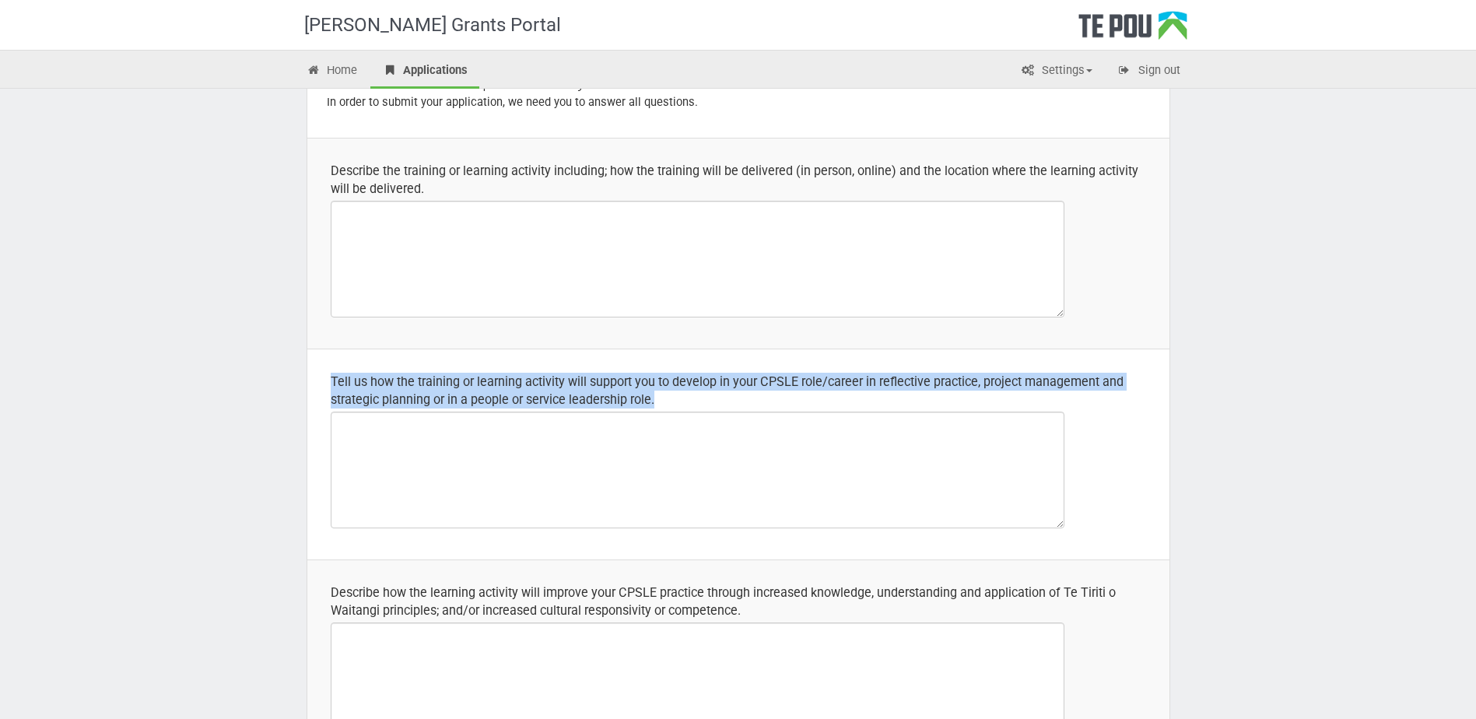
drag, startPoint x: 573, startPoint y: 400, endPoint x: 324, endPoint y: 384, distance: 249.5
click at [324, 384] on td "Tell us how the training or learning activity will support you to develop in yo…" at bounding box center [738, 454] width 862 height 211
drag, startPoint x: 324, startPoint y: 384, endPoint x: 359, endPoint y: 384, distance: 35.0
copy div "Tell us how the training or learning activity will support you to develop in yo…"
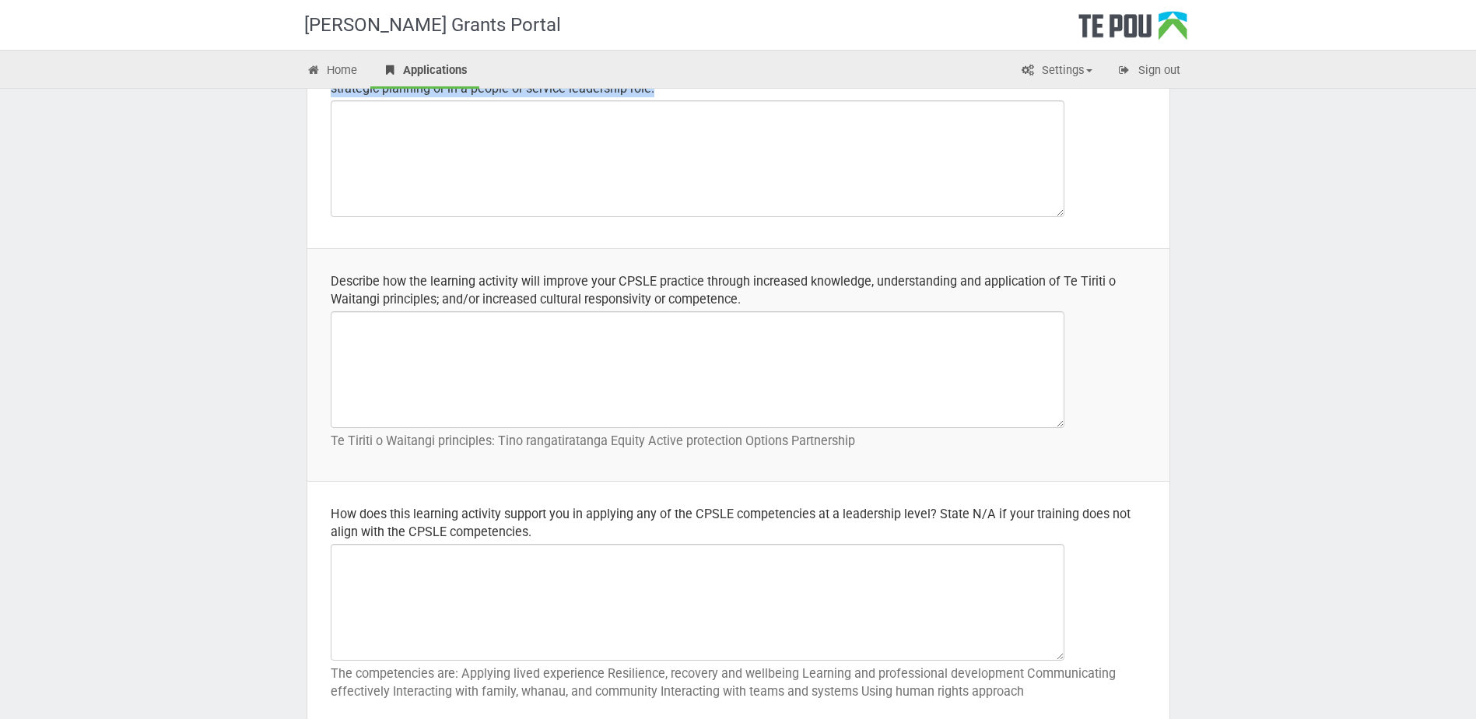
scroll to position [389, 0]
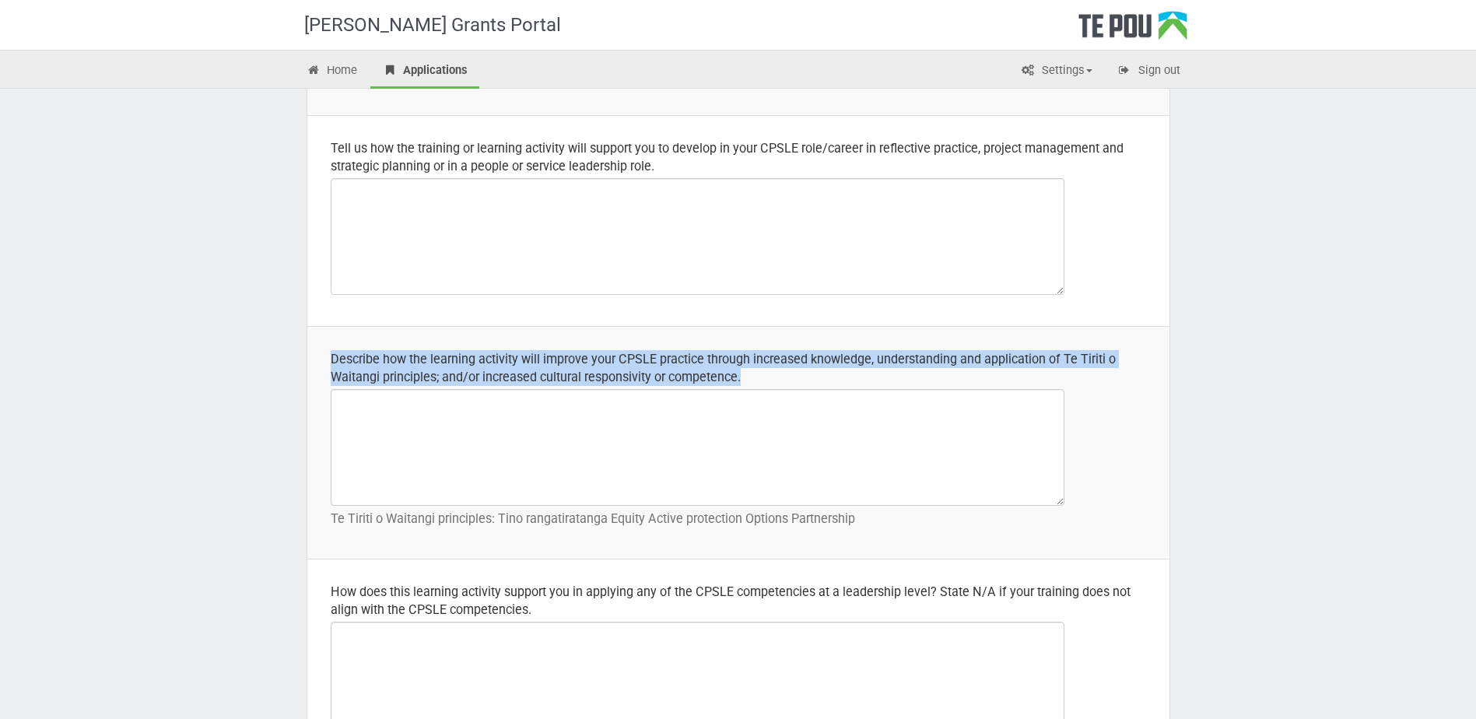
drag, startPoint x: 764, startPoint y: 373, endPoint x: 314, endPoint y: 362, distance: 449.8
click at [314, 362] on td "Describe how the learning activity will improve your CPSLE practice through inc…" at bounding box center [738, 442] width 862 height 233
drag, startPoint x: 314, startPoint y: 362, endPoint x: 400, endPoint y: 365, distance: 85.6
copy div "Describe how the learning activity will improve your CPSLE practice through inc…"
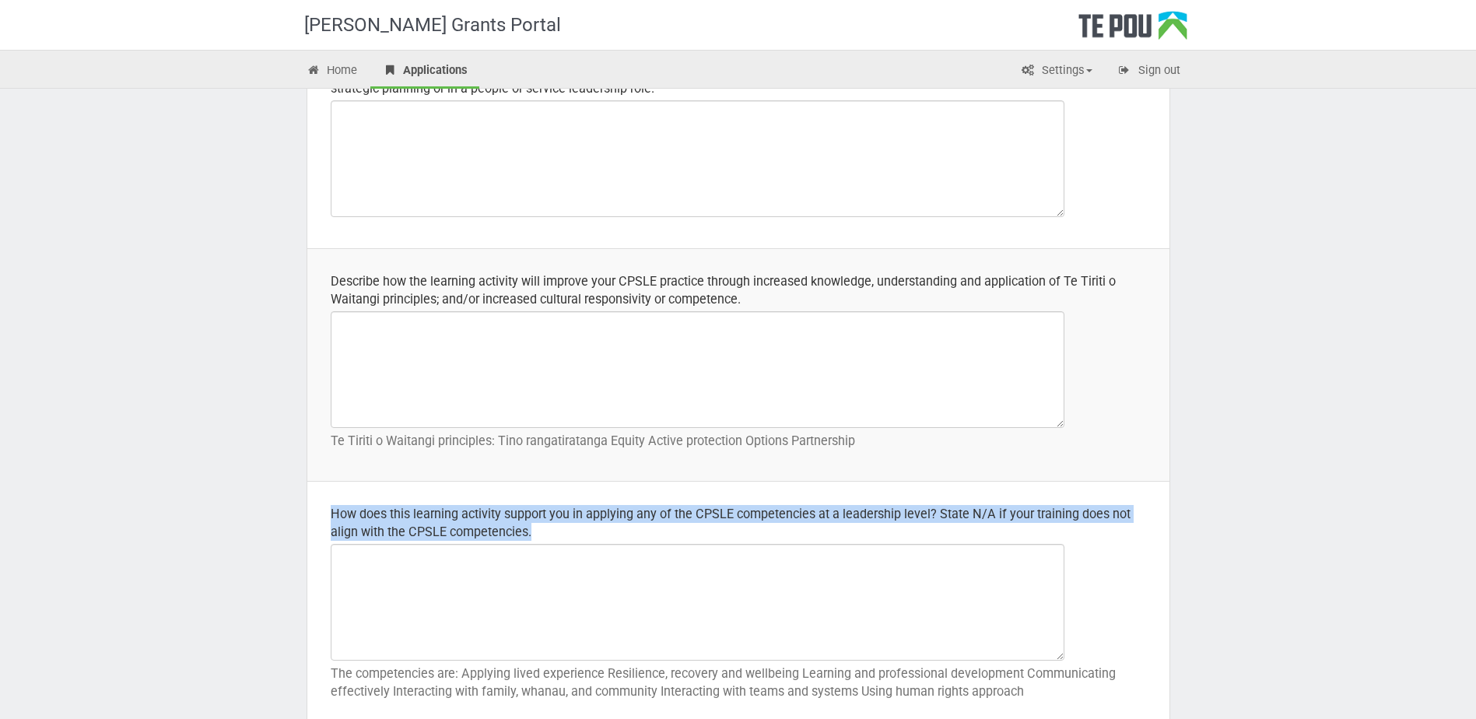
drag, startPoint x: 512, startPoint y: 534, endPoint x: 331, endPoint y: 513, distance: 181.7
click at [331, 513] on div "How does this learning activity support you in applying any of the CPSLE compet…" at bounding box center [738, 523] width 815 height 36
drag, startPoint x: 331, startPoint y: 513, endPoint x: 359, endPoint y: 517, distance: 28.3
copy div "How does this learning activity support you in applying any of the CPSLE compet…"
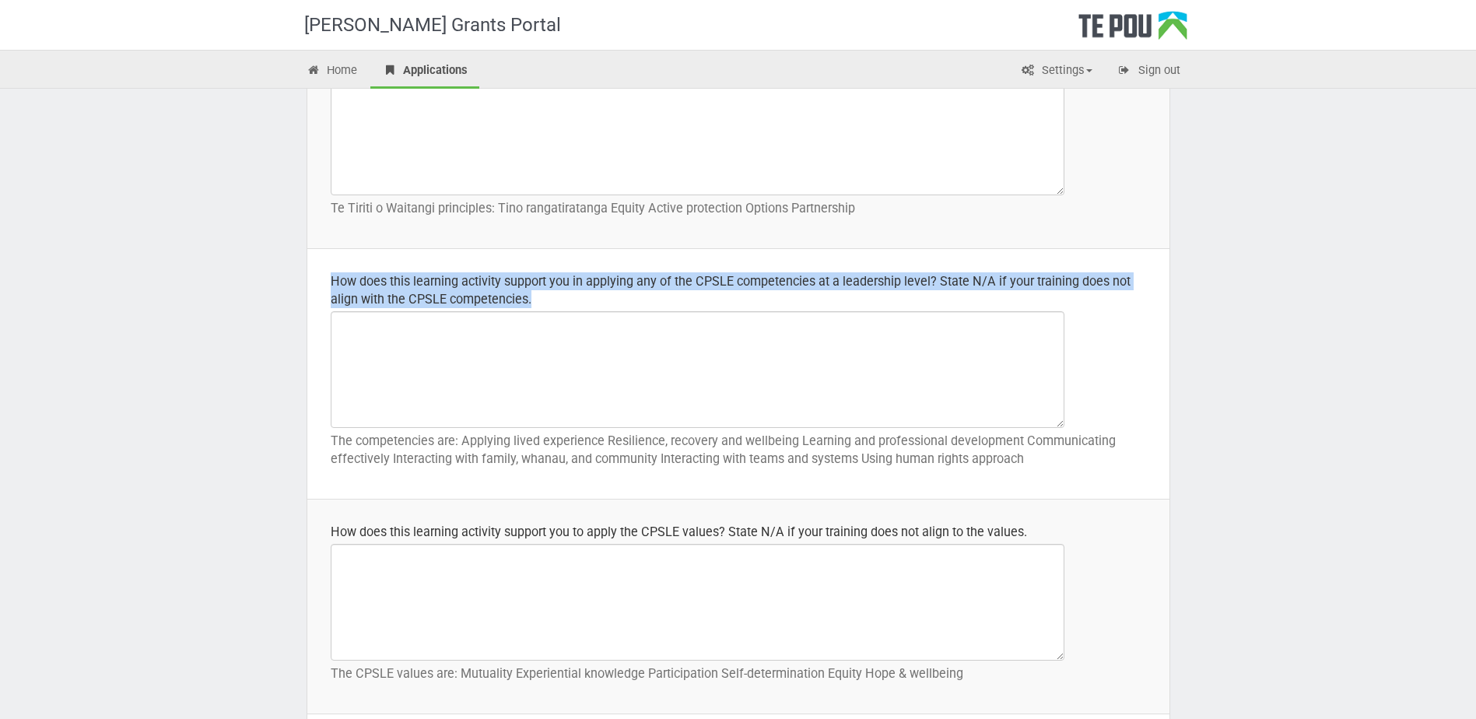
scroll to position [700, 0]
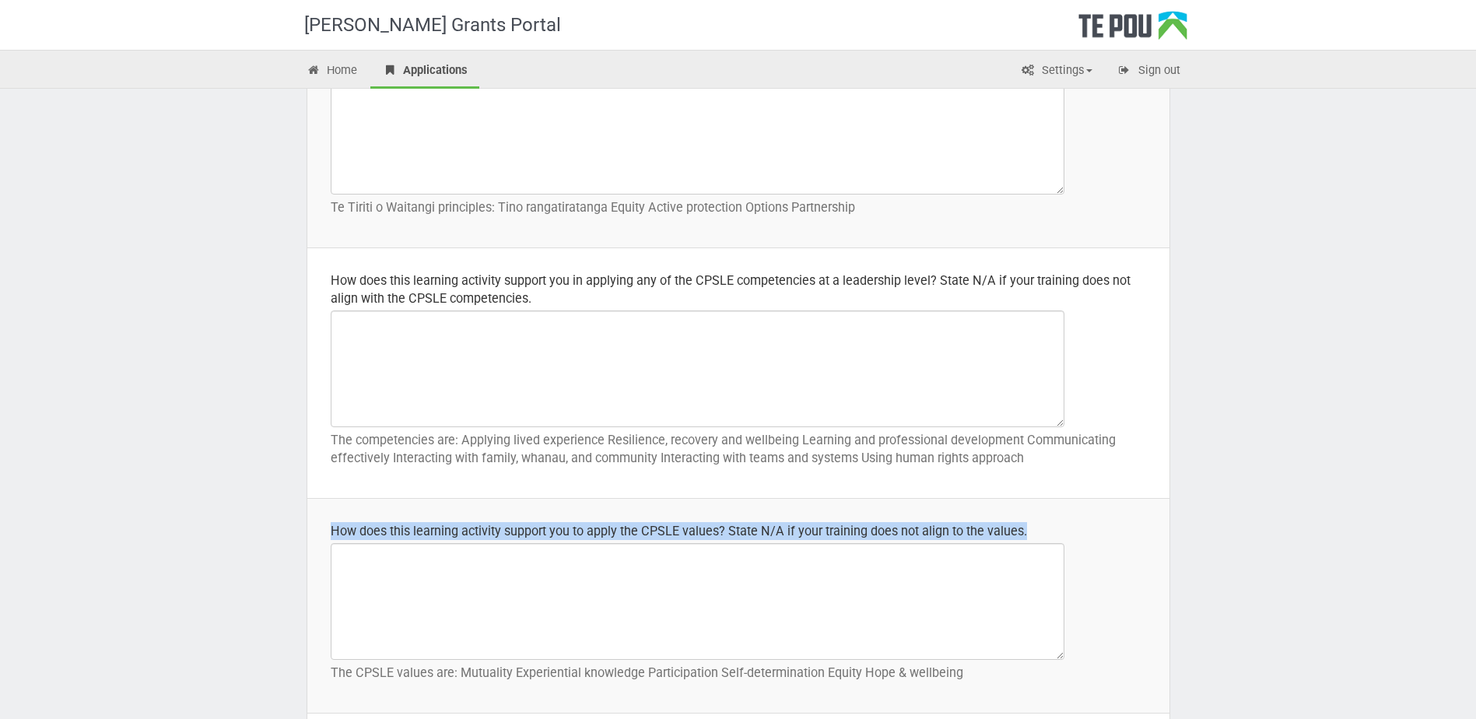
drag, startPoint x: 1039, startPoint y: 523, endPoint x: 328, endPoint y: 528, distance: 711.8
click at [328, 528] on td "How does this learning activity support you to apply the CPSLE values? State N/…" at bounding box center [738, 606] width 862 height 215
drag, startPoint x: 328, startPoint y: 528, endPoint x: 380, endPoint y: 538, distance: 53.1
copy div "How does this learning activity support you to apply the CPSLE values? State N/…"
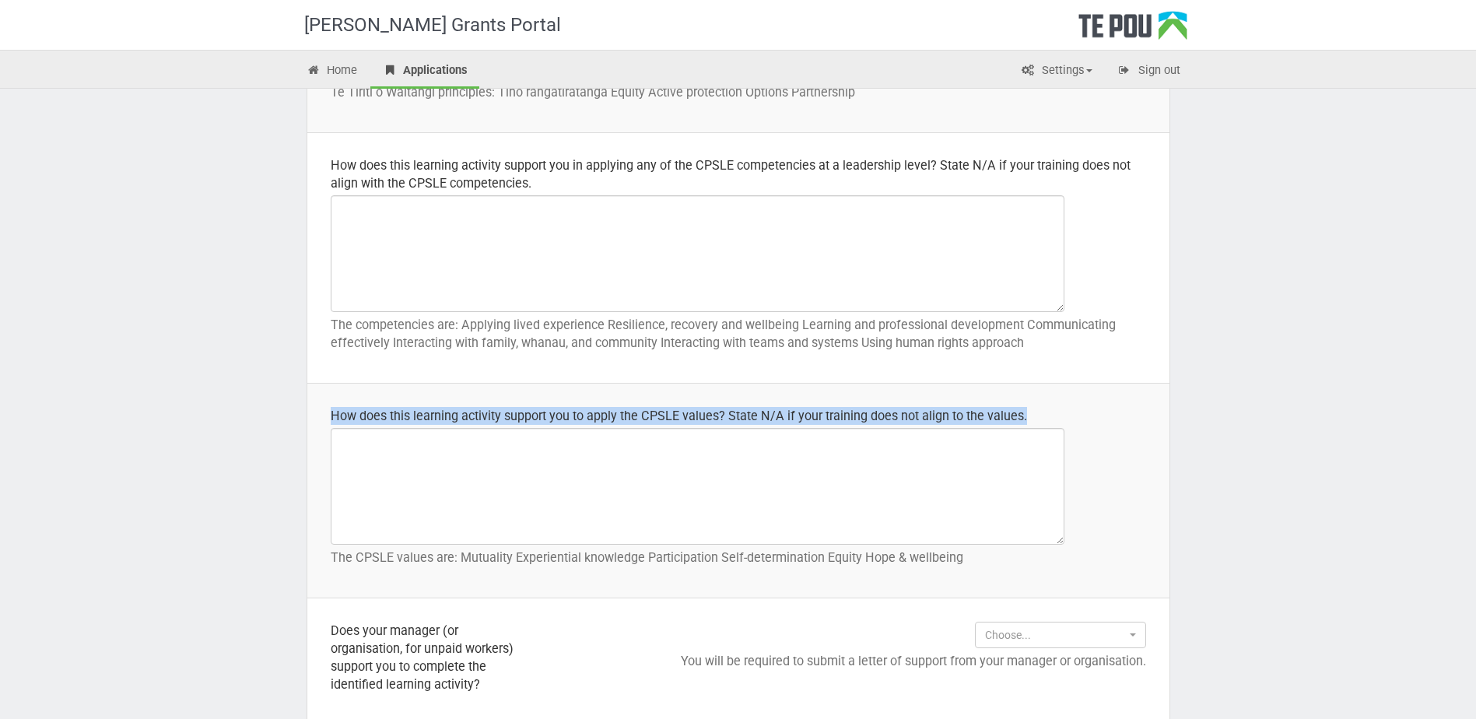
scroll to position [1089, 0]
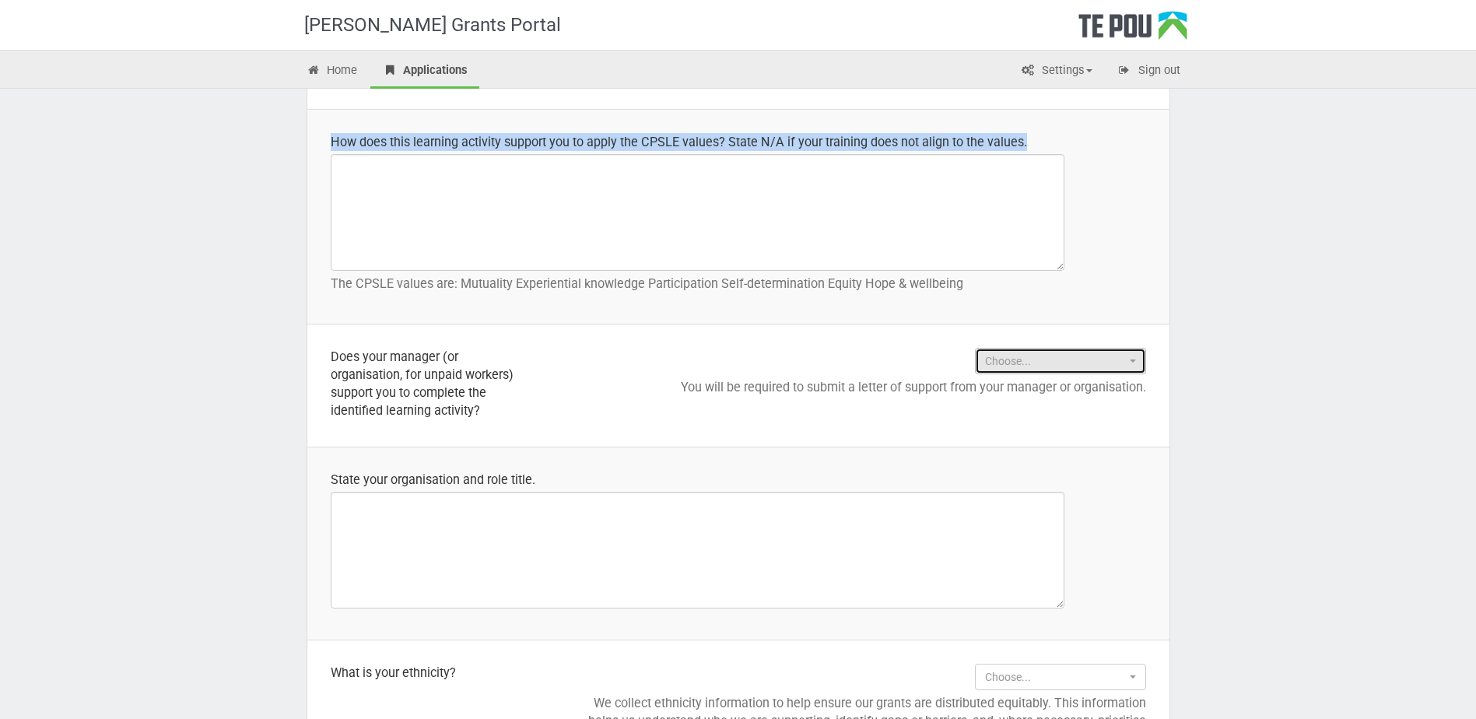
click at [1040, 361] on span "Choose..." at bounding box center [1055, 361] width 141 height 16
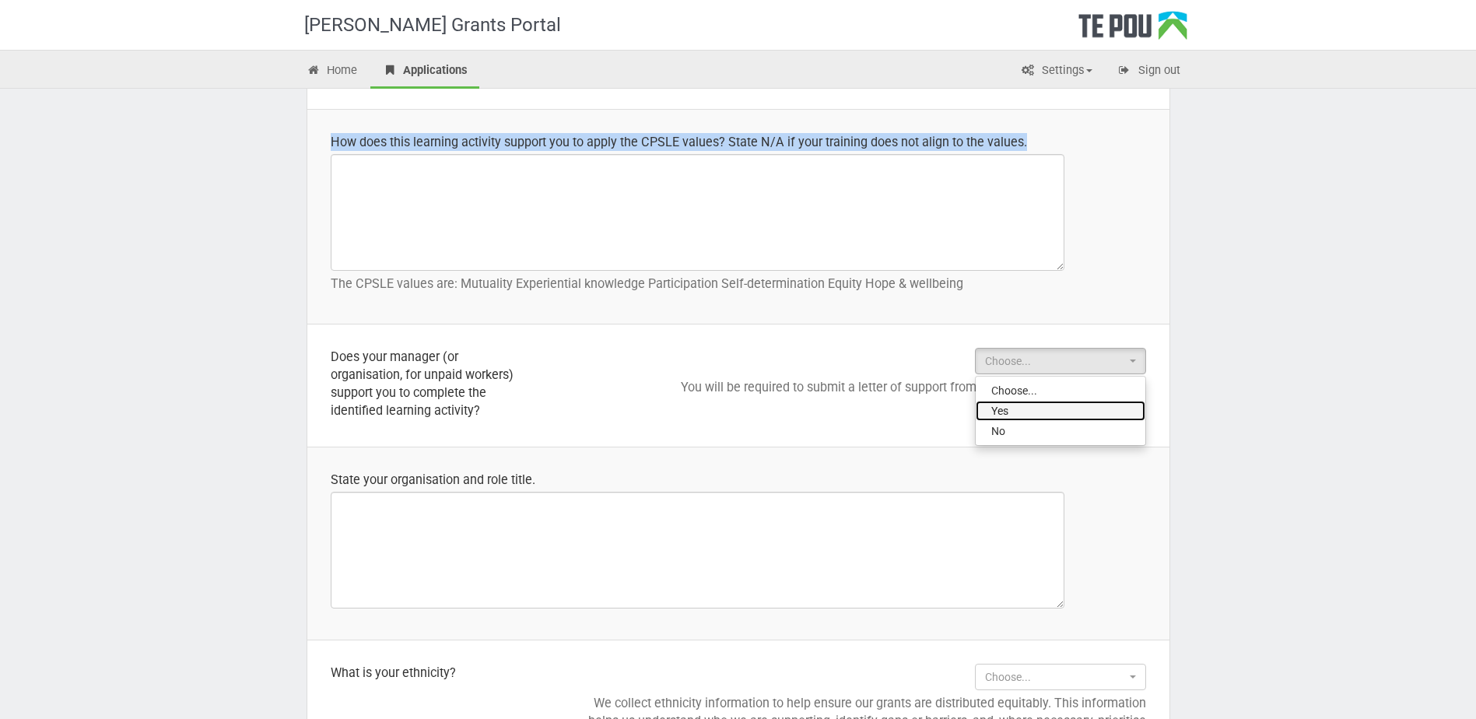
click at [1043, 416] on link "Yes" at bounding box center [1061, 411] width 170 height 20
select select "Yes"
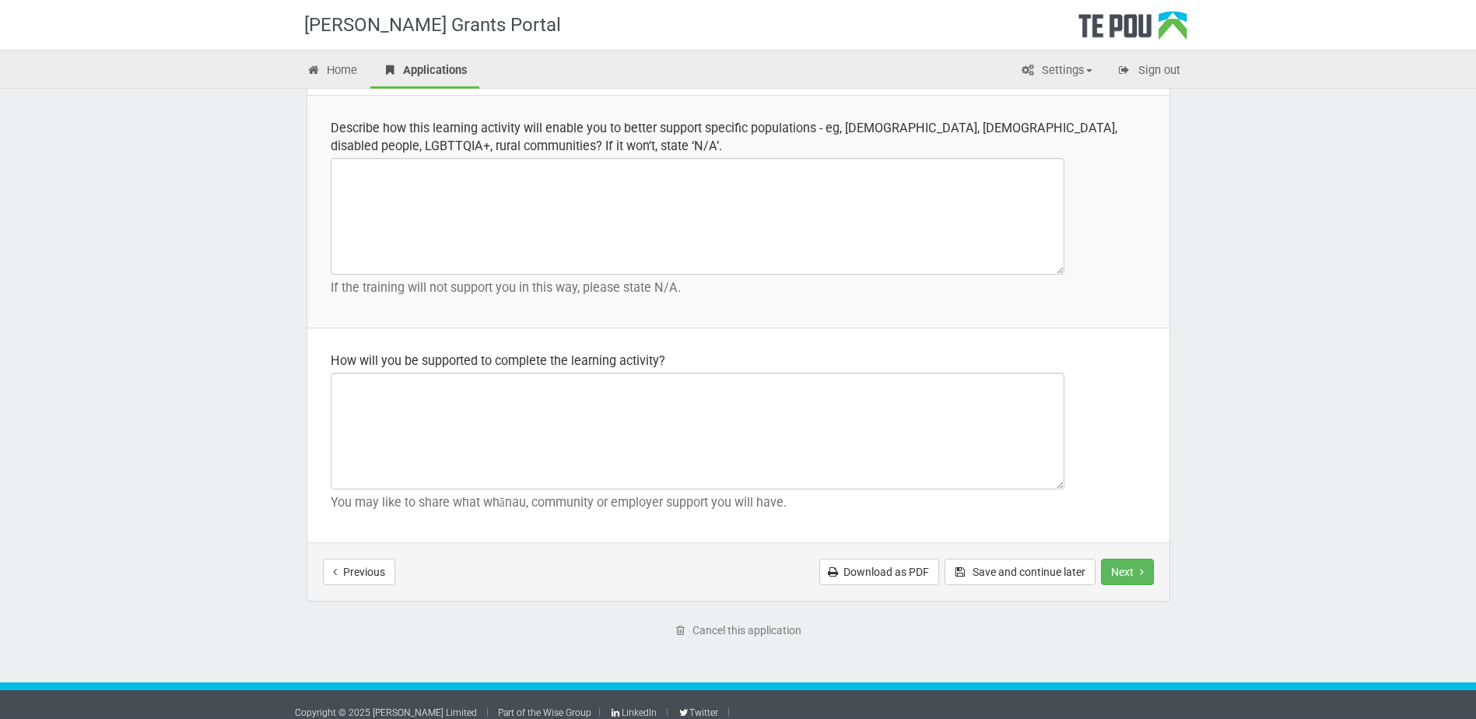
scroll to position [2177, 0]
